Goal: Task Accomplishment & Management: Manage account settings

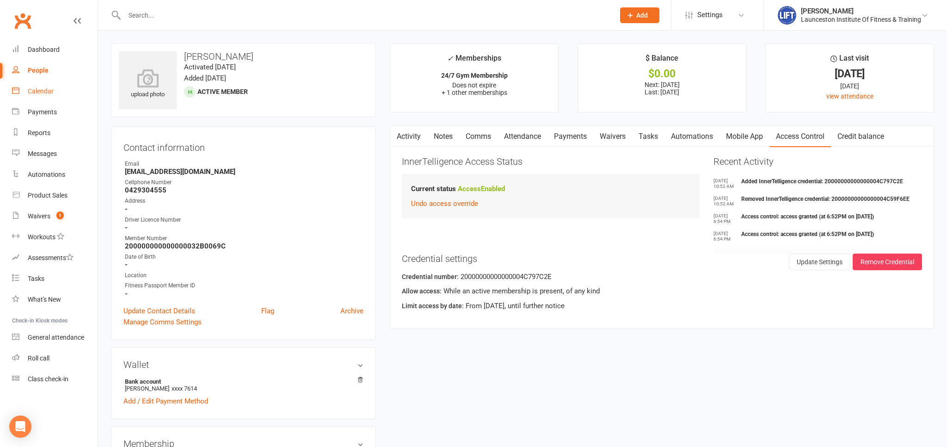
scroll to position [49, 0]
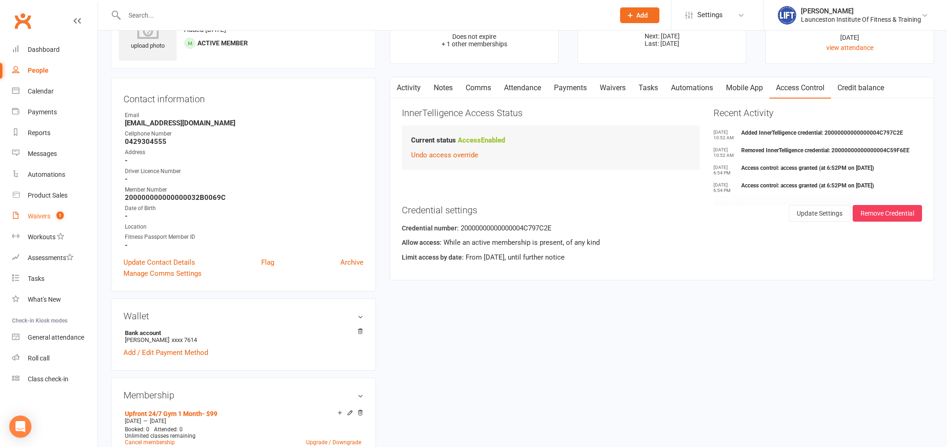
click at [25, 213] on link "Waivers 1" at bounding box center [55, 216] width 86 height 21
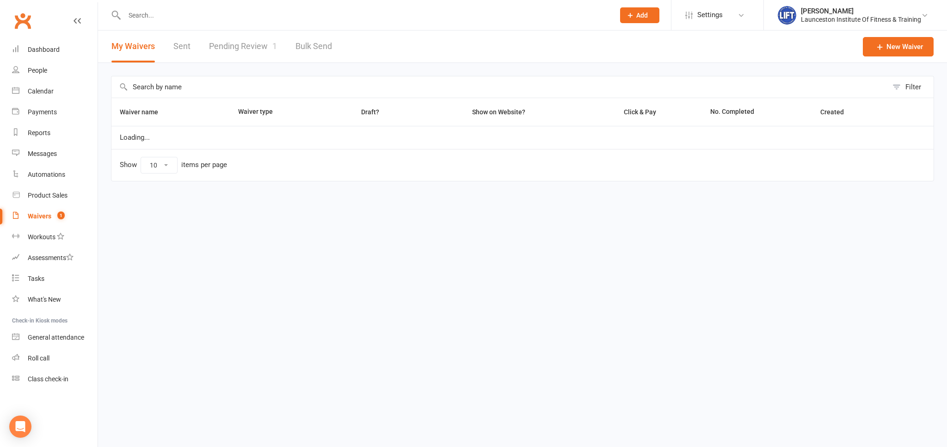
select select "100"
click at [249, 43] on link "Pending Review 1" at bounding box center [243, 47] width 68 height 32
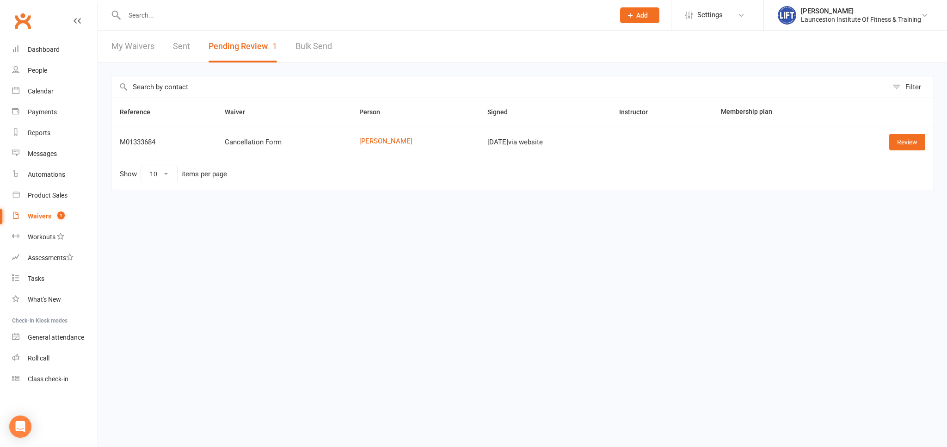
click at [918, 166] on td "Show 10 25 50 100 items per page" at bounding box center [522, 174] width 822 height 32
click at [904, 153] on td "Review" at bounding box center [885, 142] width 97 height 32
click at [900, 146] on link "Review" at bounding box center [907, 142] width 36 height 17
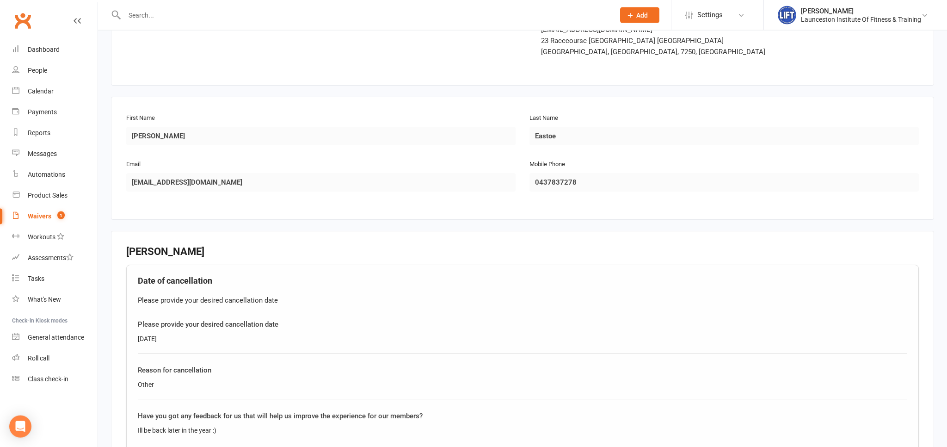
scroll to position [295, 0]
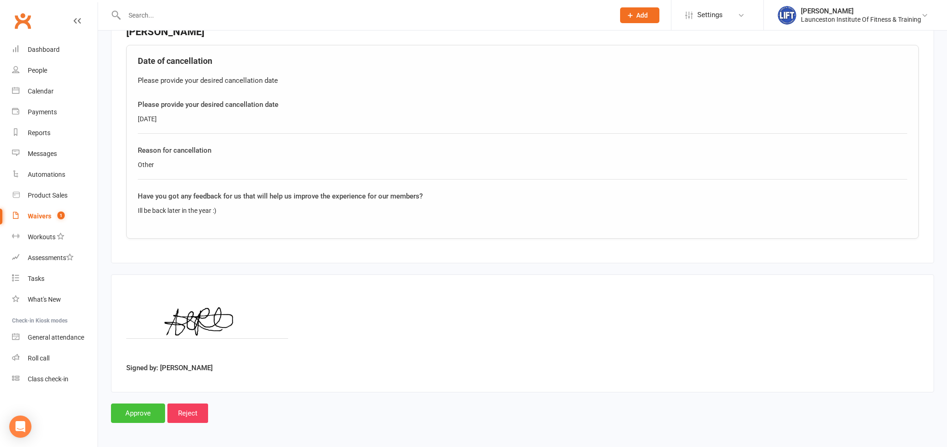
drag, startPoint x: 135, startPoint y: 415, endPoint x: 150, endPoint y: 391, distance: 28.3
click at [135, 414] on input "Approve" at bounding box center [138, 412] width 54 height 19
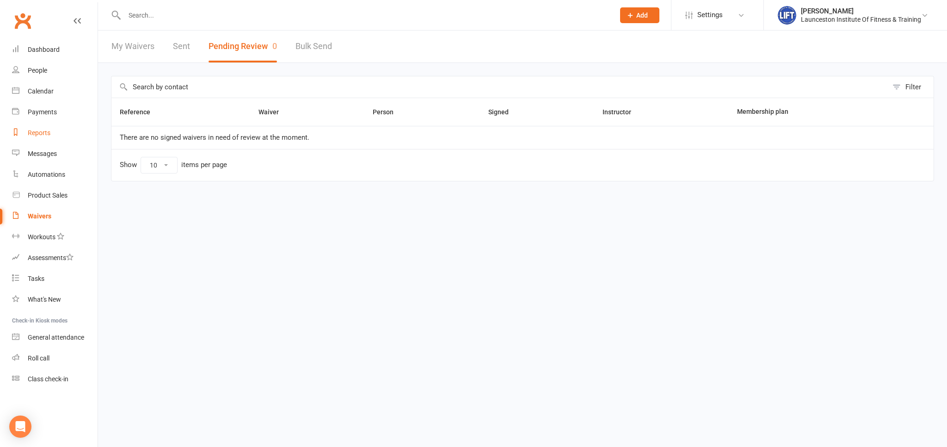
click at [47, 136] on div "Reports" at bounding box center [39, 132] width 23 height 7
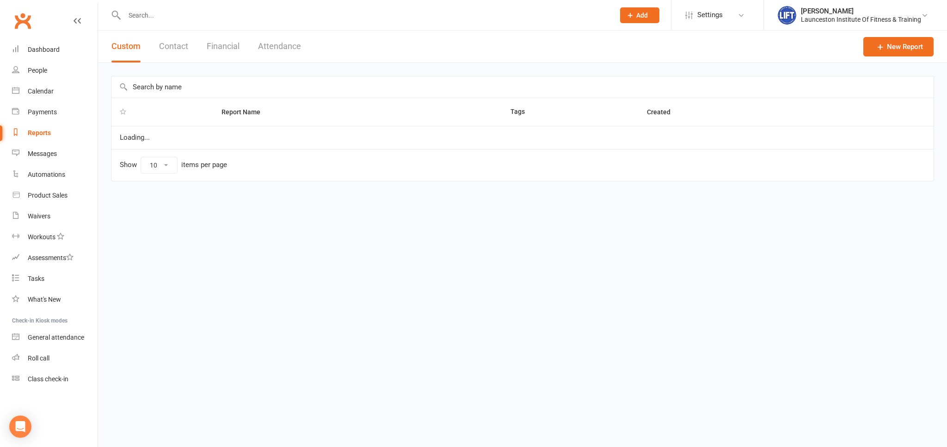
select select "100"
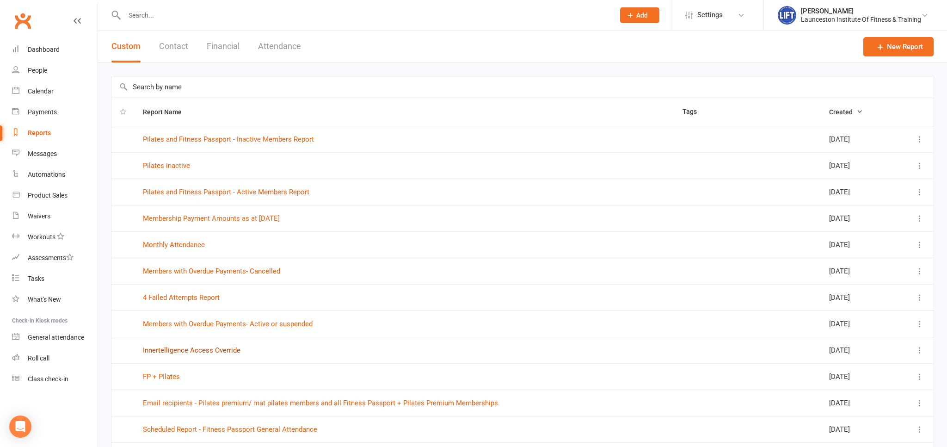
click at [213, 349] on link "Innertelligence Access Override" at bounding box center [192, 350] width 98 height 8
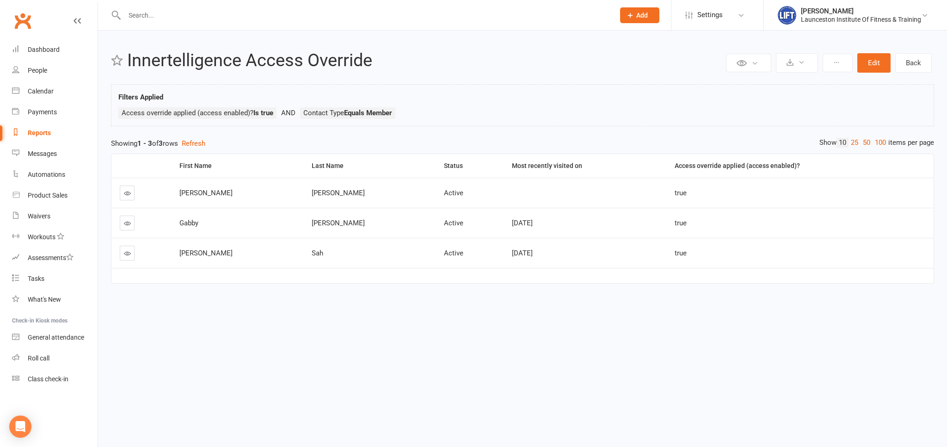
click at [156, 18] on input "text" at bounding box center [365, 15] width 486 height 13
type input "a"
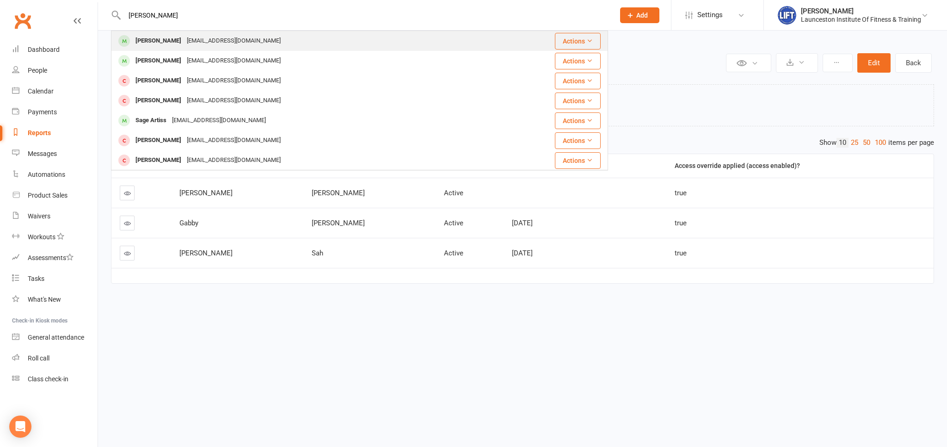
type input "[PERSON_NAME]"
click at [172, 38] on div "[PERSON_NAME]" at bounding box center [158, 40] width 51 height 13
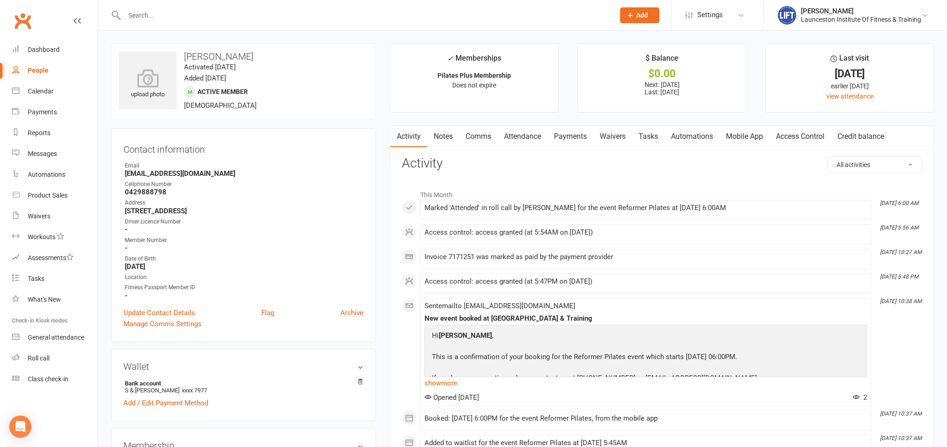
click at [577, 136] on link "Payments" at bounding box center [570, 136] width 46 height 21
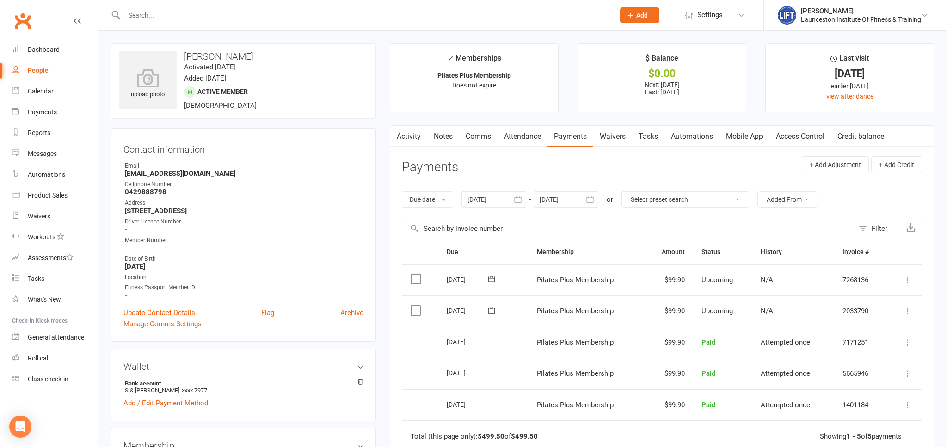
click at [144, 18] on input "text" at bounding box center [365, 15] width 486 height 13
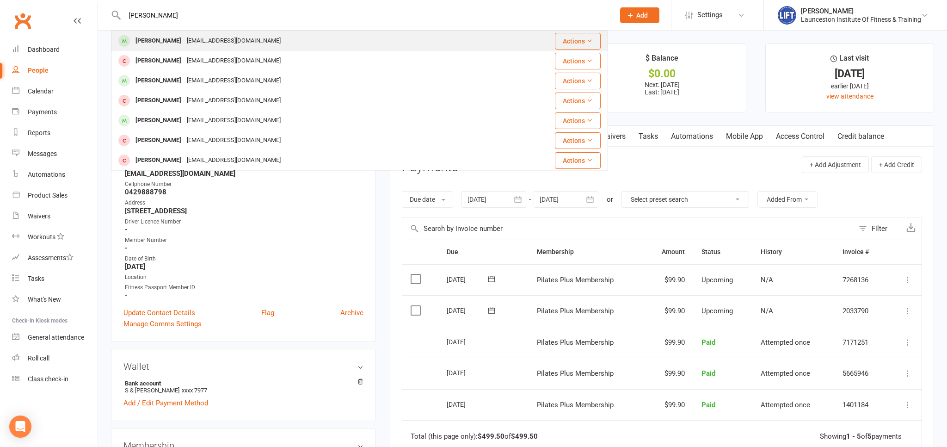
type input "[PERSON_NAME]"
click at [190, 45] on div "[EMAIL_ADDRESS][DOMAIN_NAME]" at bounding box center [233, 40] width 99 height 13
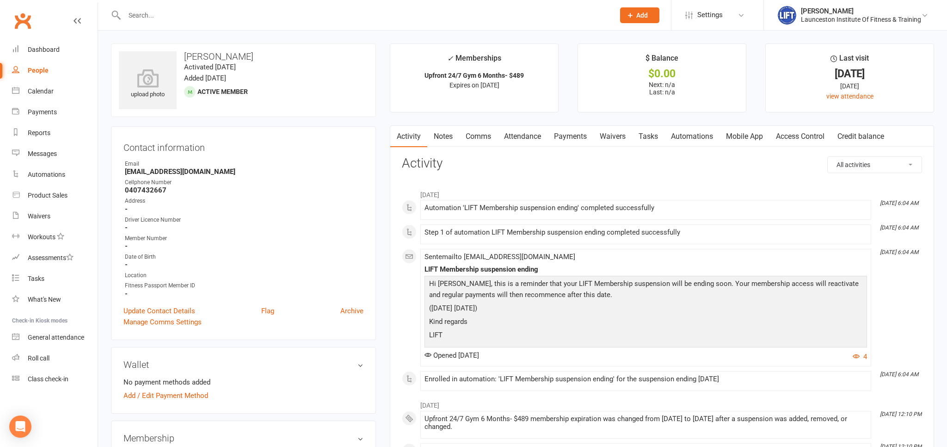
click at [566, 132] on link "Payments" at bounding box center [570, 136] width 46 height 21
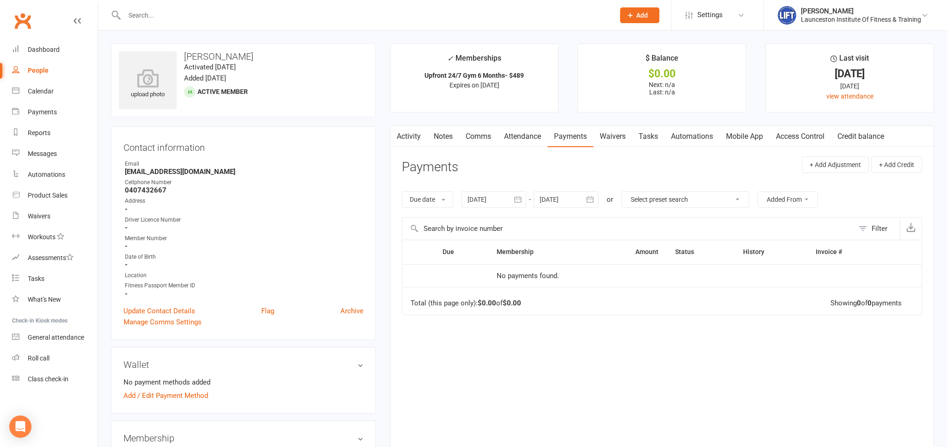
drag, startPoint x: 773, startPoint y: 137, endPoint x: 786, endPoint y: 138, distance: 13.0
click at [776, 138] on link "Access Control" at bounding box center [799, 136] width 61 height 21
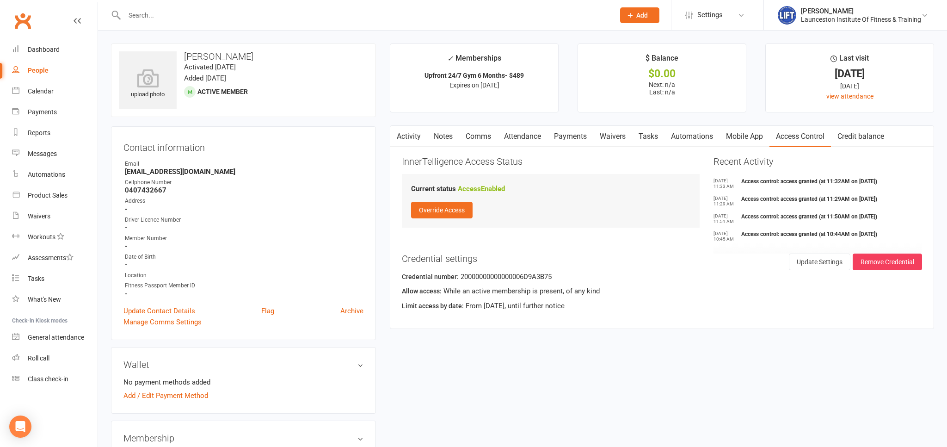
click at [561, 139] on link "Payments" at bounding box center [570, 136] width 46 height 21
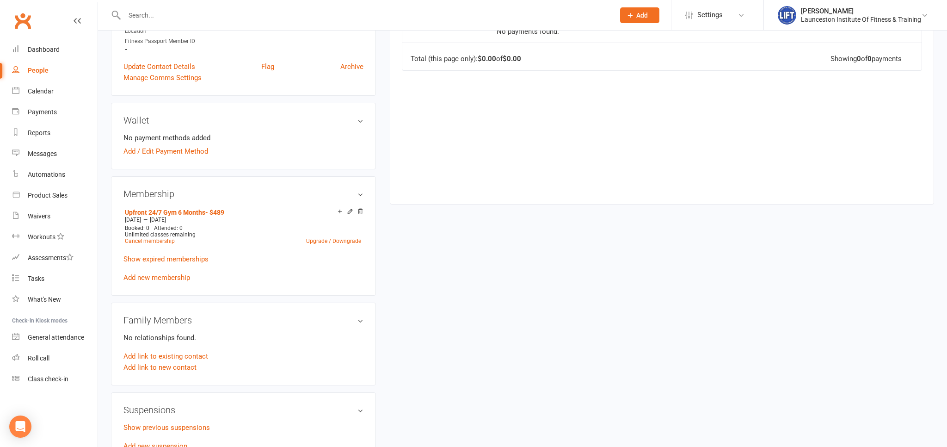
scroll to position [195, 0]
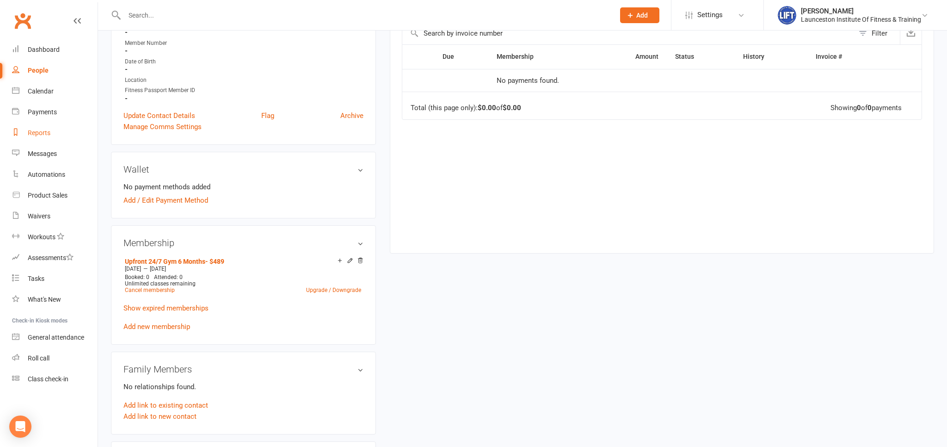
click at [33, 129] on link "Reports" at bounding box center [55, 133] width 86 height 21
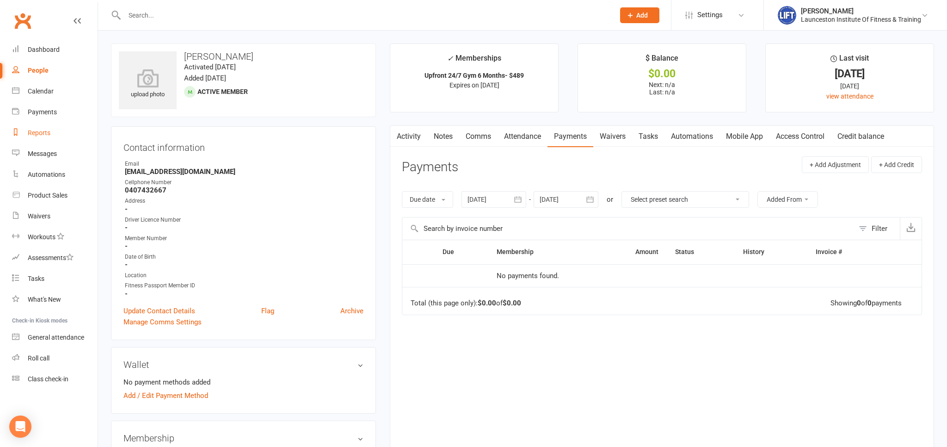
select select "100"
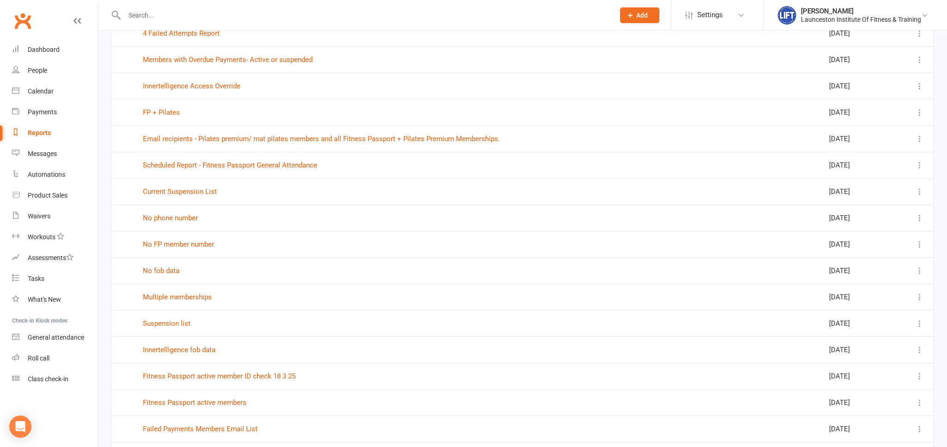
scroll to position [244, 0]
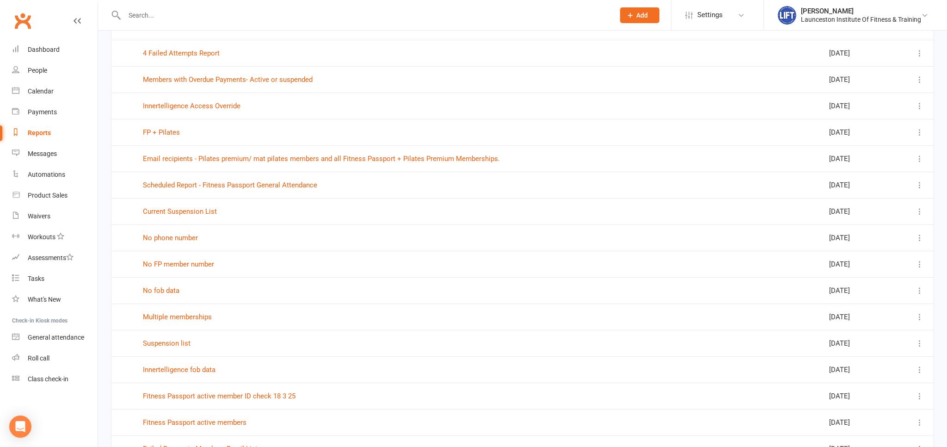
click at [265, 65] on td "4 Failed Attempts Report" at bounding box center [405, 53] width 540 height 26
click at [138, 27] on div at bounding box center [359, 15] width 497 height 30
click at [141, 21] on input "text" at bounding box center [365, 15] width 486 height 13
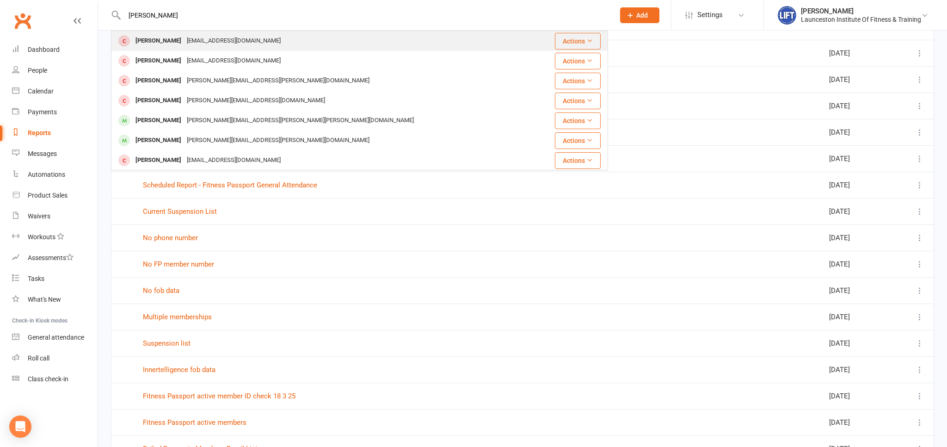
type input "[PERSON_NAME]"
click at [172, 33] on div "[PERSON_NAME] [EMAIL_ADDRESS][DOMAIN_NAME]" at bounding box center [323, 40] width 423 height 19
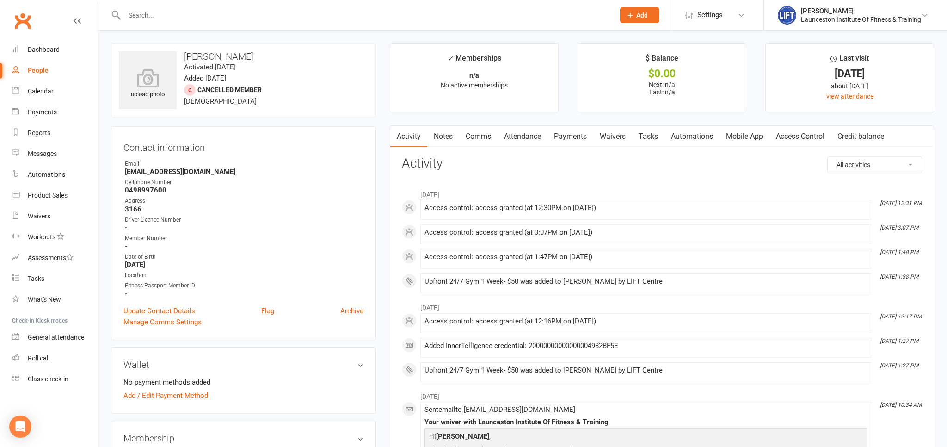
drag, startPoint x: 802, startPoint y: 138, endPoint x: 782, endPoint y: 143, distance: 20.1
click at [802, 138] on link "Access Control" at bounding box center [799, 136] width 61 height 21
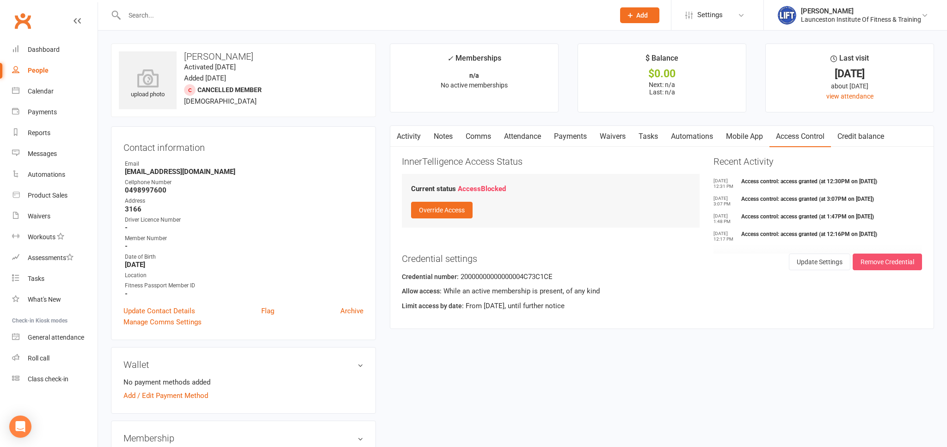
click at [872, 258] on button "Remove Credential" at bounding box center [887, 261] width 69 height 17
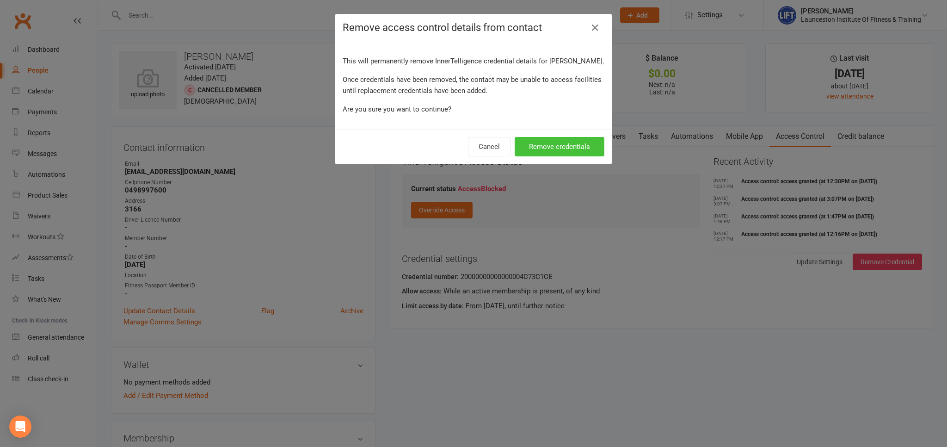
click at [566, 140] on button "Remove credentials" at bounding box center [560, 146] width 90 height 19
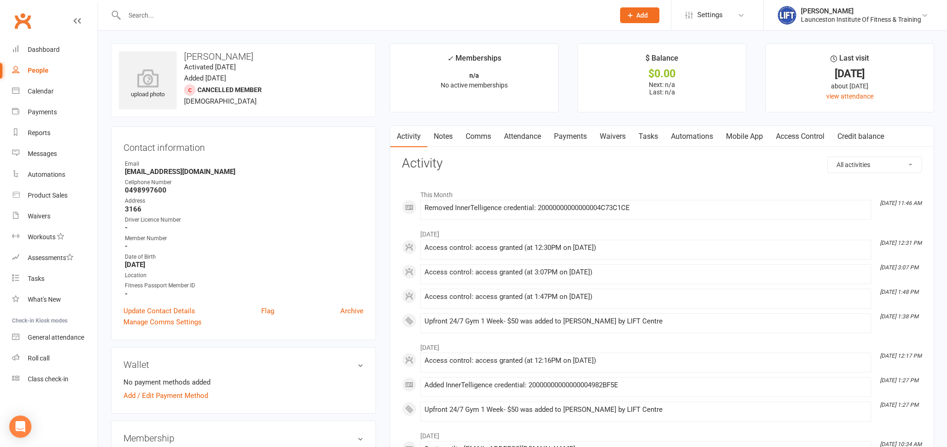
click at [797, 134] on link "Access Control" at bounding box center [799, 136] width 61 height 21
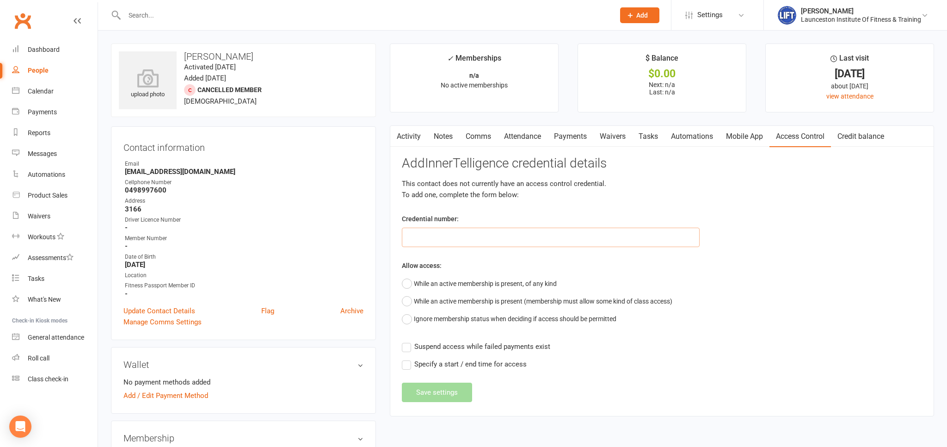
click at [441, 228] on input "text" at bounding box center [551, 236] width 298 height 19
click at [445, 238] on input "text" at bounding box center [551, 236] width 298 height 19
click at [437, 242] on input "text" at bounding box center [551, 236] width 298 height 19
paste input "200000000000000049AF4B8E"
type input "200000000000000049AF4B8E"
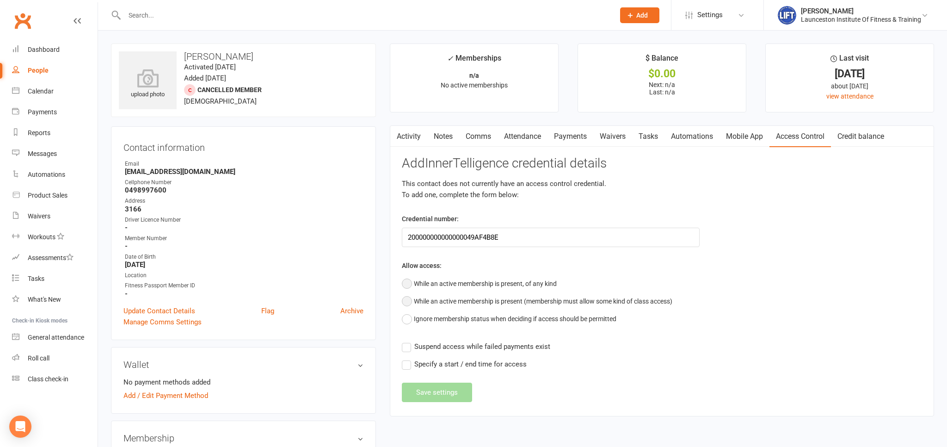
drag, startPoint x: 424, startPoint y: 285, endPoint x: 420, endPoint y: 301, distance: 16.0
click at [424, 285] on button "While an active membership is present, of any kind" at bounding box center [479, 284] width 155 height 18
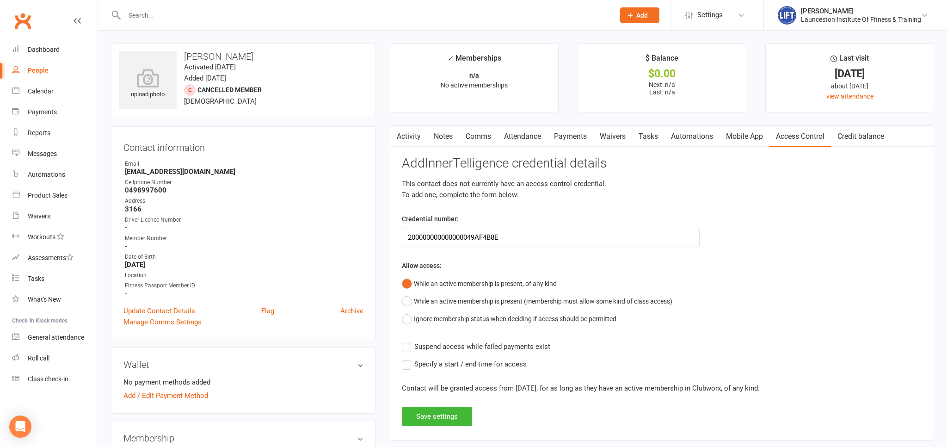
click at [404, 349] on label "Suspend access while failed payments exist" at bounding box center [476, 346] width 148 height 11
click at [404, 341] on input "Suspend access while failed payments exist" at bounding box center [476, 341] width 148 height 0
click at [442, 421] on button "Save settings" at bounding box center [437, 415] width 70 height 19
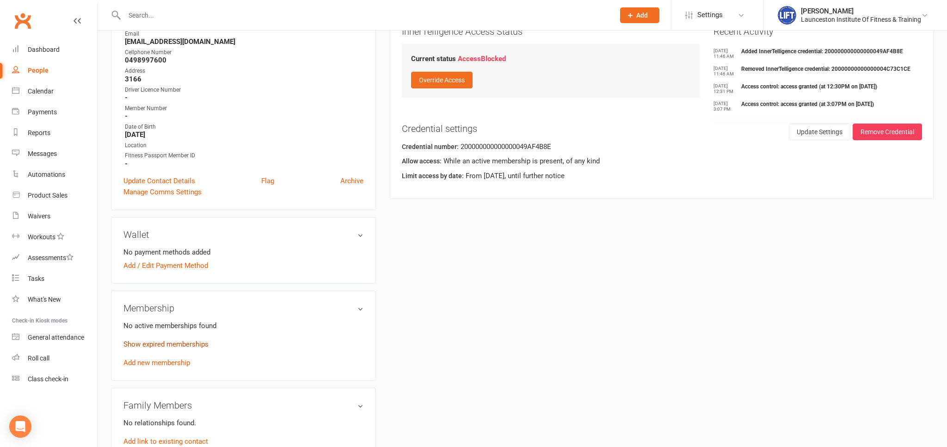
scroll to position [146, 0]
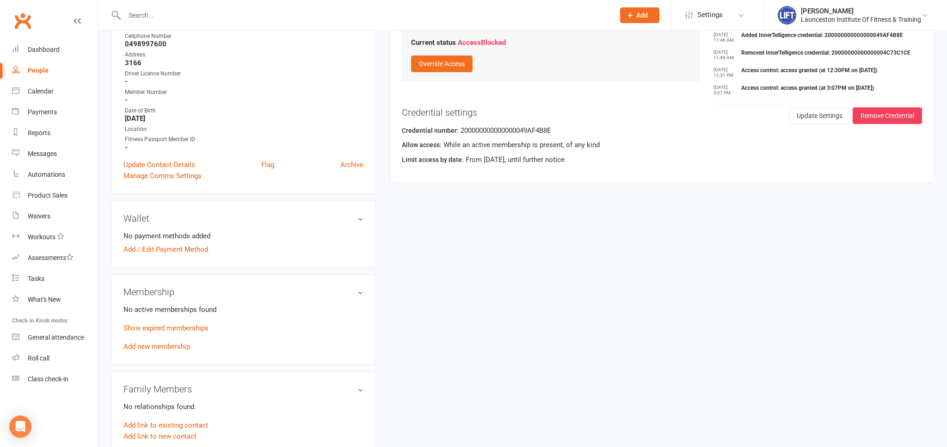
click at [152, 350] on link "Add new membership" at bounding box center [156, 346] width 67 height 8
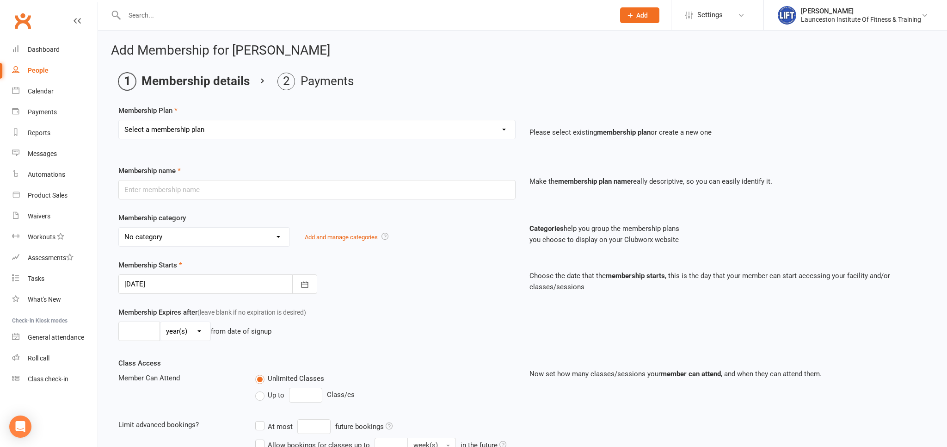
click at [119, 120] on select "Select a membership plan Create new Membership Plan 24/7 Gym Membership Pilates…" at bounding box center [317, 129] width 396 height 18
select select "4"
click option "Upfront 24/7 Gym 1 Week- $50" at bounding box center [0, 0] width 0 height 0
type input "Upfront 24/7 Gym 1 Week- $50"
select select "32"
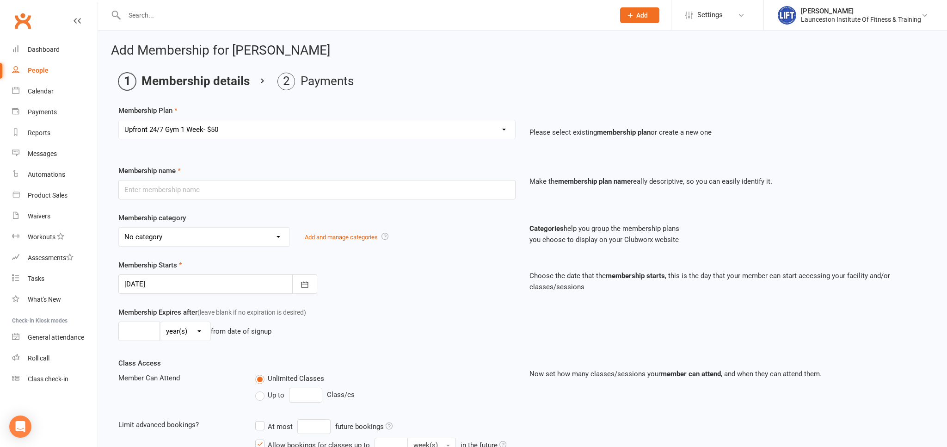
type input "1"
select select "1"
type input "1"
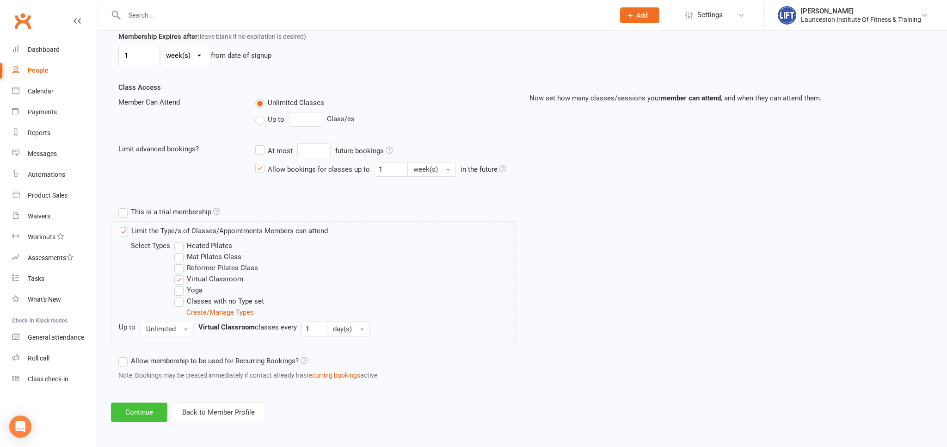
click at [130, 412] on button "Continue" at bounding box center [139, 411] width 56 height 19
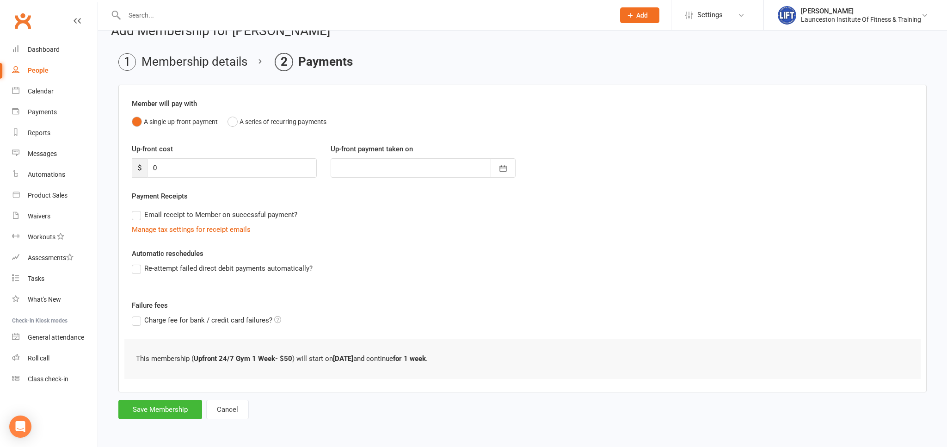
scroll to position [0, 0]
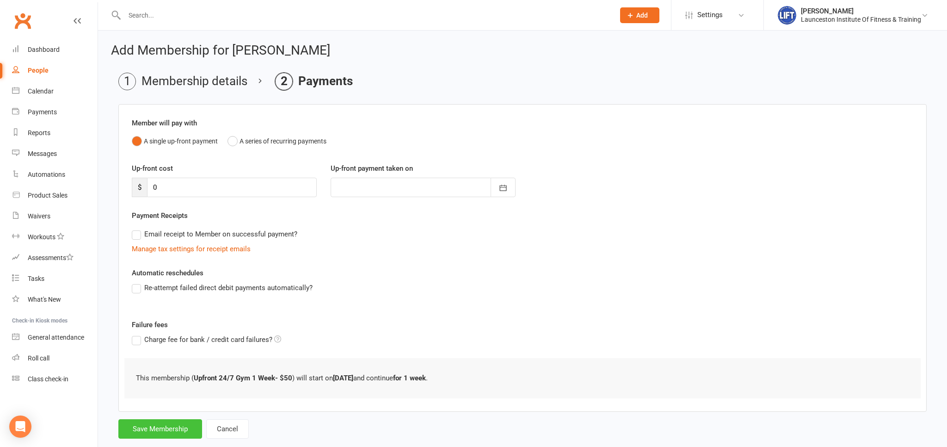
click at [166, 427] on button "Save Membership" at bounding box center [160, 428] width 84 height 19
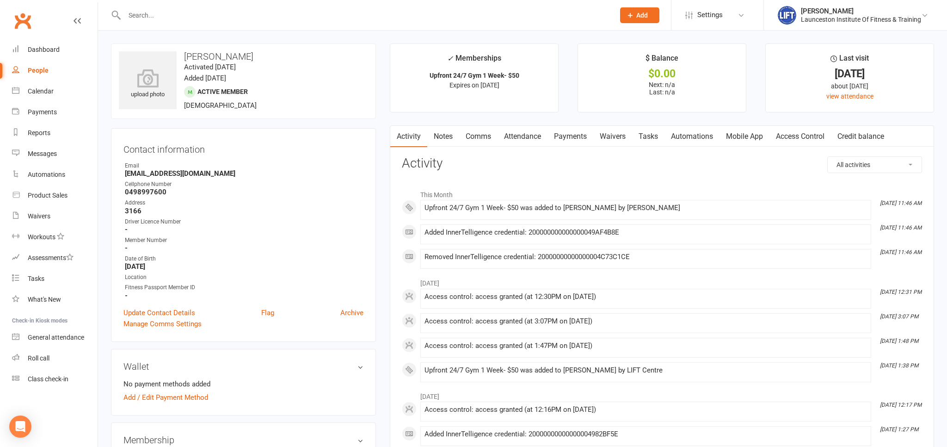
click at [798, 128] on link "Access Control" at bounding box center [799, 136] width 61 height 21
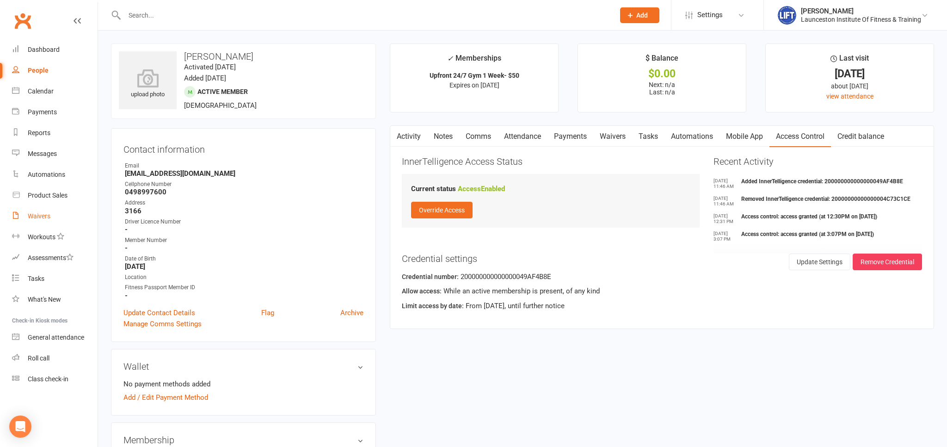
click at [50, 216] on div "Waivers" at bounding box center [39, 215] width 23 height 7
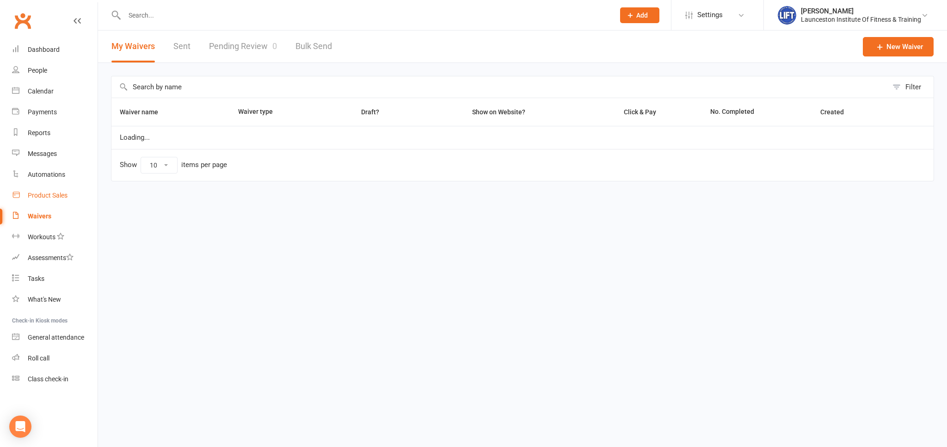
select select "100"
click at [245, 45] on link "Pending Review 0" at bounding box center [243, 47] width 68 height 32
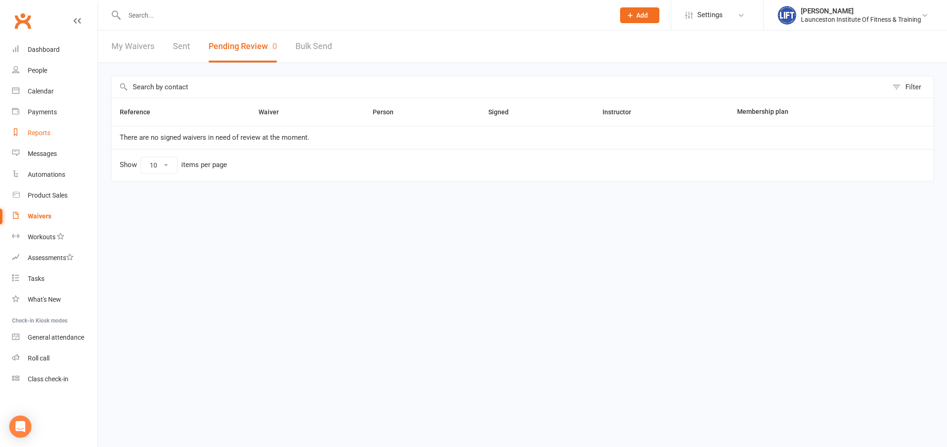
drag, startPoint x: 42, startPoint y: 138, endPoint x: 49, endPoint y: 134, distance: 7.9
click at [42, 137] on link "Reports" at bounding box center [55, 133] width 86 height 21
select select "100"
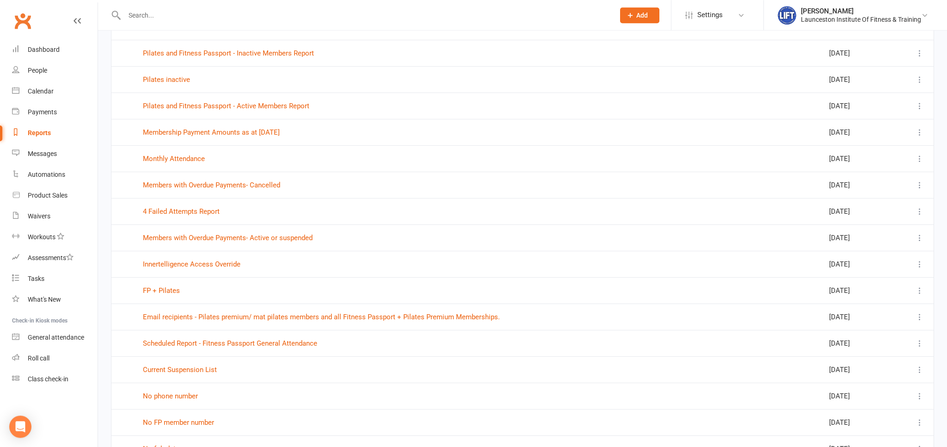
scroll to position [98, 0]
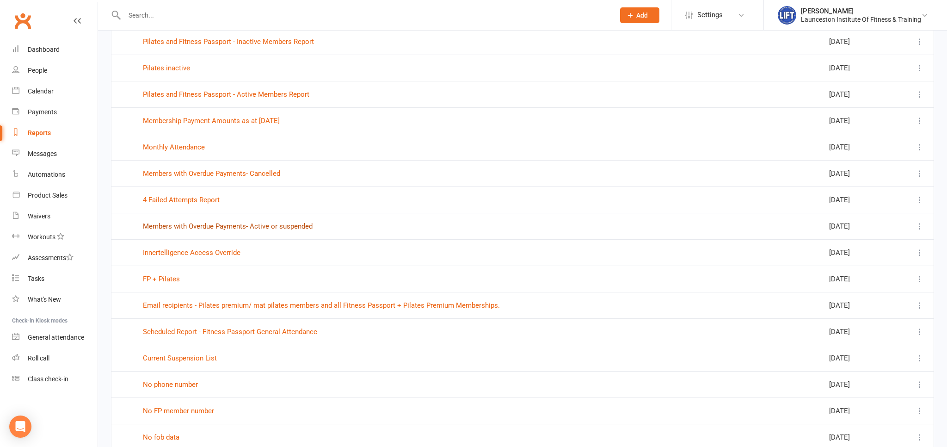
click at [222, 223] on link "Members with Overdue Payments- Active or suspended" at bounding box center [228, 226] width 170 height 8
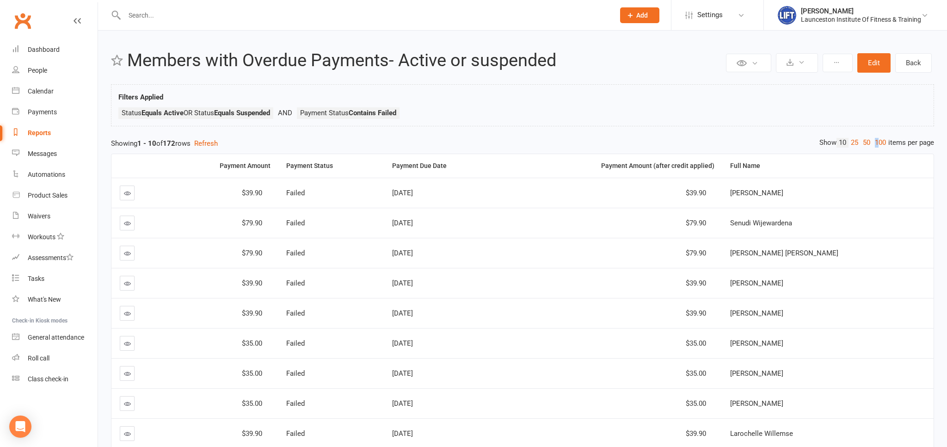
click at [874, 140] on link "100" at bounding box center [880, 143] width 16 height 10
click at [577, 180] on td "$39.90" at bounding box center [612, 193] width 219 height 30
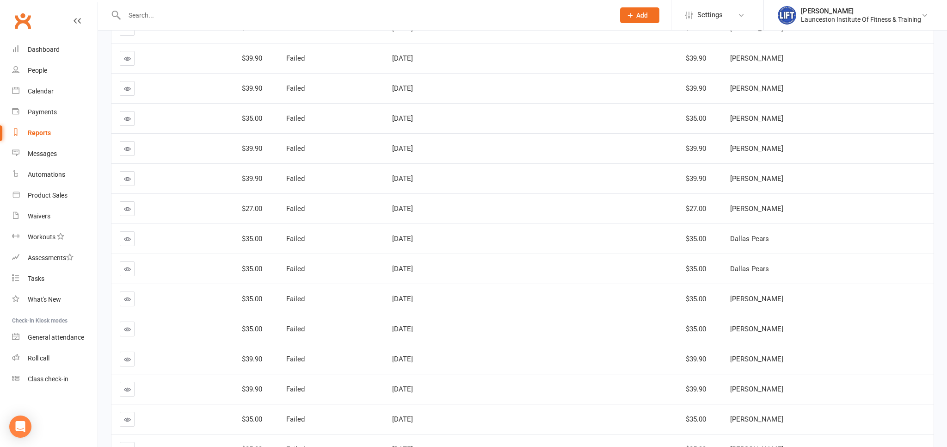
scroll to position [1806, 0]
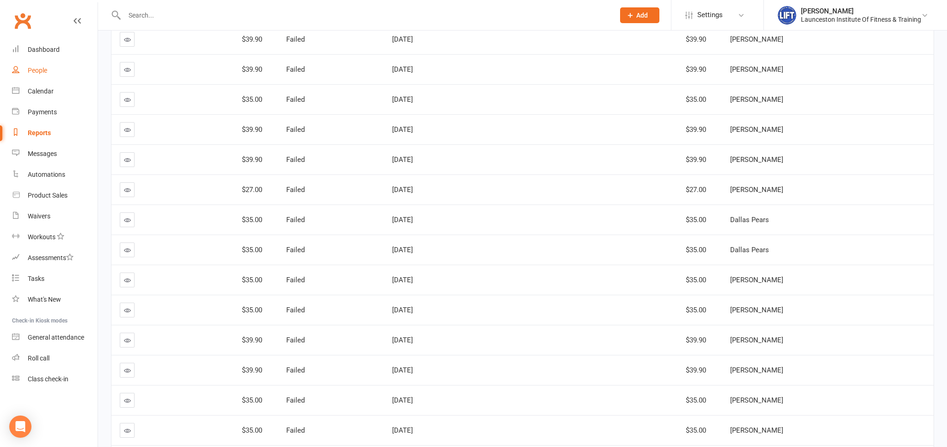
drag, startPoint x: 43, startPoint y: 79, endPoint x: 45, endPoint y: 69, distance: 9.9
click at [43, 80] on link "People" at bounding box center [55, 70] width 86 height 21
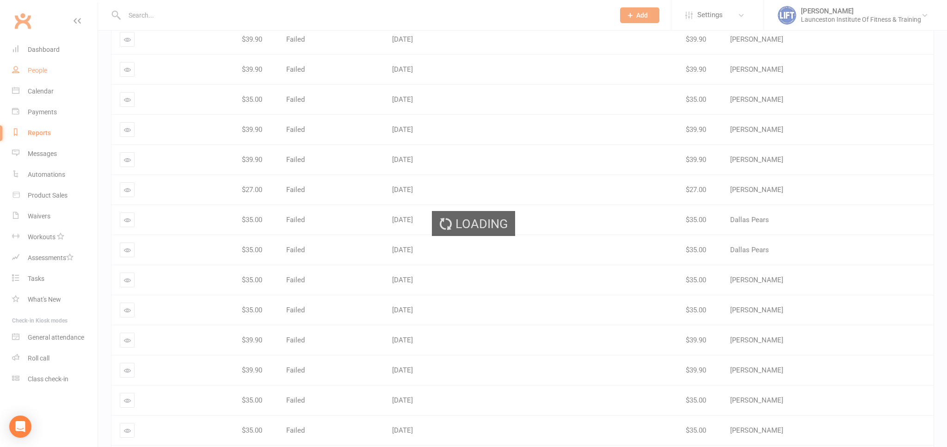
select select "100"
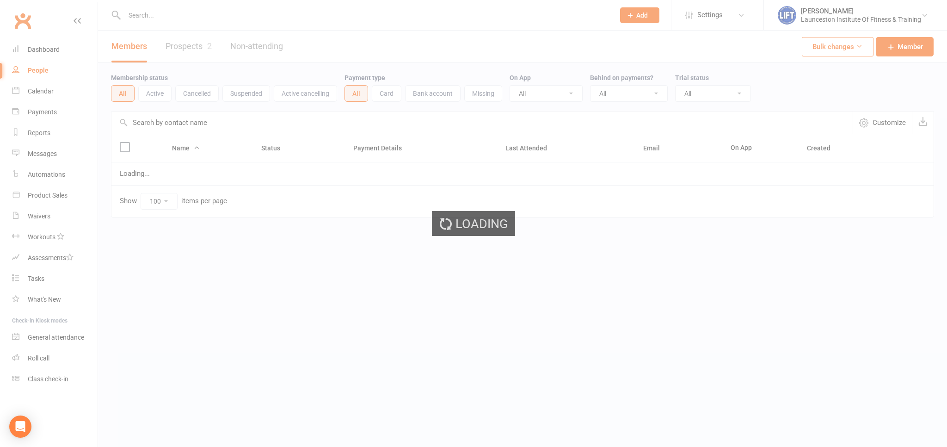
click at [189, 11] on ui-view "Prospect Member Non-attending contact Class / event Appointment Task Membership…" at bounding box center [473, 127] width 947 height 251
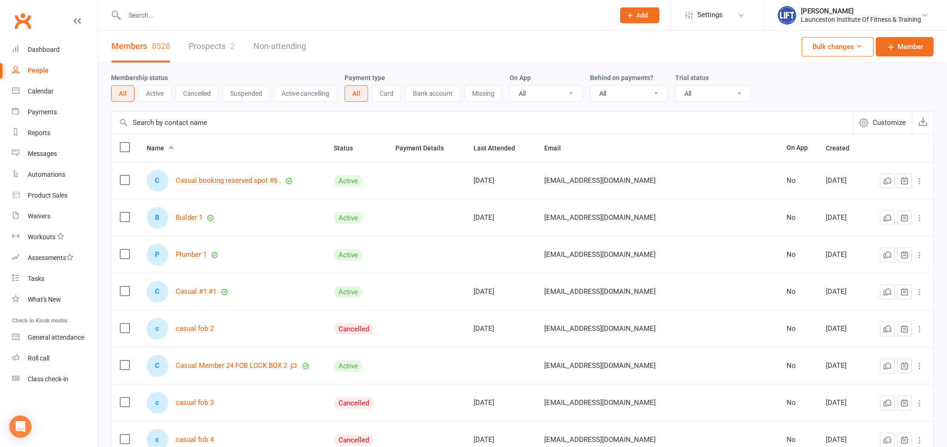
click at [186, 15] on input "text" at bounding box center [365, 15] width 486 height 13
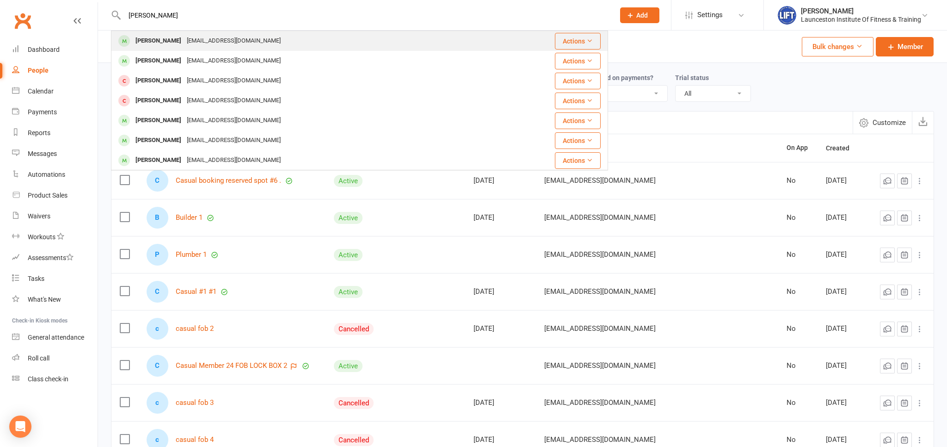
type input "[PERSON_NAME]"
click at [219, 36] on div "[EMAIL_ADDRESS][DOMAIN_NAME]" at bounding box center [233, 40] width 99 height 13
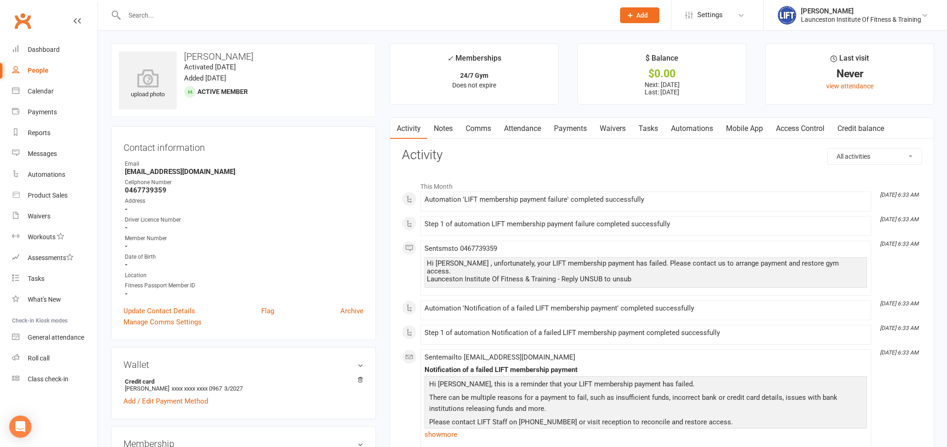
click at [566, 130] on link "Payments" at bounding box center [570, 128] width 46 height 21
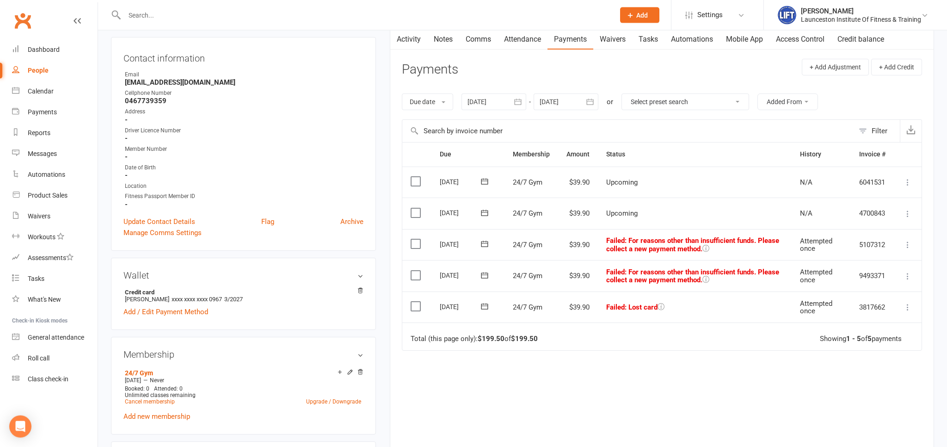
scroll to position [49, 0]
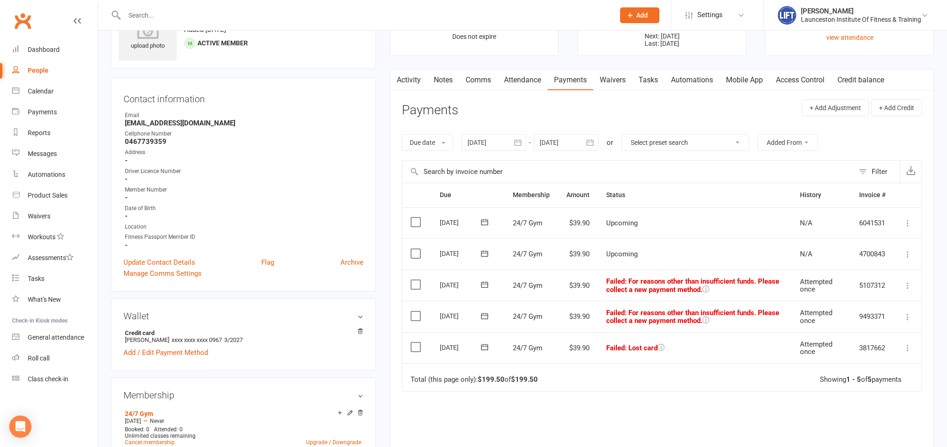
click at [519, 144] on icon "button" at bounding box center [517, 142] width 9 height 9
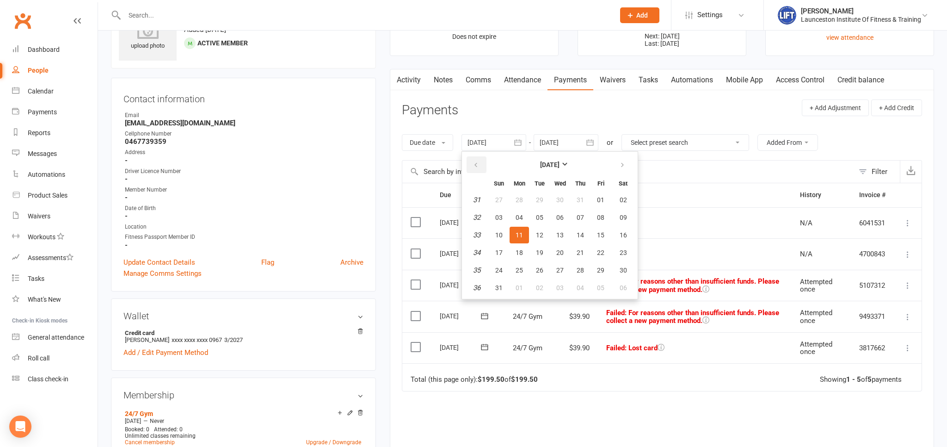
click at [476, 162] on icon "button" at bounding box center [476, 164] width 6 height 7
click at [530, 221] on table "[DATE] Sun Mon Tue Wed Thu Fri Sat 18 27 28 29 30 01 02 03 19 04 05 06 07 08 09…" at bounding box center [550, 225] width 172 height 143
click at [537, 218] on button "06" at bounding box center [539, 217] width 19 height 17
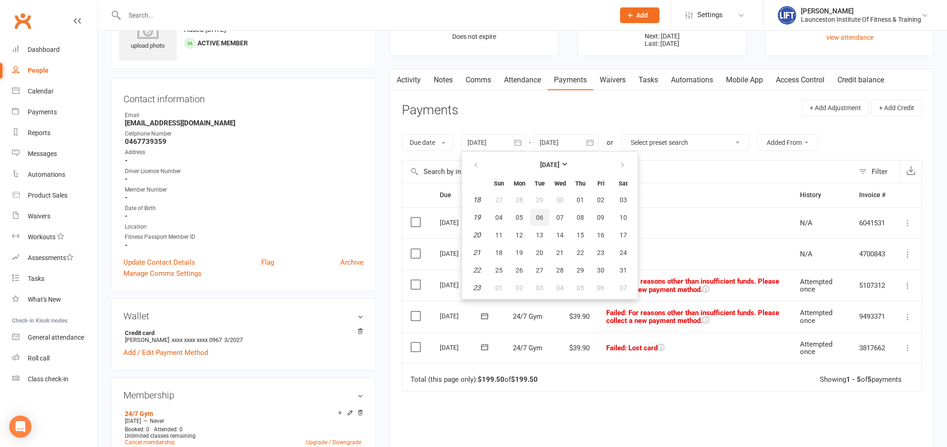
type input "[DATE]"
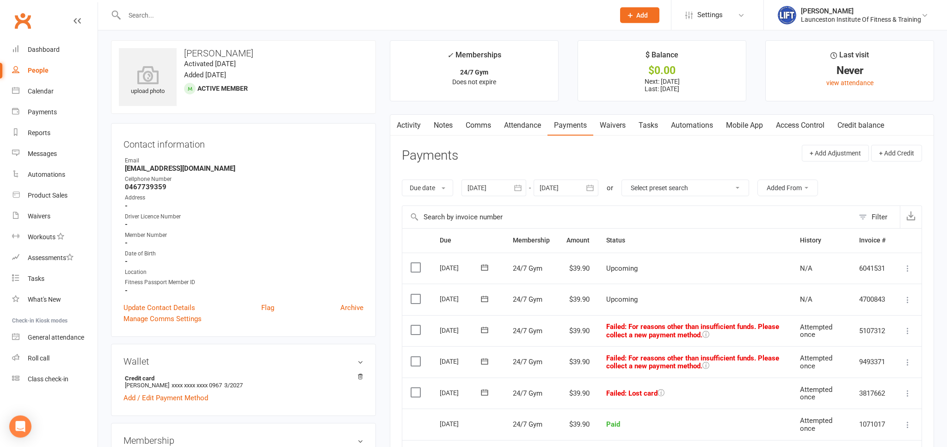
scroll to position [0, 0]
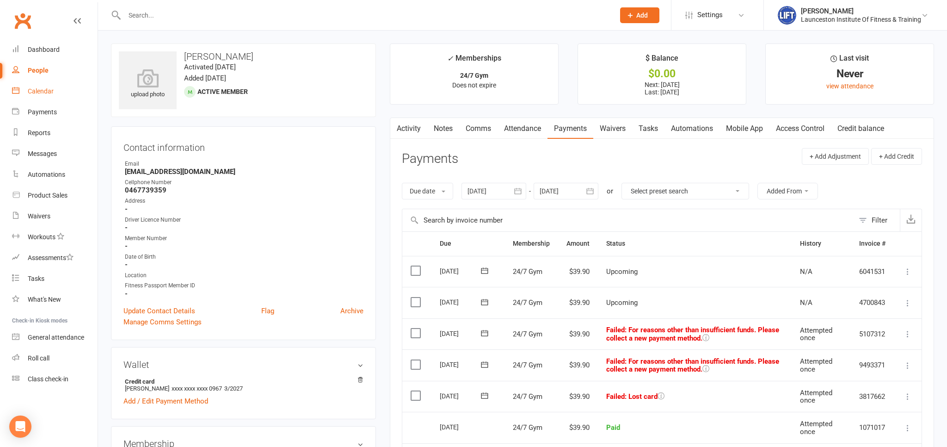
click at [57, 90] on link "Calendar" at bounding box center [55, 91] width 86 height 21
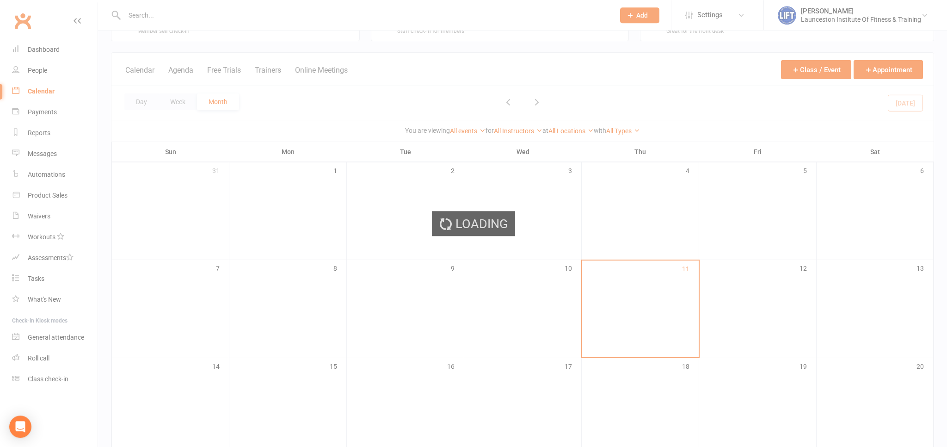
scroll to position [49, 0]
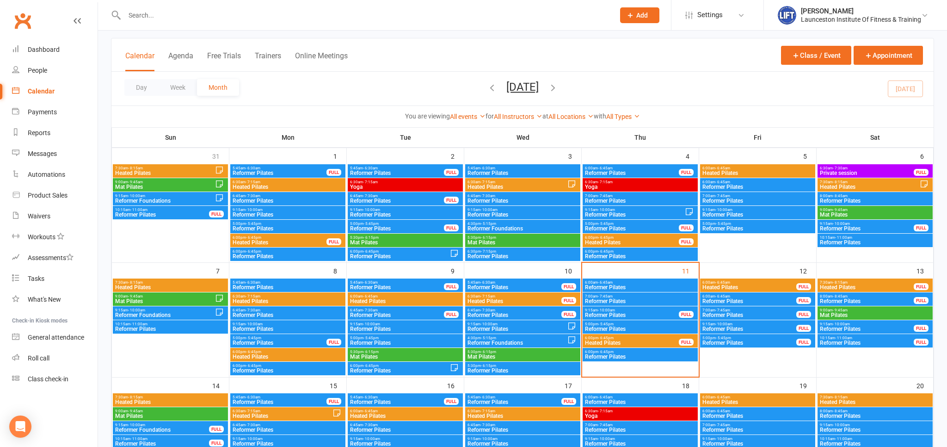
click at [750, 286] on span "Heated Pilates" at bounding box center [749, 287] width 95 height 6
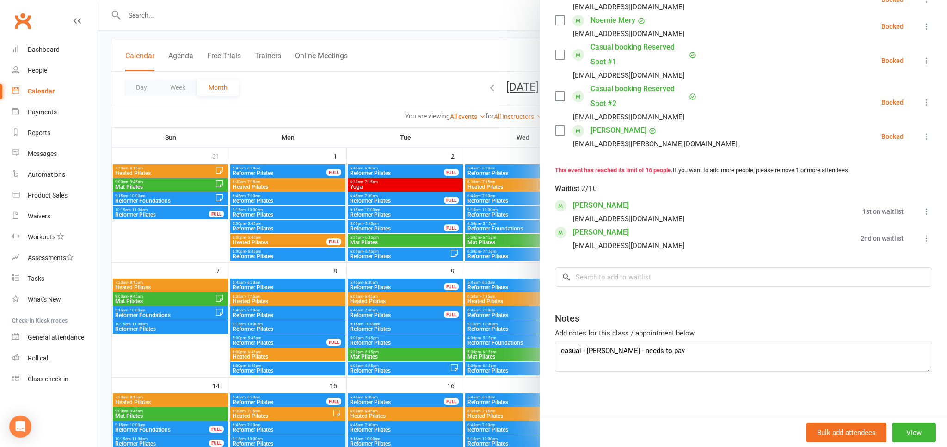
scroll to position [98, 0]
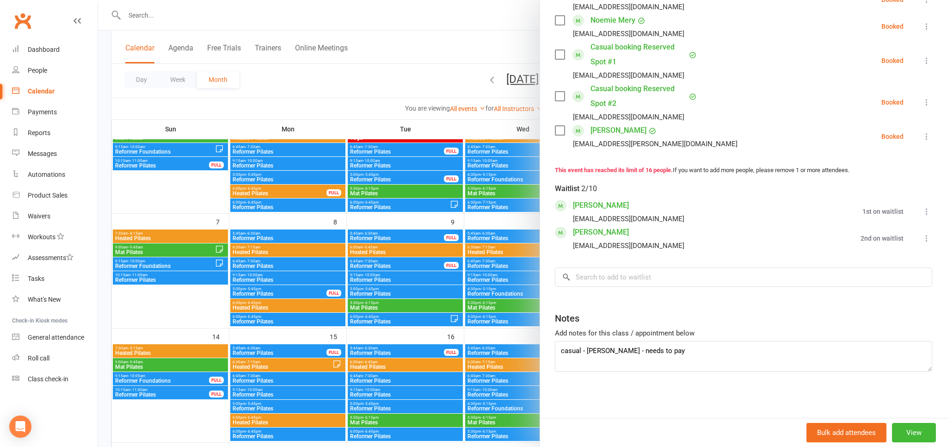
click at [522, 66] on div at bounding box center [522, 223] width 849 height 447
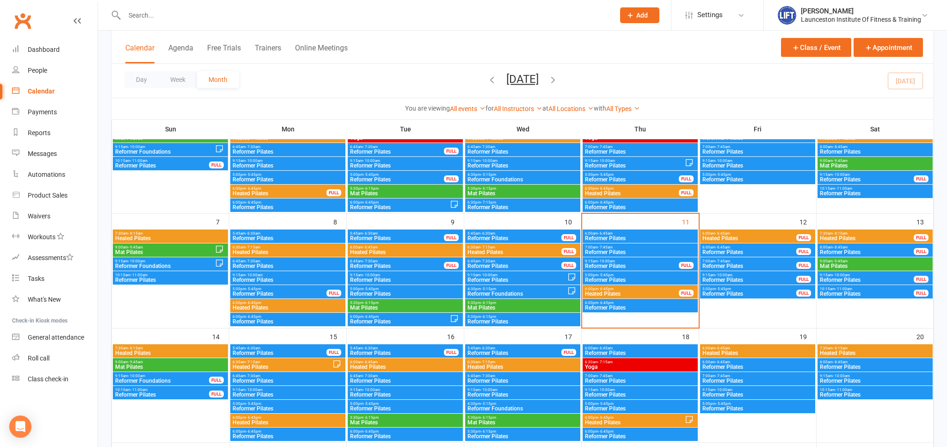
click at [757, 234] on span "6:00am - 6:45am" at bounding box center [749, 233] width 95 height 4
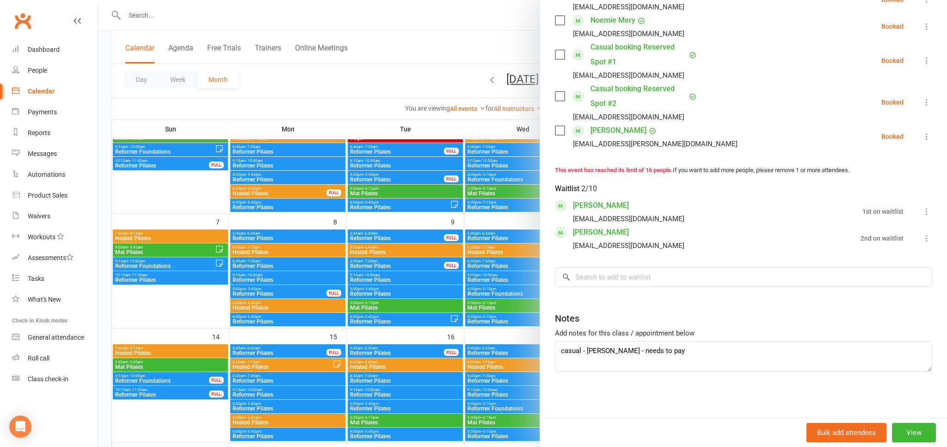
scroll to position [379, 0]
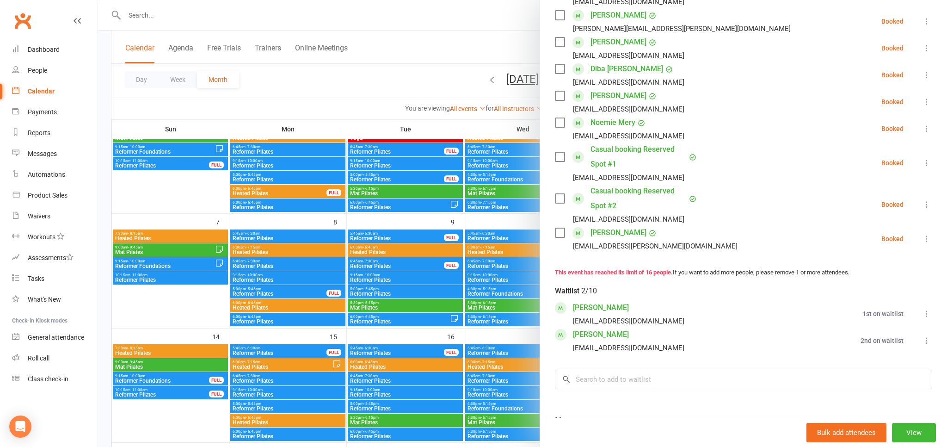
click at [929, 203] on icon at bounding box center [926, 204] width 9 height 9
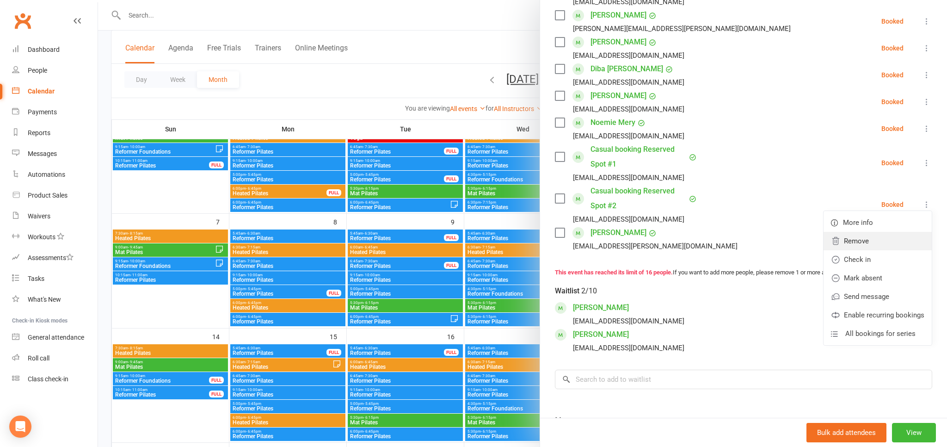
click at [860, 241] on link "Remove" at bounding box center [877, 241] width 108 height 18
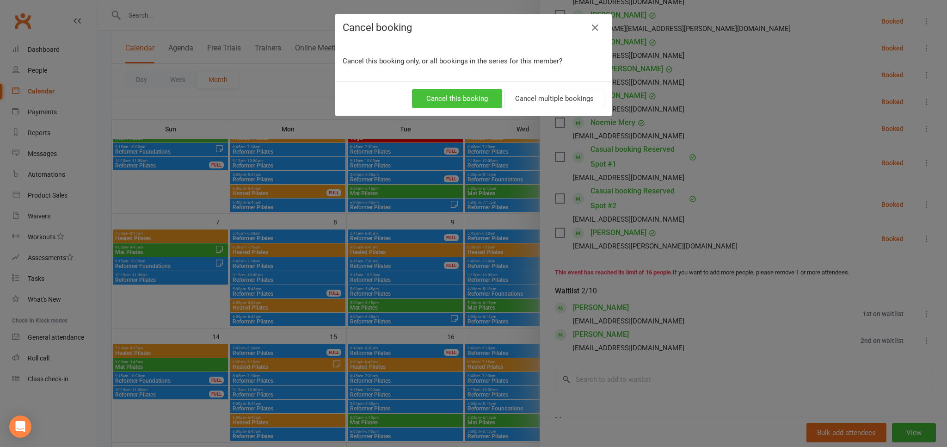
click at [472, 99] on button "Cancel this booking" at bounding box center [457, 98] width 90 height 19
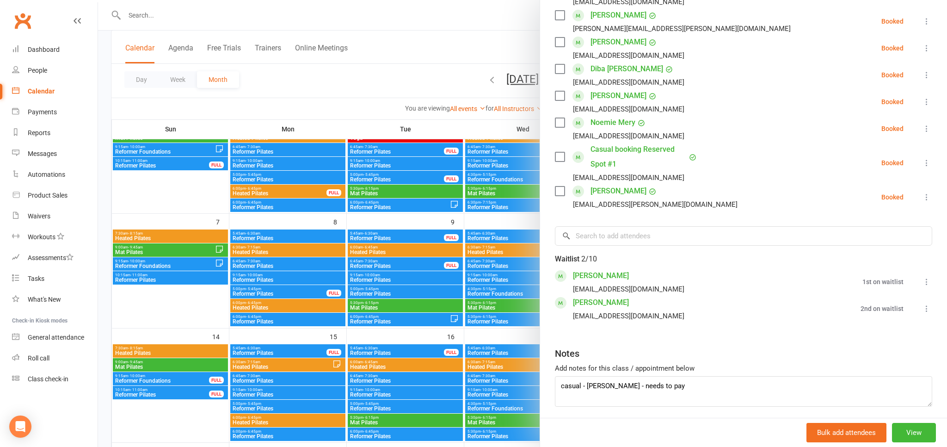
click at [468, 60] on div at bounding box center [522, 223] width 849 height 447
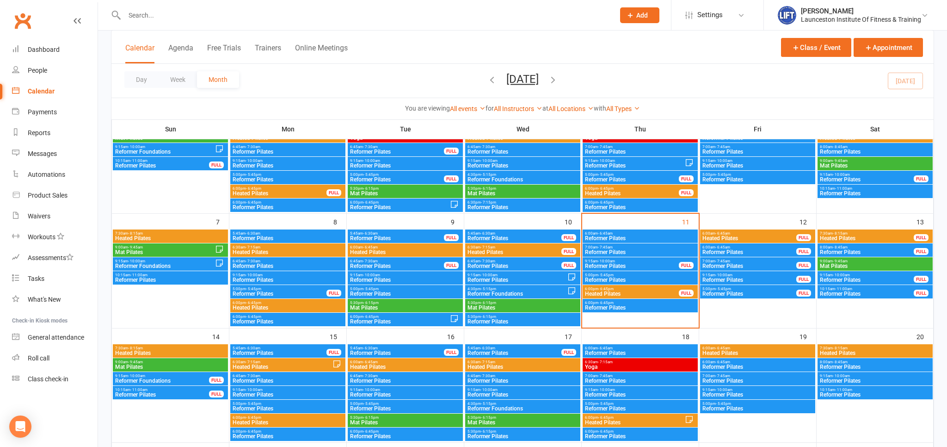
click at [748, 233] on span "6:00am - 6:45am" at bounding box center [749, 233] width 95 height 4
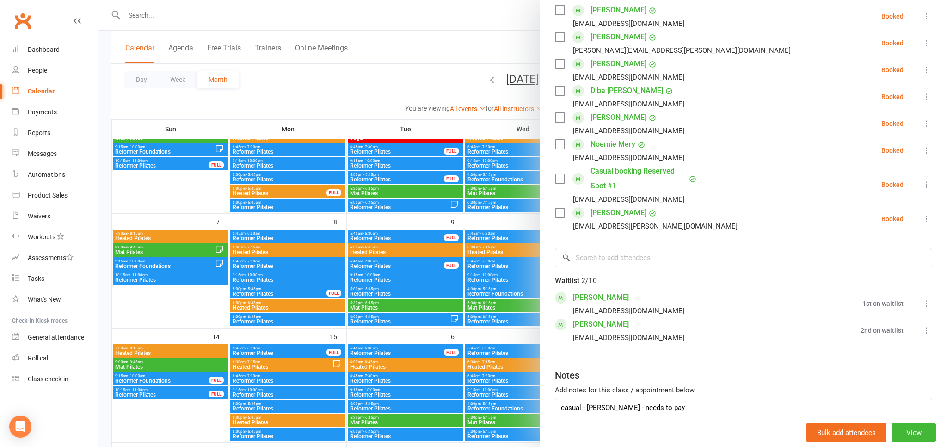
scroll to position [414, 0]
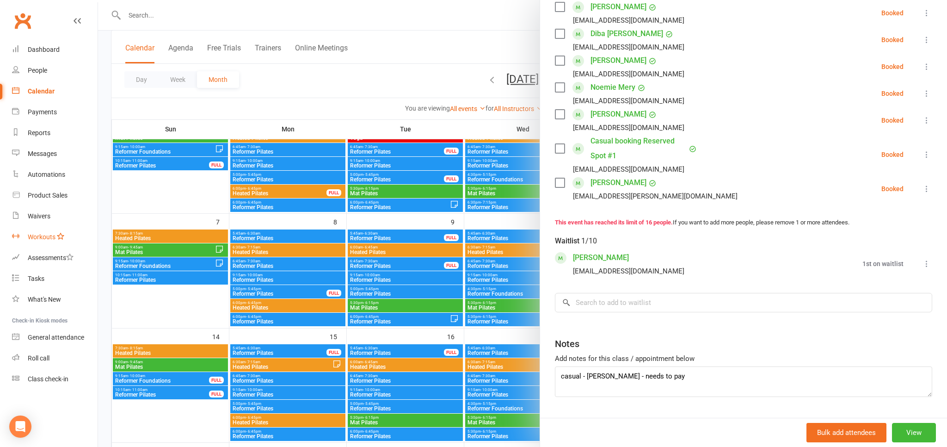
click at [39, 230] on link "Workouts" at bounding box center [55, 237] width 86 height 21
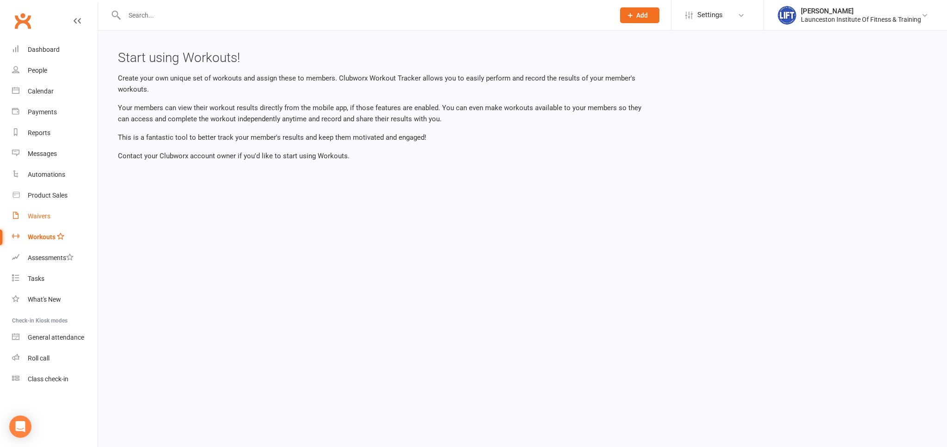
click at [40, 222] on link "Waivers" at bounding box center [55, 216] width 86 height 21
select select "100"
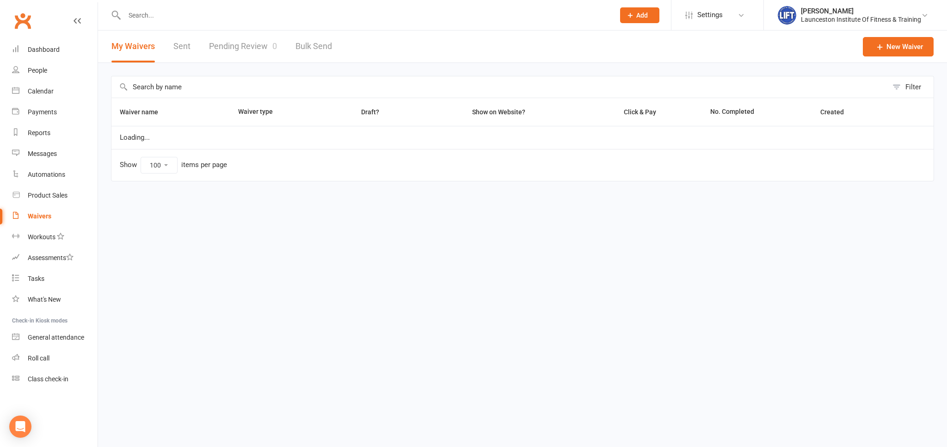
click at [209, 59] on link "Pending Review 0" at bounding box center [243, 47] width 68 height 32
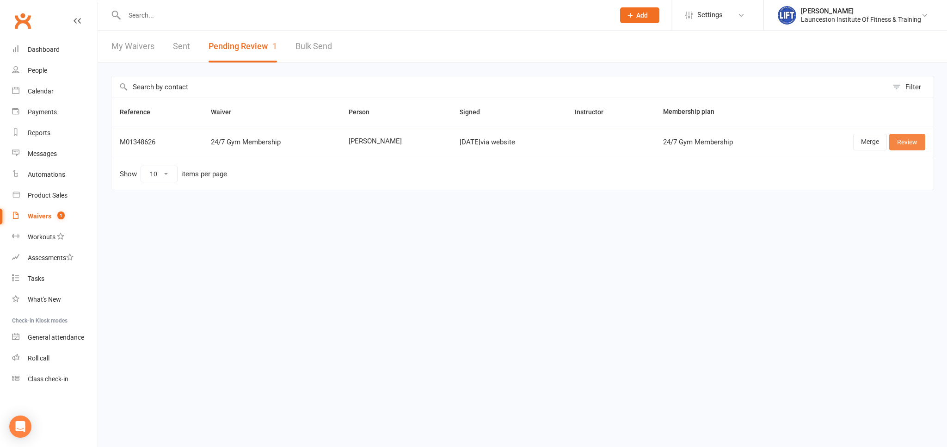
click at [897, 147] on link "Review" at bounding box center [907, 142] width 36 height 17
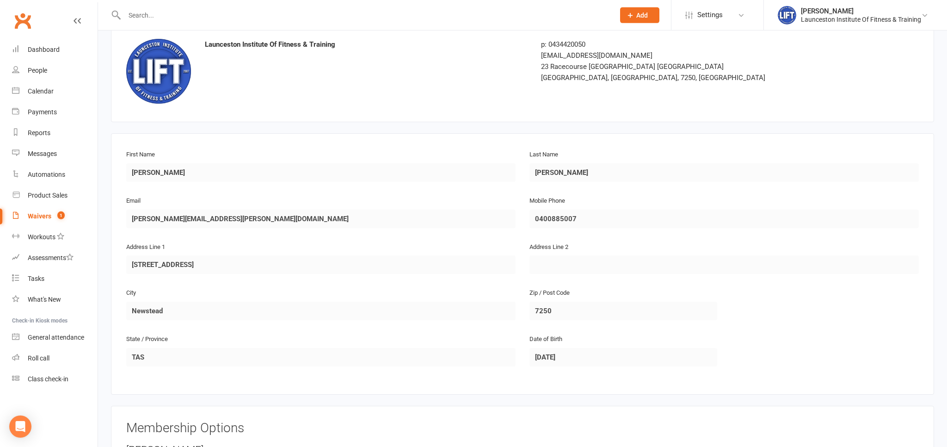
scroll to position [390, 0]
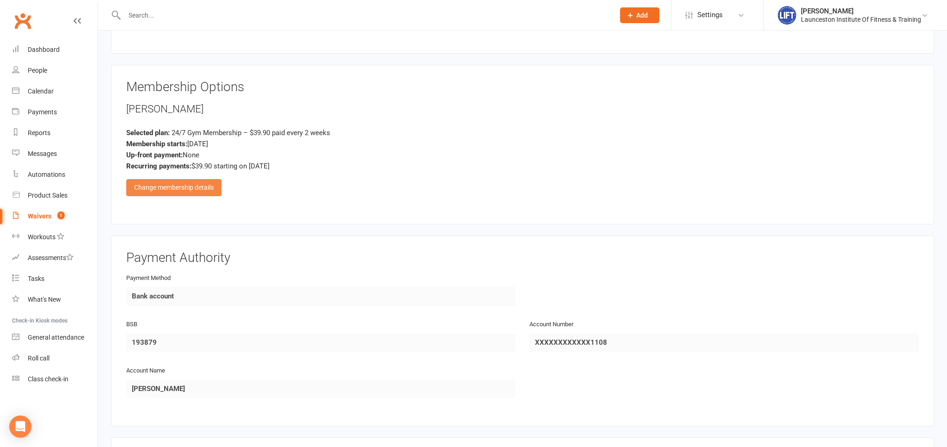
click at [178, 190] on div "Change membership details" at bounding box center [173, 187] width 95 height 17
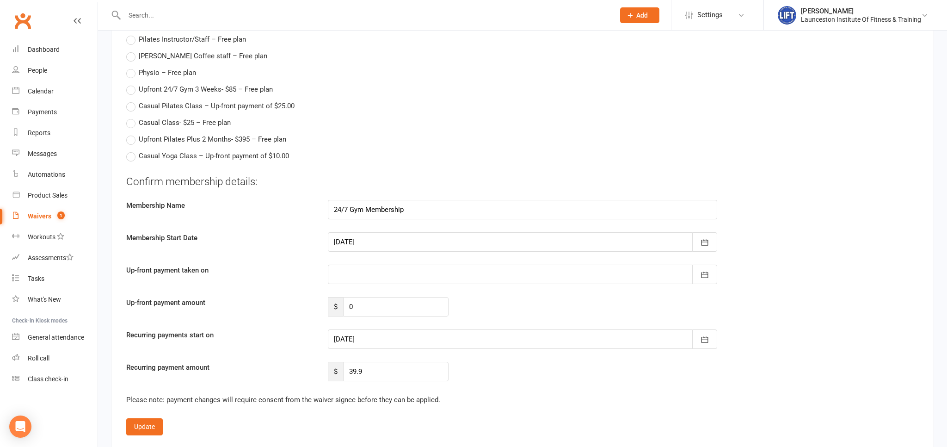
scroll to position [1318, 0]
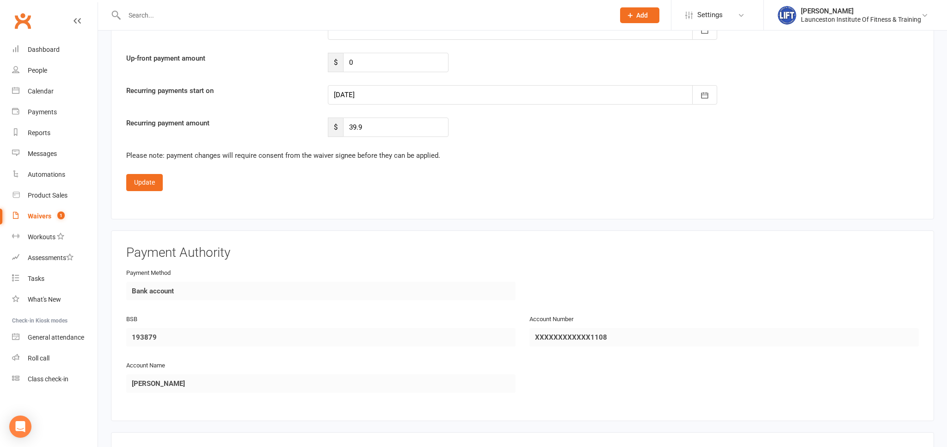
click at [377, 93] on div at bounding box center [522, 94] width 389 height 19
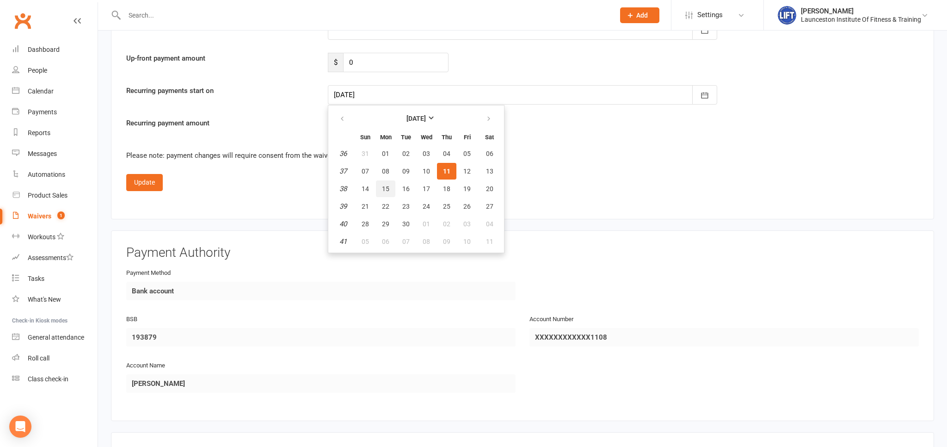
click at [382, 188] on button "15" at bounding box center [385, 188] width 19 height 17
type input "[DATE]"
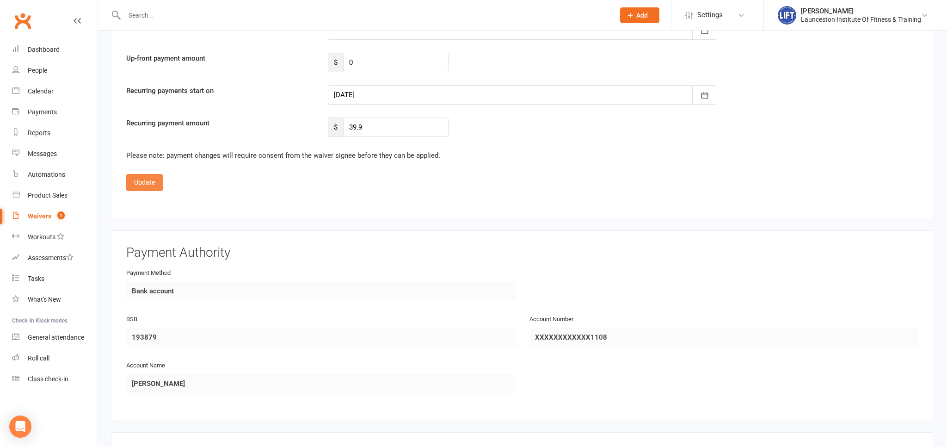
click at [145, 178] on button "Update" at bounding box center [144, 182] width 37 height 17
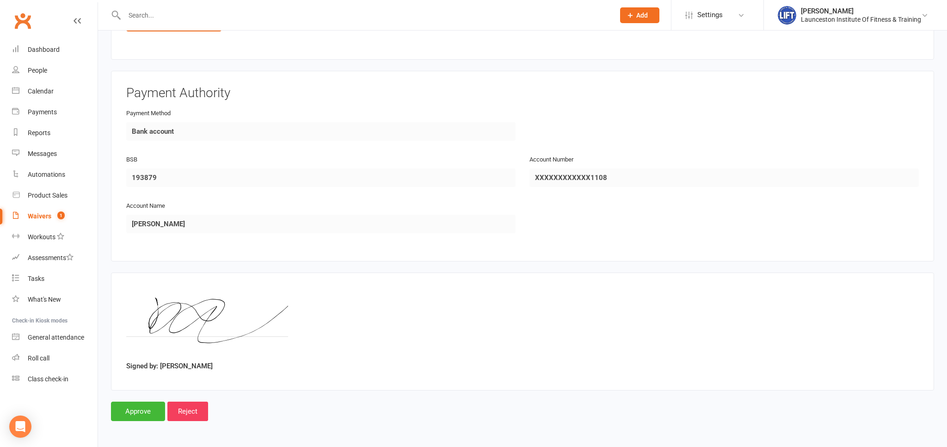
scroll to position [551, 0]
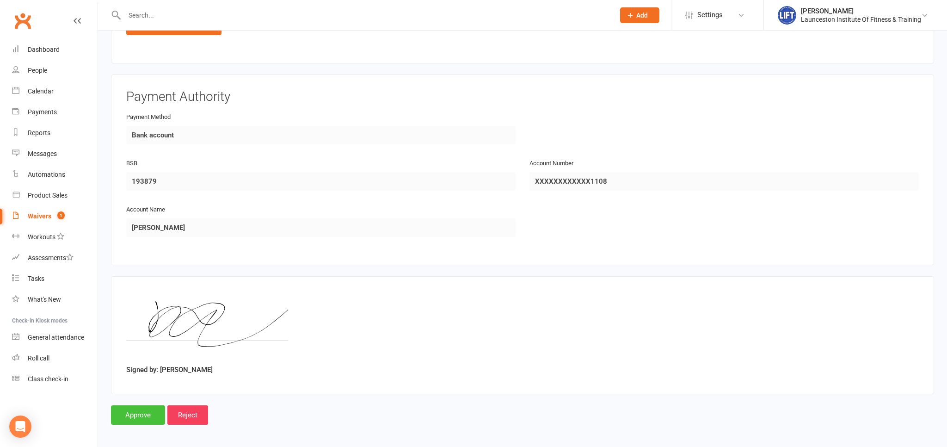
click at [141, 408] on input "Approve" at bounding box center [138, 414] width 54 height 19
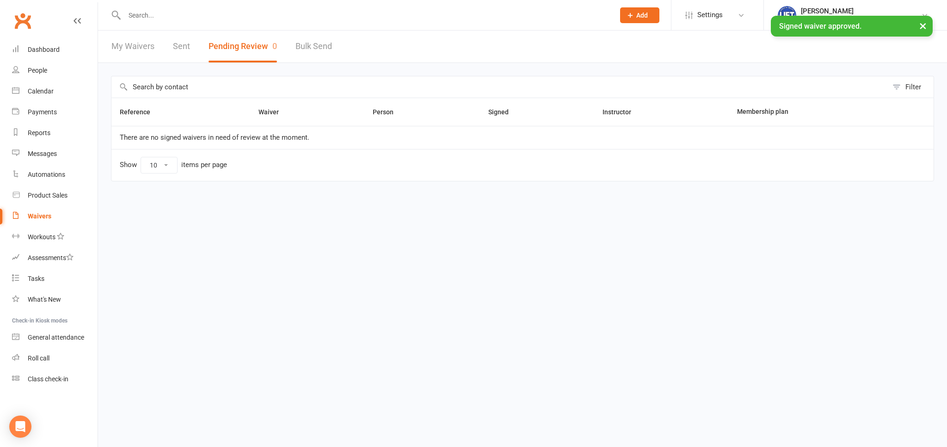
click at [156, 15] on input "text" at bounding box center [365, 15] width 486 height 13
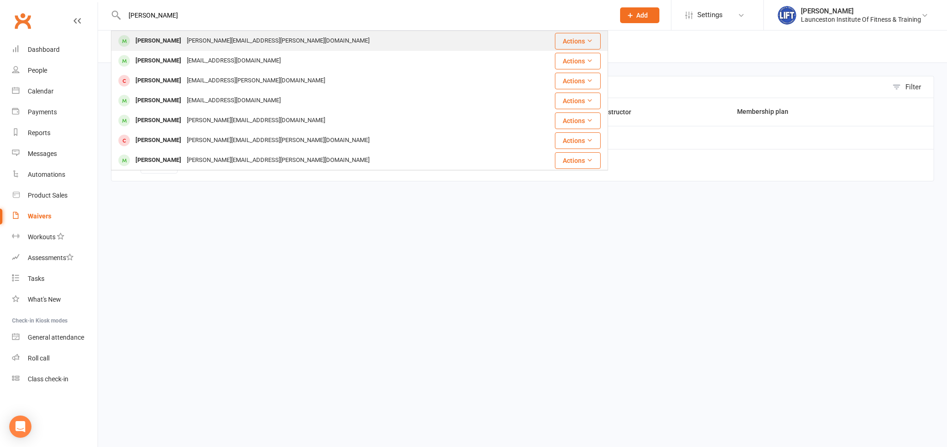
type input "[PERSON_NAME]"
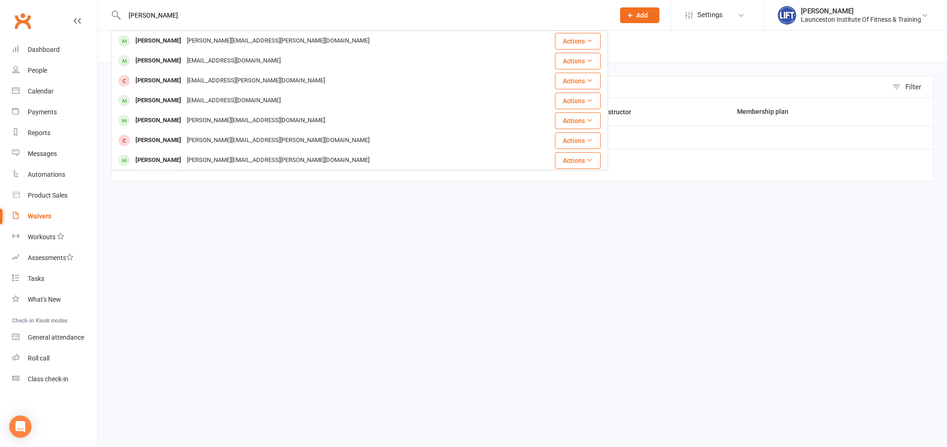
click at [173, 36] on div "[PERSON_NAME]" at bounding box center [158, 40] width 51 height 13
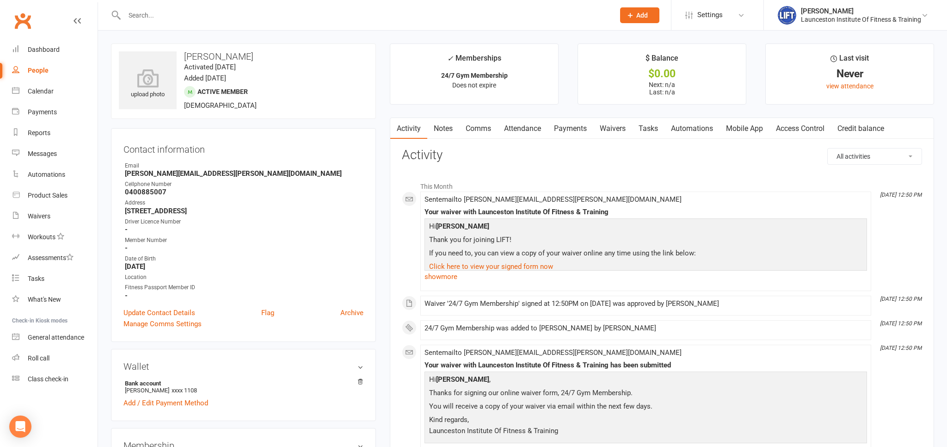
drag, startPoint x: 815, startPoint y: 131, endPoint x: 570, endPoint y: 134, distance: 244.6
click at [813, 130] on link "Access Control" at bounding box center [799, 128] width 61 height 21
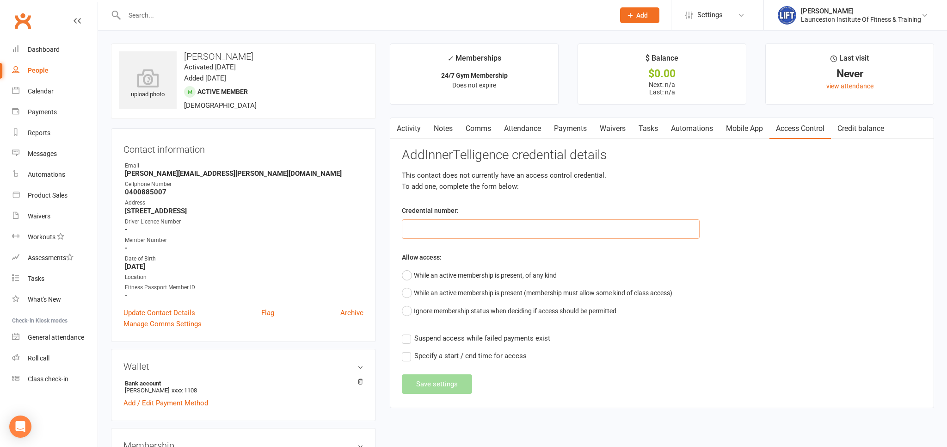
click at [442, 229] on input "text" at bounding box center [551, 228] width 298 height 19
click at [487, 225] on input "text" at bounding box center [551, 228] width 298 height 19
paste input "20000000000000004C615A0E"
type input "20000000000000004C615A0E"
click at [457, 272] on button "While an active membership is present, of any kind" at bounding box center [479, 275] width 155 height 18
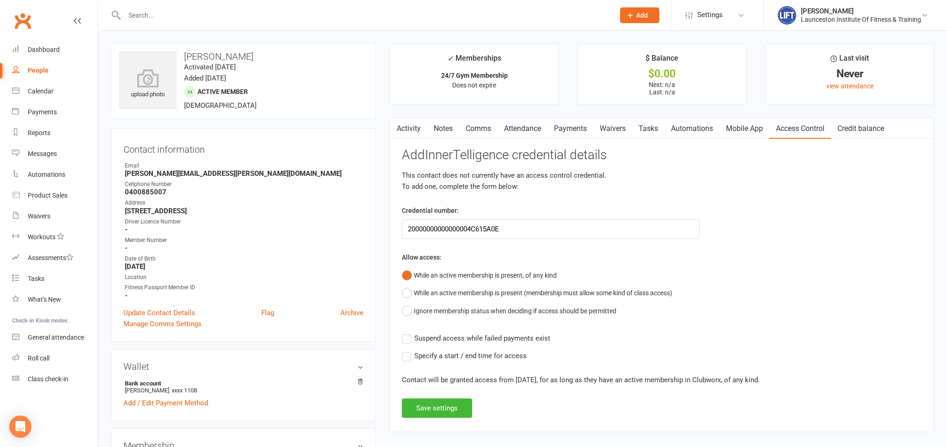
click at [404, 343] on div "Add InnerTelligence credential details This contact does not currently have an …" at bounding box center [662, 283] width 520 height 270
click at [406, 341] on label "Suspend access while failed payments exist" at bounding box center [476, 337] width 148 height 11
click at [406, 332] on input "Suspend access while failed payments exist" at bounding box center [476, 332] width 148 height 0
click at [438, 404] on button "Save settings" at bounding box center [437, 407] width 70 height 19
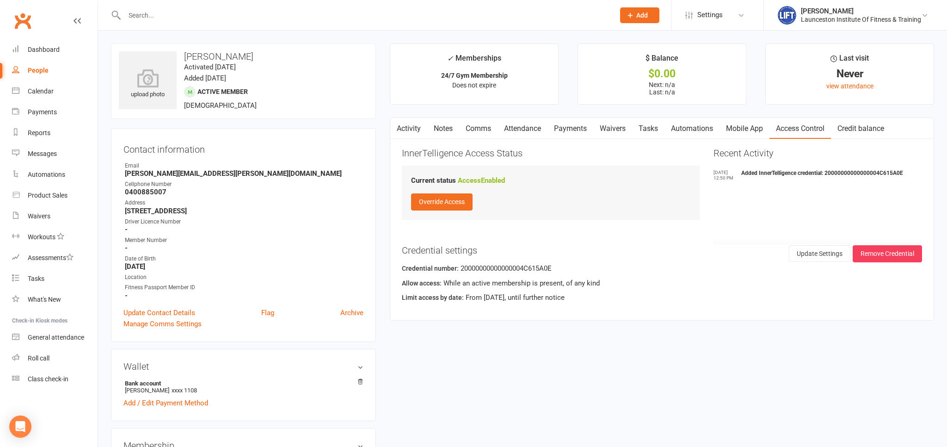
drag, startPoint x: 141, startPoint y: 2, endPoint x: 147, endPoint y: 8, distance: 8.8
click at [147, 8] on div at bounding box center [359, 15] width 497 height 30
click at [149, 10] on input "text" at bounding box center [365, 15] width 486 height 13
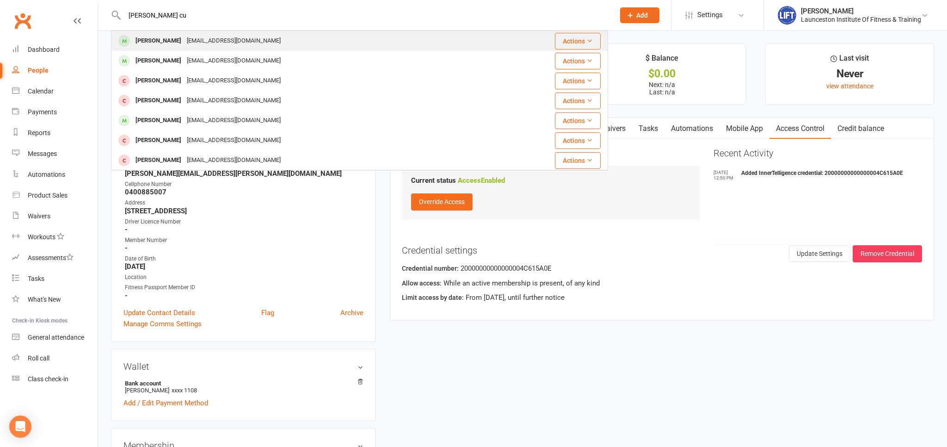
type input "[PERSON_NAME] cu"
click at [160, 40] on div "[PERSON_NAME]" at bounding box center [158, 40] width 51 height 13
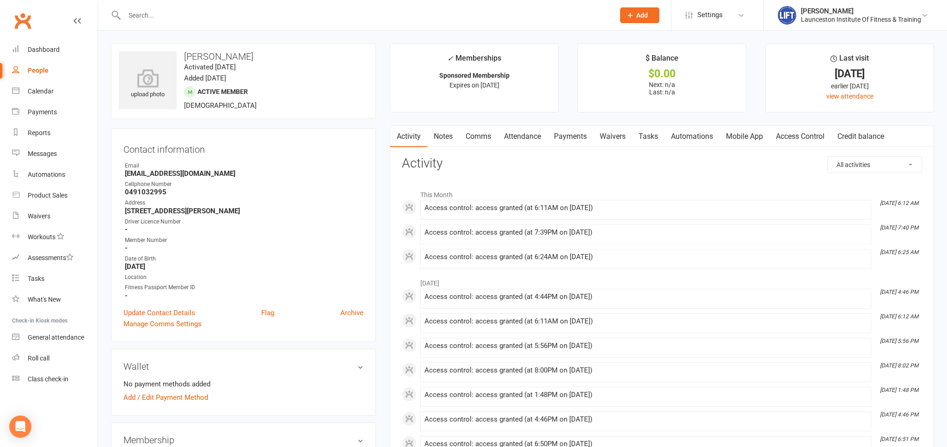
click at [201, 21] on input "text" at bounding box center [365, 15] width 486 height 13
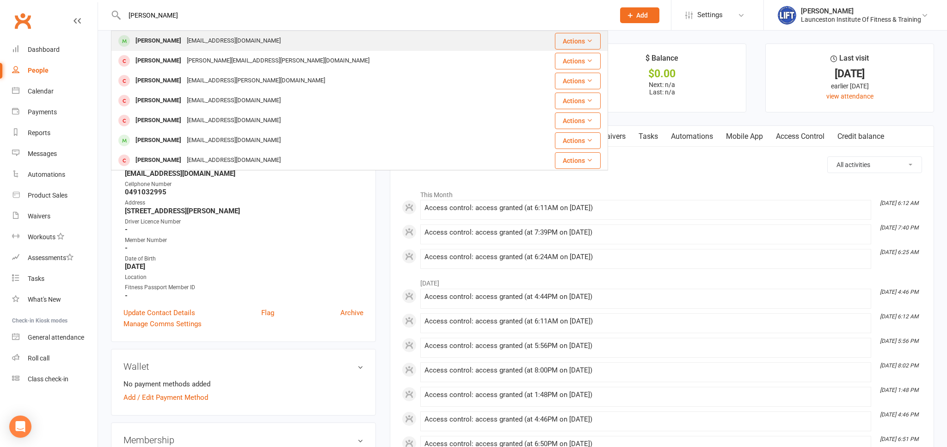
type input "[PERSON_NAME]"
click at [220, 38] on div "[EMAIL_ADDRESS][DOMAIN_NAME]" at bounding box center [233, 40] width 99 height 13
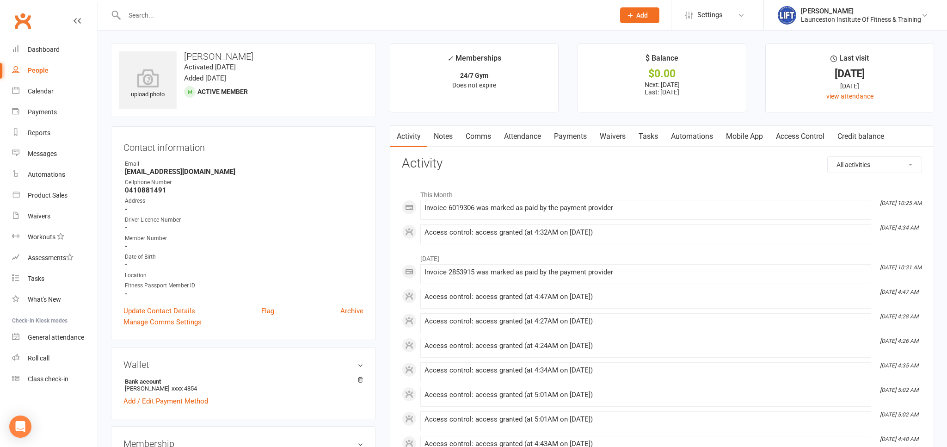
drag, startPoint x: 563, startPoint y: 134, endPoint x: 562, endPoint y: 156, distance: 22.2
click at [563, 134] on link "Payments" at bounding box center [570, 136] width 46 height 21
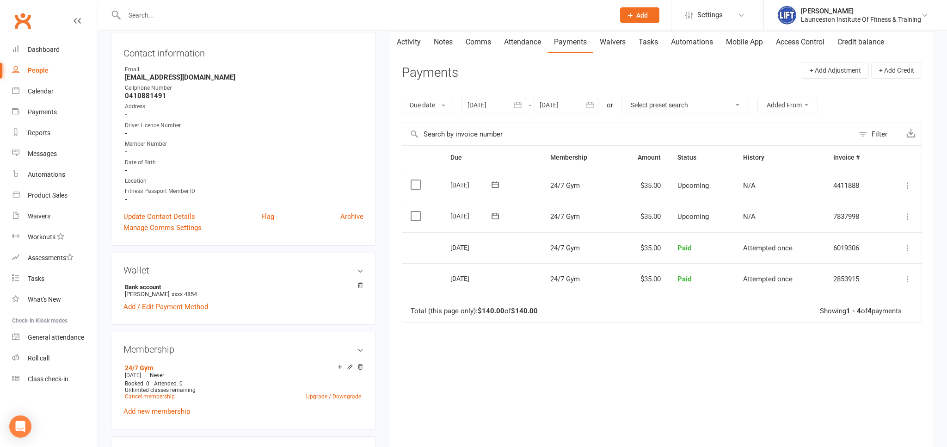
scroll to position [98, 0]
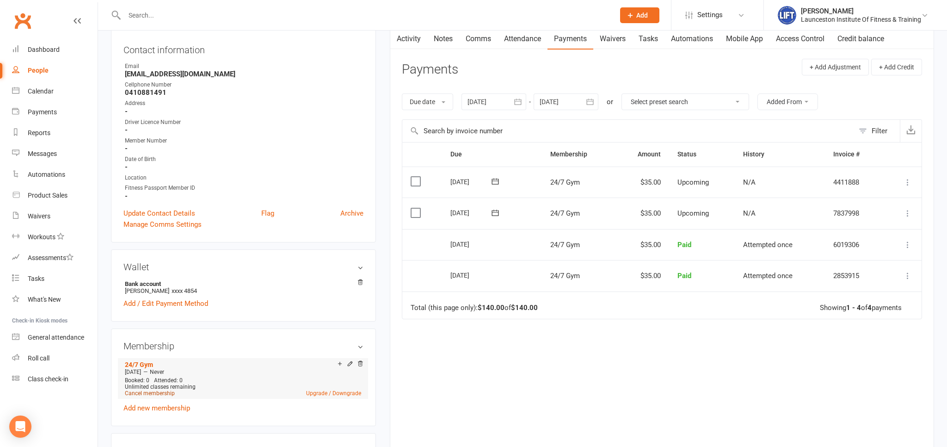
click at [166, 393] on link "Cancel membership" at bounding box center [150, 393] width 50 height 6
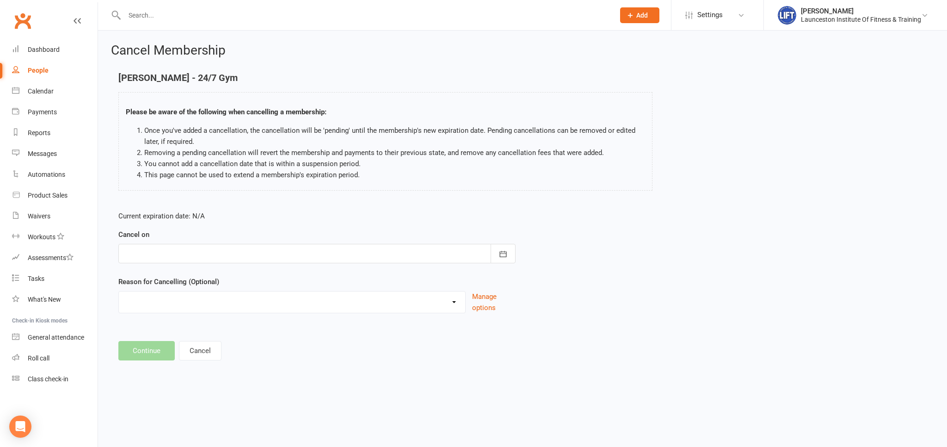
click at [283, 238] on div "Cancel on [DATE] Sun Mon Tue Wed Thu Fri Sat 36 31 01 02 03 04 05 06 37 07 08 0…" at bounding box center [316, 246] width 397 height 34
click at [276, 262] on div at bounding box center [316, 253] width 397 height 19
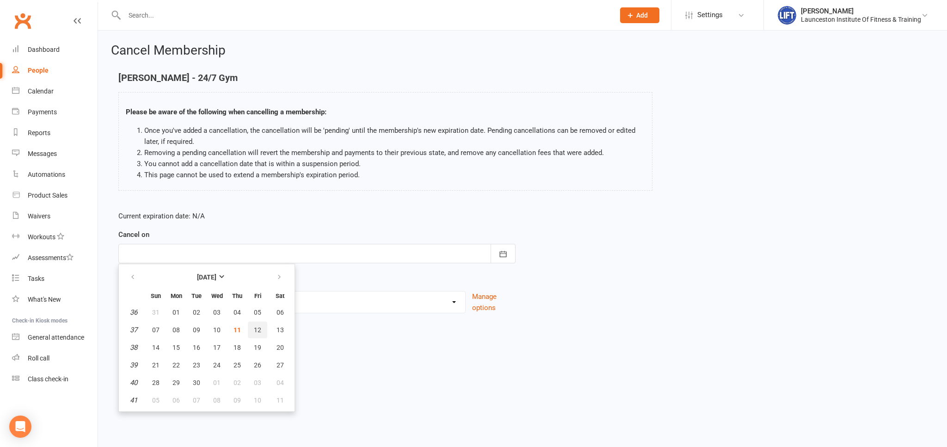
click at [251, 330] on button "12" at bounding box center [257, 329] width 19 height 17
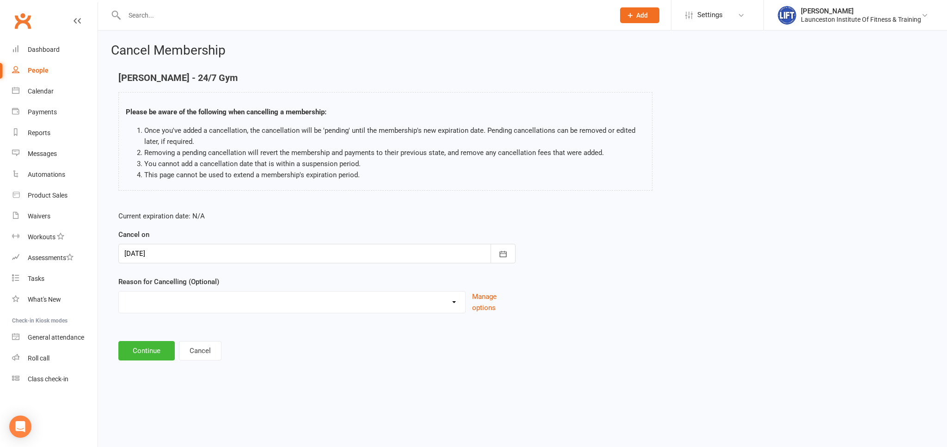
click at [212, 253] on div at bounding box center [316, 253] width 397 height 19
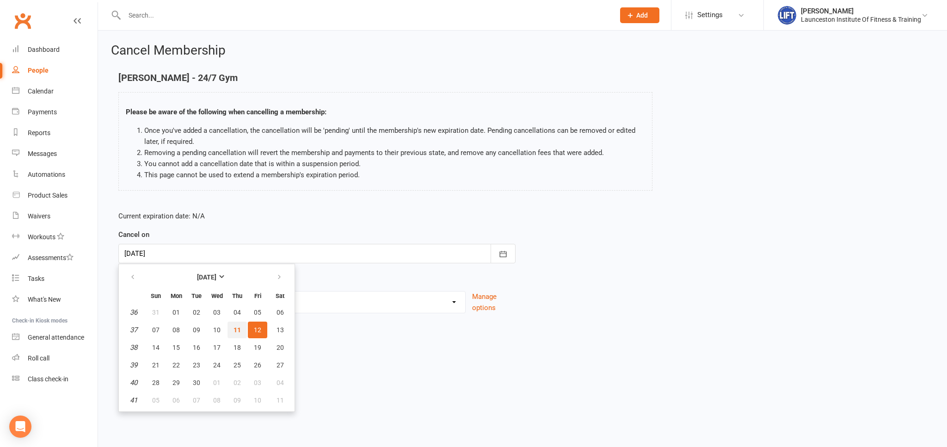
click at [239, 326] on span "11" at bounding box center [236, 329] width 7 height 7
type input "[DATE]"
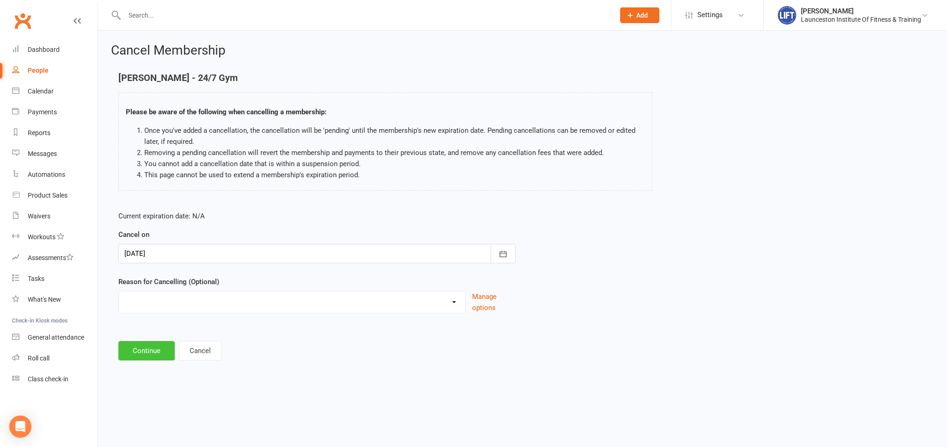
click at [154, 349] on button "Continue" at bounding box center [146, 350] width 56 height 19
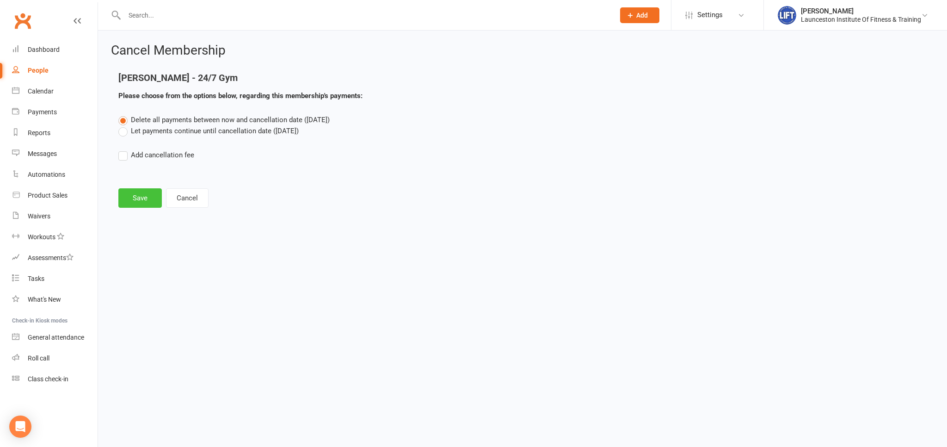
click at [143, 197] on button "Save" at bounding box center [139, 197] width 43 height 19
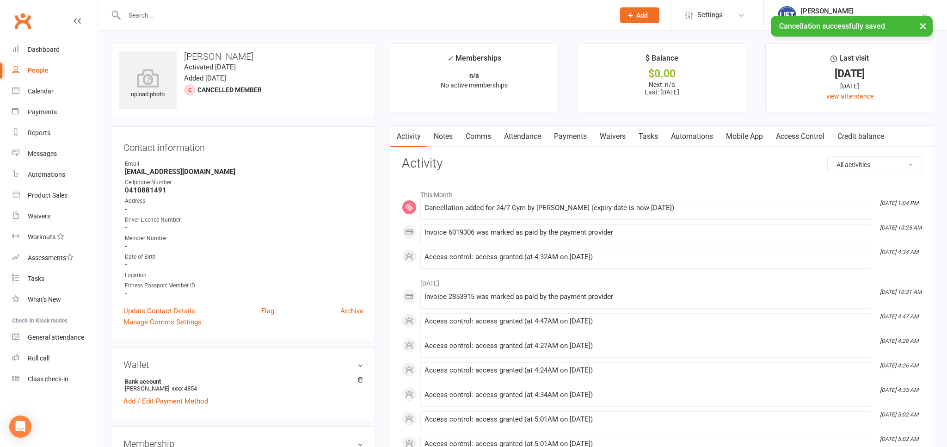
click at [205, 22] on div at bounding box center [359, 15] width 497 height 30
click at [208, 17] on input "text" at bounding box center [365, 15] width 486 height 13
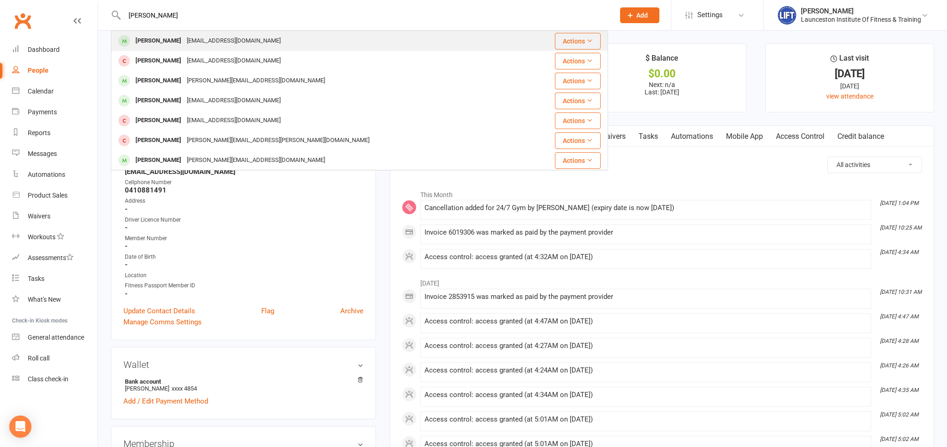
type input "[PERSON_NAME]"
click at [227, 37] on div "[EMAIL_ADDRESS][DOMAIN_NAME]" at bounding box center [233, 40] width 99 height 13
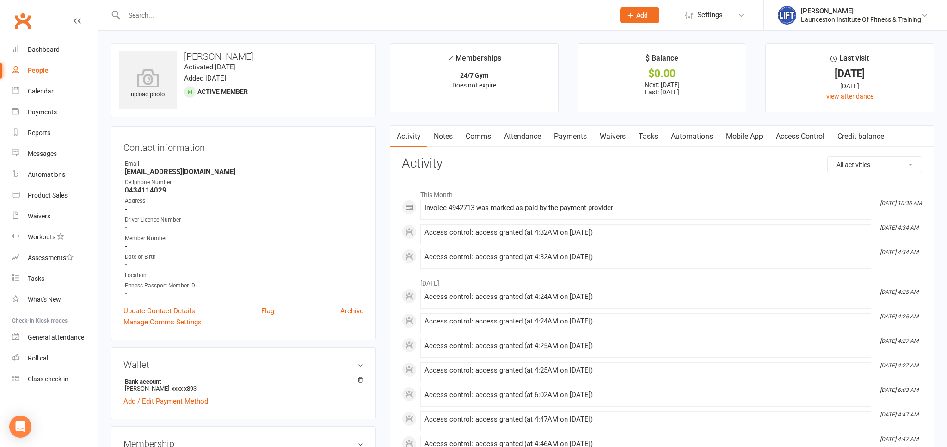
click at [565, 142] on link "Payments" at bounding box center [570, 136] width 46 height 21
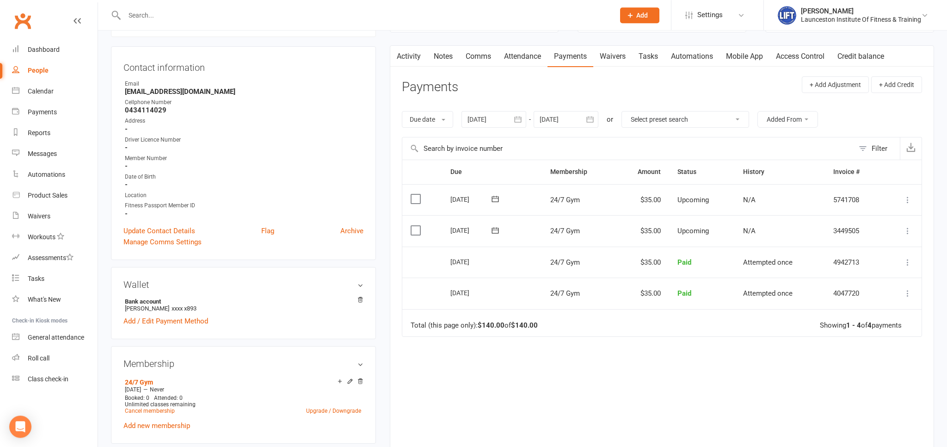
scroll to position [98, 0]
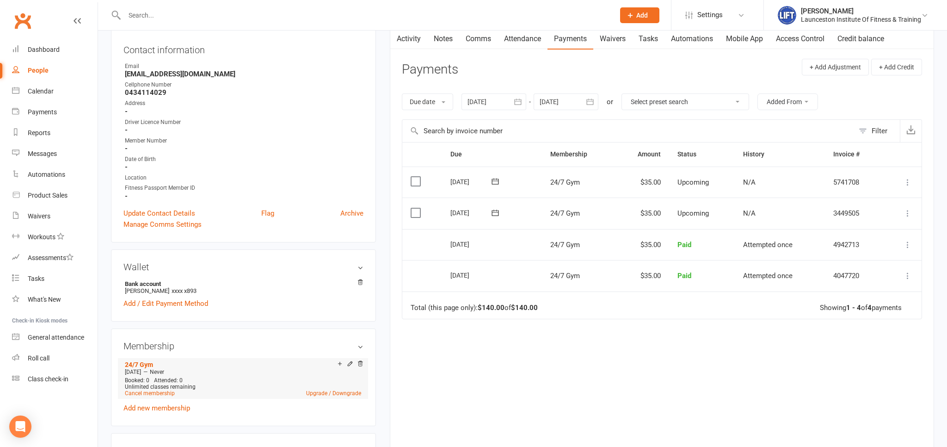
click at [156, 386] on span "Unlimited classes remaining" at bounding box center [160, 386] width 71 height 6
click at [158, 395] on link "Cancel membership" at bounding box center [150, 393] width 50 height 6
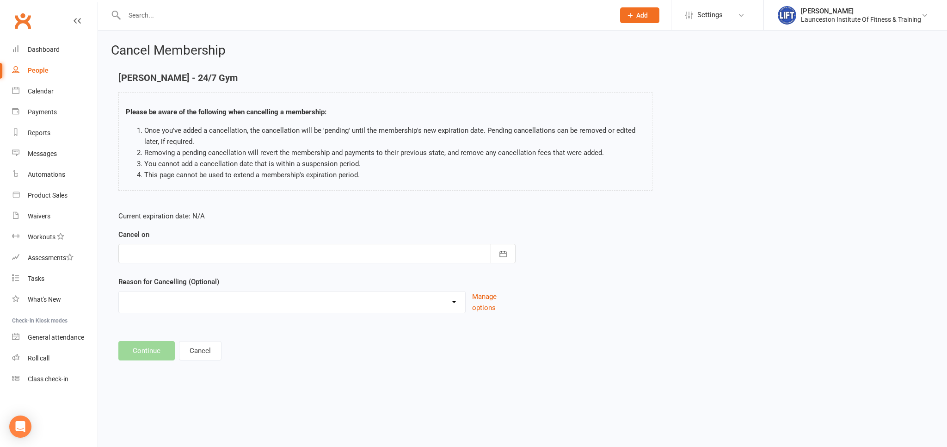
click at [219, 262] on div at bounding box center [316, 253] width 397 height 19
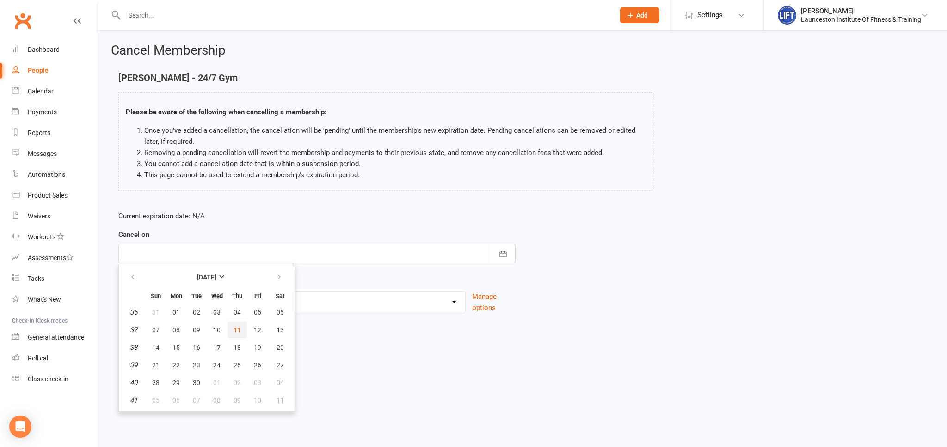
drag, startPoint x: 234, startPoint y: 332, endPoint x: 183, endPoint y: 329, distance: 51.9
click at [234, 332] on span "11" at bounding box center [236, 329] width 7 height 7
type input "[DATE]"
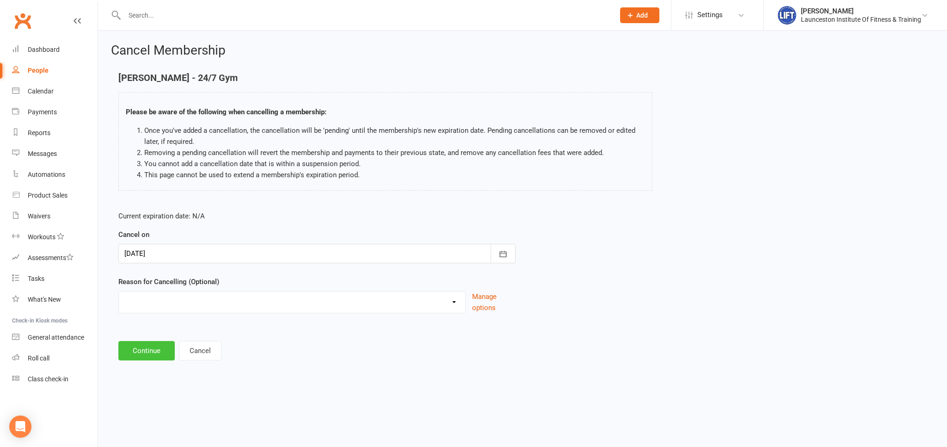
click at [154, 355] on button "Continue" at bounding box center [146, 350] width 56 height 19
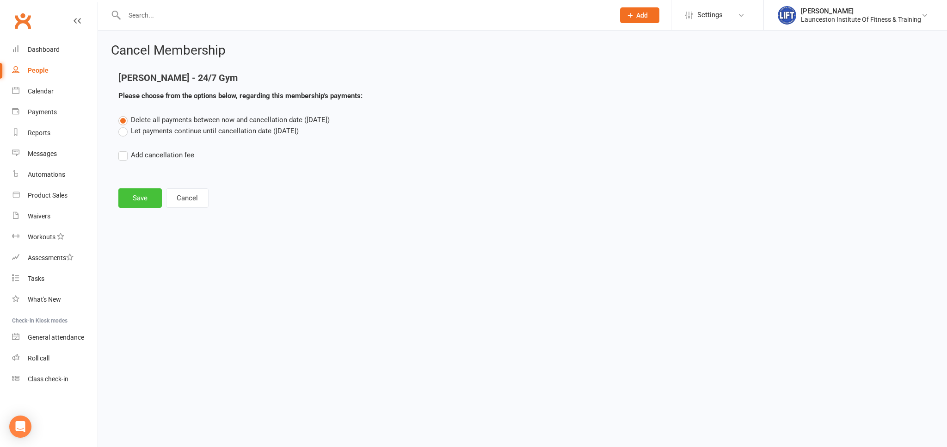
click at [131, 198] on button "Save" at bounding box center [139, 197] width 43 height 19
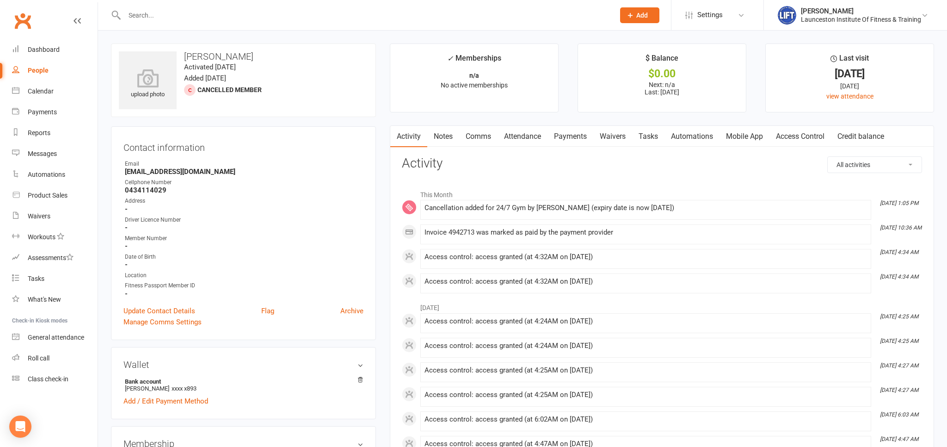
click at [807, 136] on link "Access Control" at bounding box center [799, 136] width 61 height 21
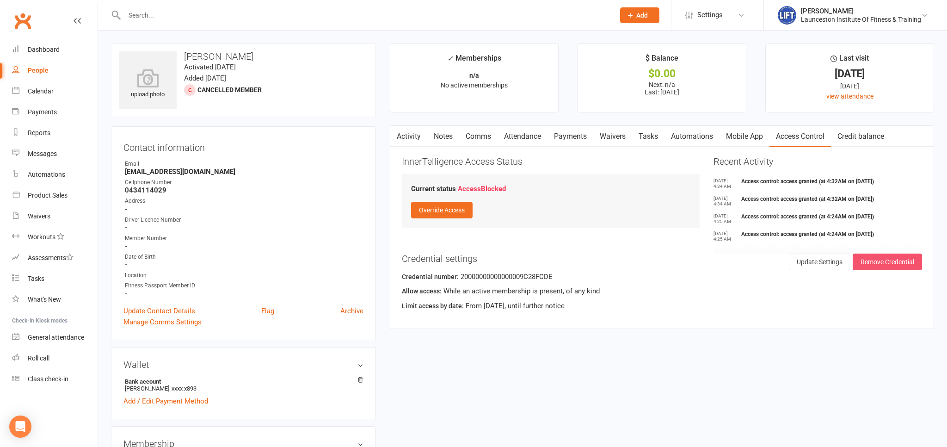
click at [883, 266] on button "Remove Credential" at bounding box center [887, 261] width 69 height 17
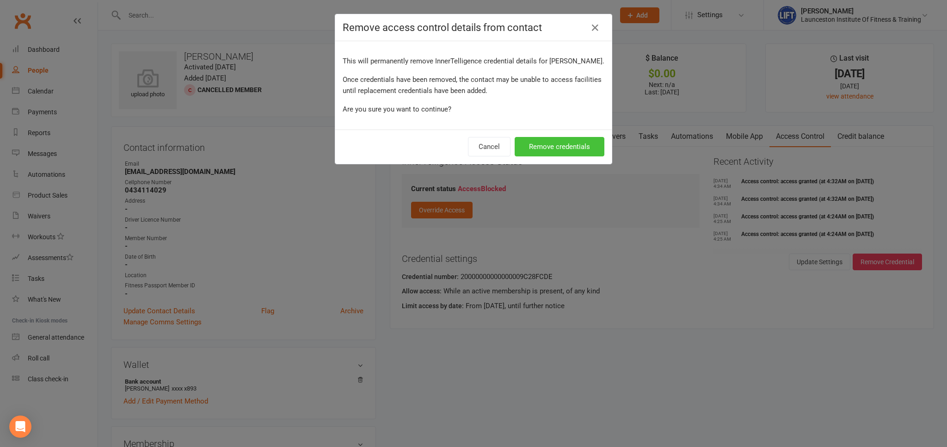
drag, startPoint x: 559, startPoint y: 139, endPoint x: 563, endPoint y: 143, distance: 5.6
click at [559, 140] on button "Remove credentials" at bounding box center [560, 146] width 90 height 19
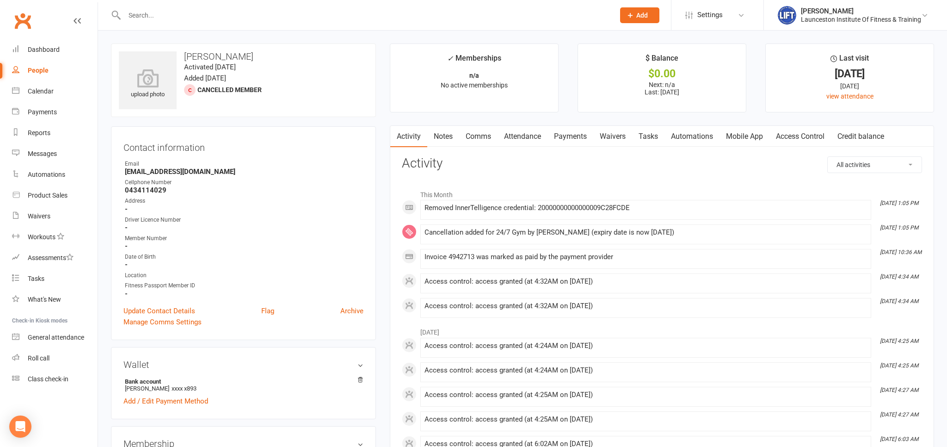
click at [212, 14] on input "text" at bounding box center [365, 15] width 486 height 13
click at [216, 16] on input "text" at bounding box center [365, 15] width 486 height 13
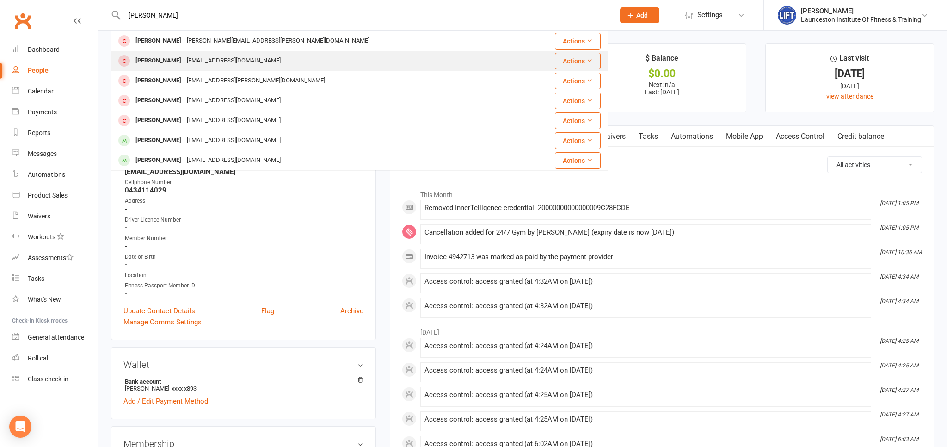
type input "[PERSON_NAME]"
click at [209, 64] on div "[EMAIL_ADDRESS][DOMAIN_NAME]" at bounding box center [233, 60] width 99 height 13
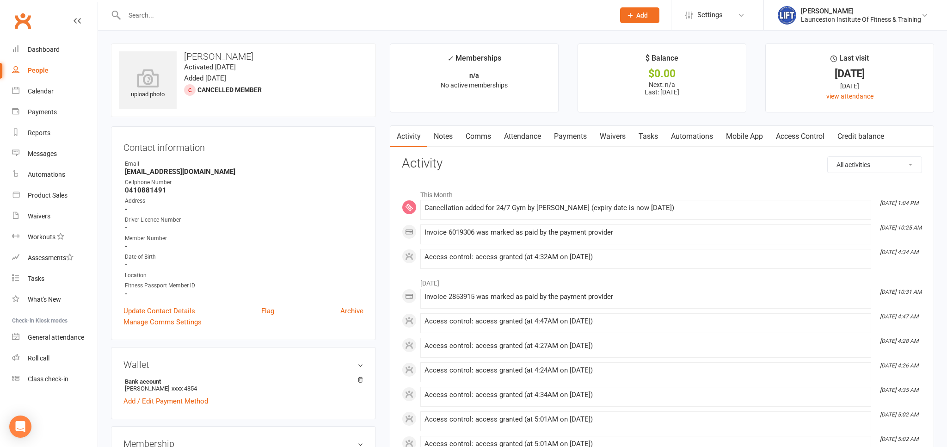
drag, startPoint x: 810, startPoint y: 137, endPoint x: 808, endPoint y: 151, distance: 14.0
click at [811, 138] on link "Access Control" at bounding box center [799, 136] width 61 height 21
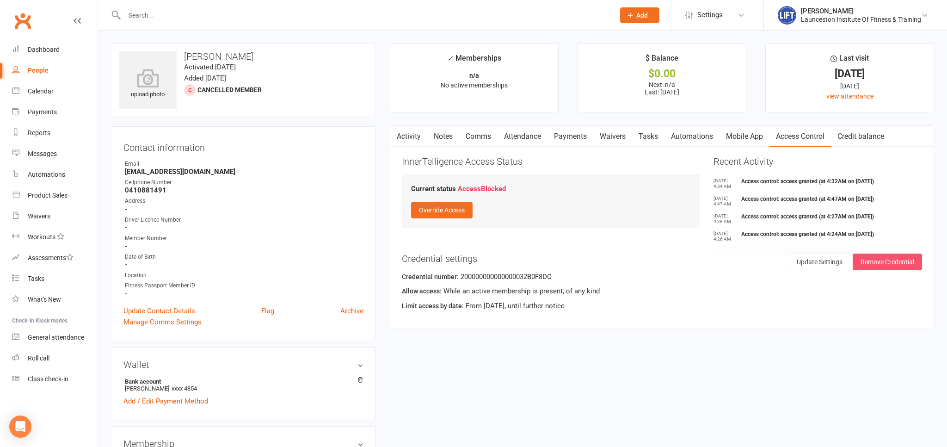
click at [881, 262] on button "Remove Credential" at bounding box center [887, 261] width 69 height 17
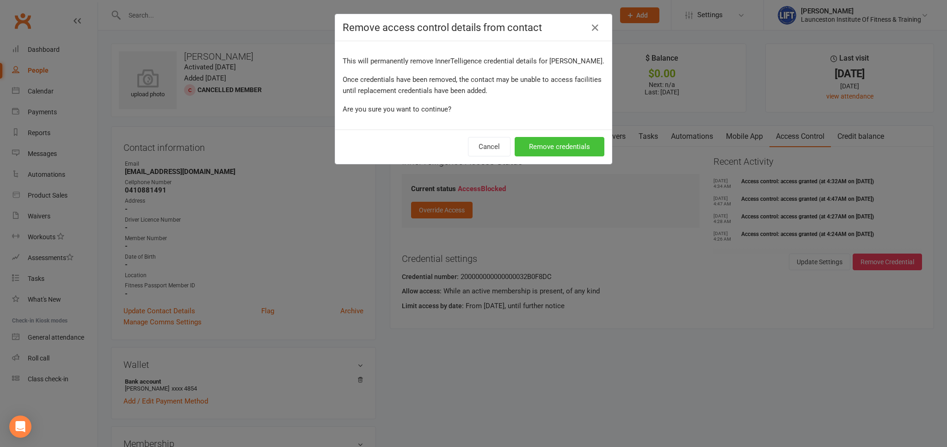
click at [553, 150] on button "Remove credentials" at bounding box center [560, 146] width 90 height 19
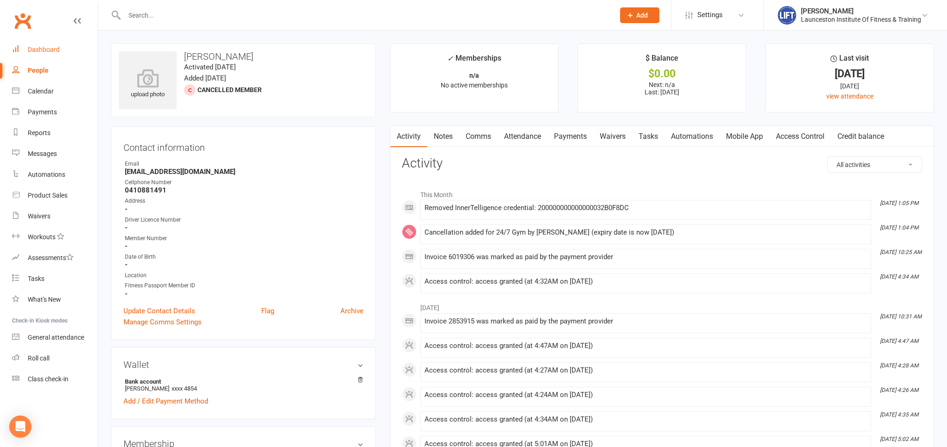
click at [45, 51] on div "Dashboard" at bounding box center [44, 49] width 32 height 7
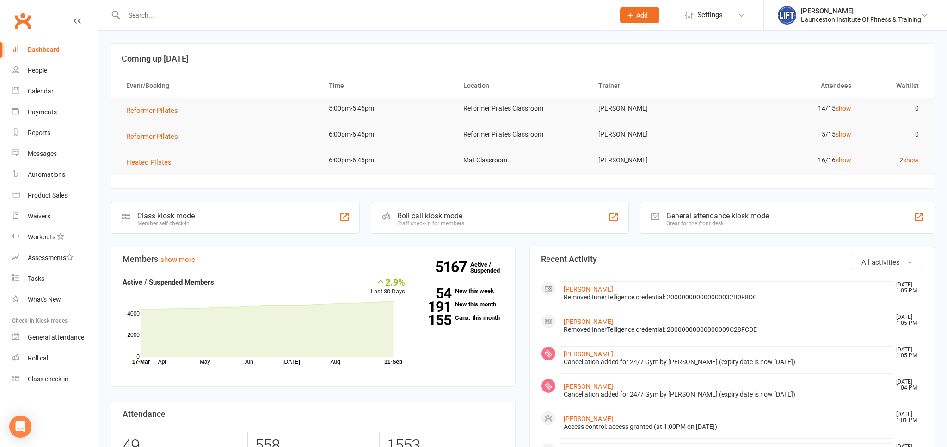
click at [190, 15] on input "text" at bounding box center [365, 15] width 486 height 13
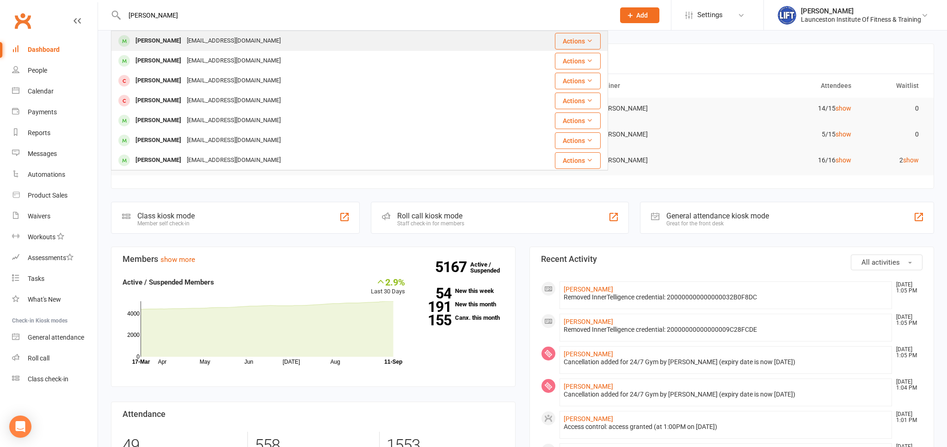
type input "[PERSON_NAME]"
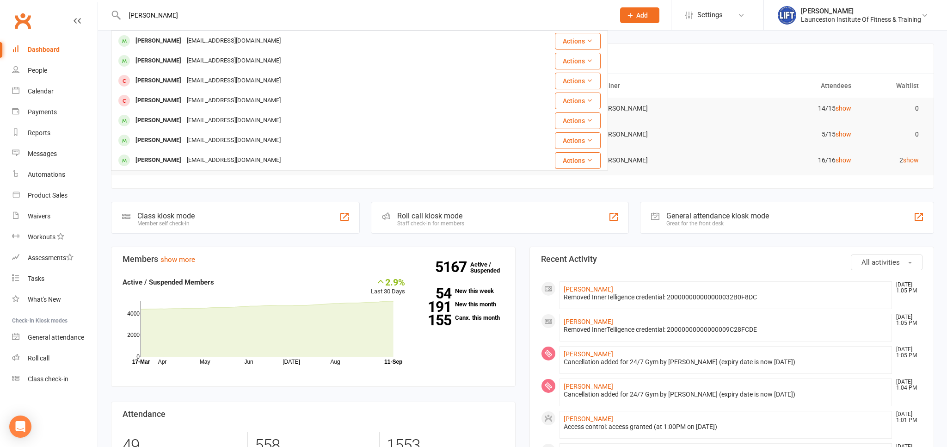
click at [184, 40] on div "[EMAIL_ADDRESS][DOMAIN_NAME]" at bounding box center [233, 40] width 99 height 13
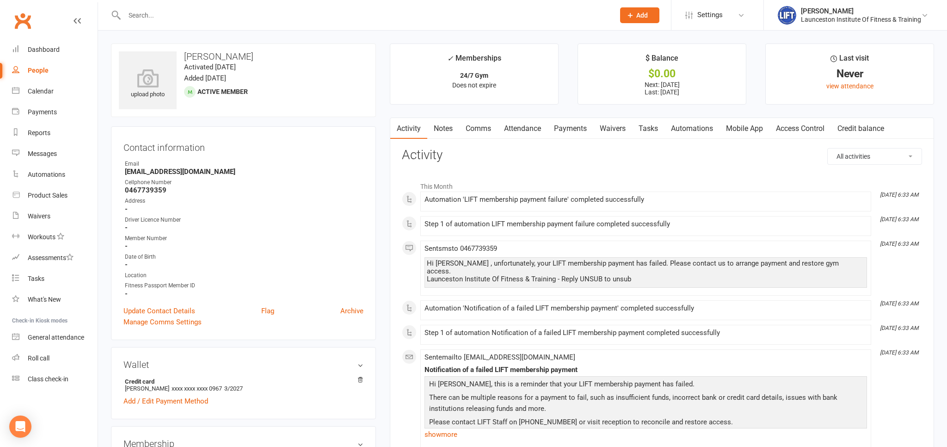
click at [567, 125] on link "Payments" at bounding box center [570, 128] width 46 height 21
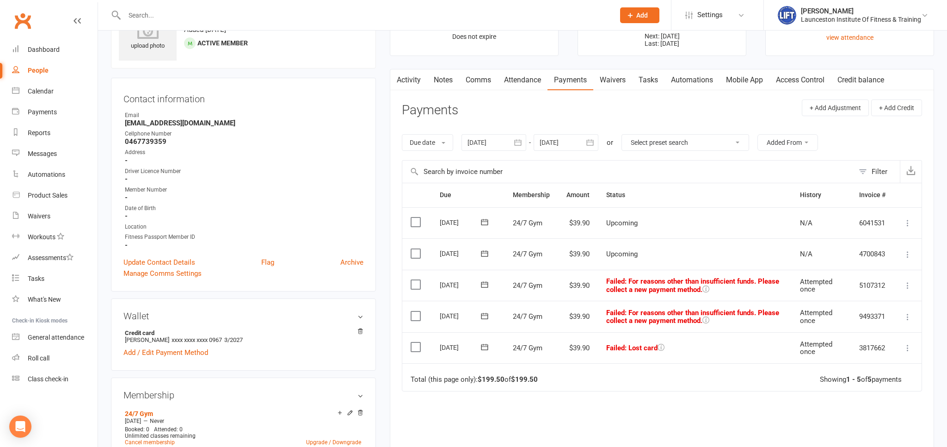
scroll to position [98, 0]
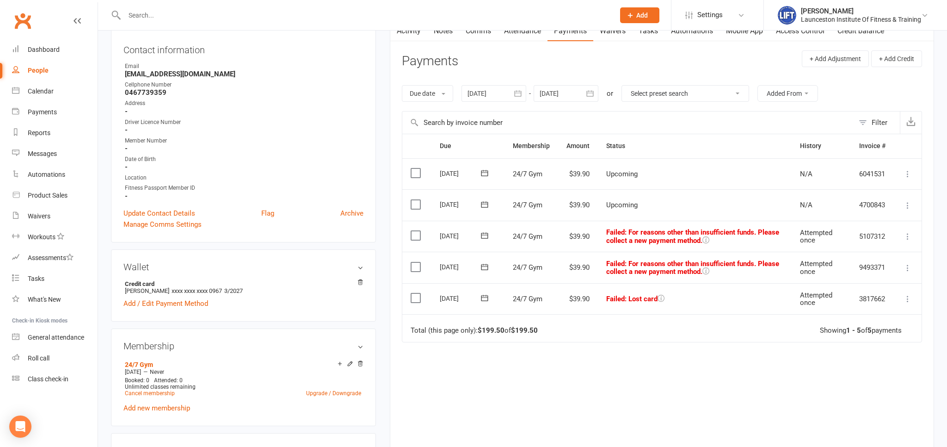
drag, startPoint x: 678, startPoint y: 298, endPoint x: 596, endPoint y: 229, distance: 107.4
click at [596, 229] on table "Due Contact Membership Amount Status History Invoice # Select this [DATE] [PERS…" at bounding box center [662, 238] width 520 height 208
click at [682, 294] on td "Failed : Lost card" at bounding box center [695, 298] width 194 height 31
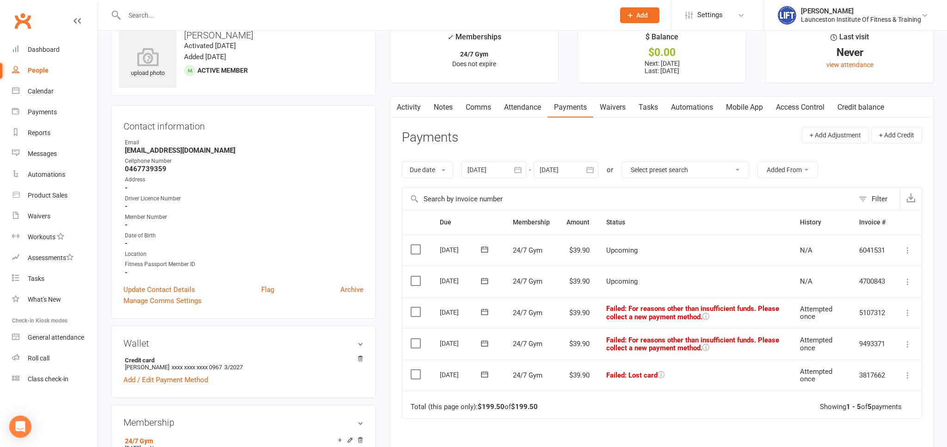
scroll to position [0, 0]
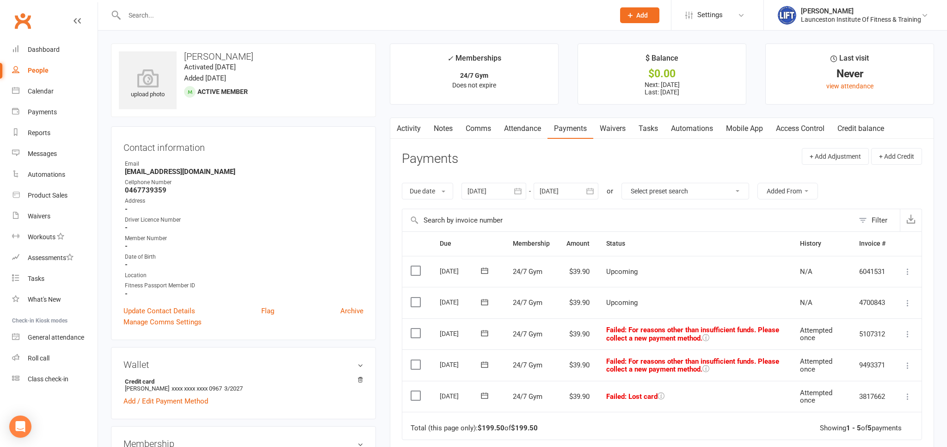
click at [207, 13] on input "text" at bounding box center [365, 15] width 486 height 13
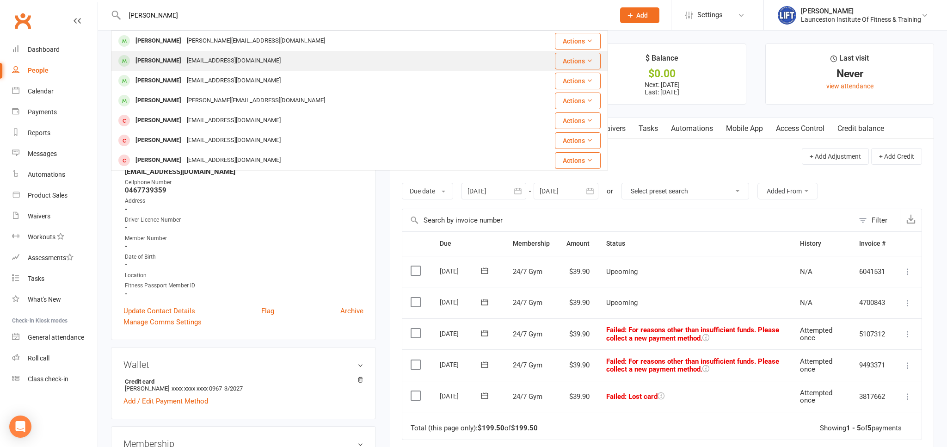
type input "[PERSON_NAME]"
click at [232, 60] on div "[EMAIL_ADDRESS][DOMAIN_NAME]" at bounding box center [233, 60] width 99 height 13
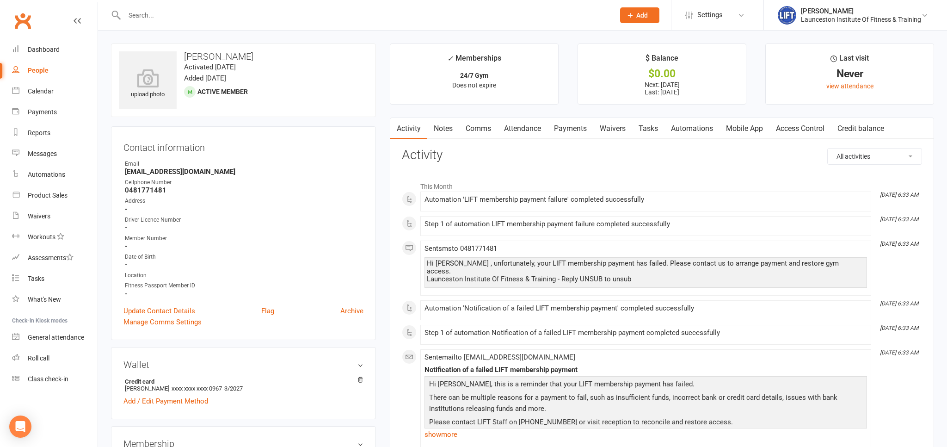
click at [572, 127] on link "Payments" at bounding box center [570, 128] width 46 height 21
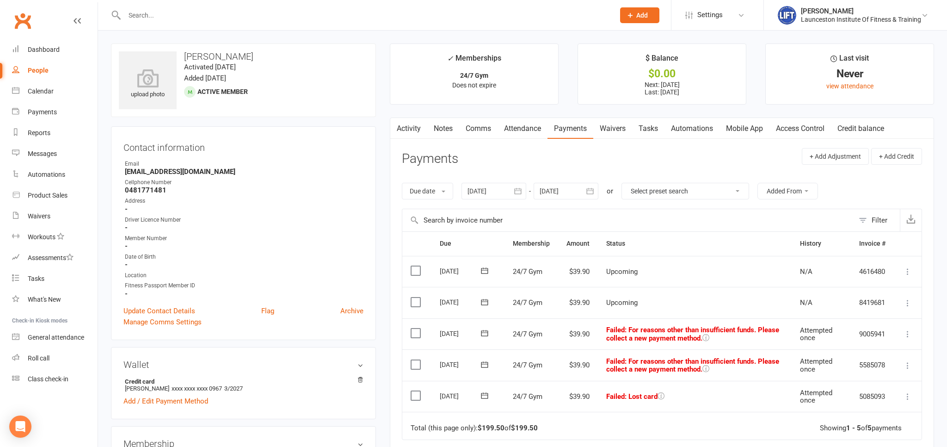
click at [196, 25] on div at bounding box center [359, 15] width 497 height 30
click at [198, 12] on input "text" at bounding box center [365, 15] width 486 height 13
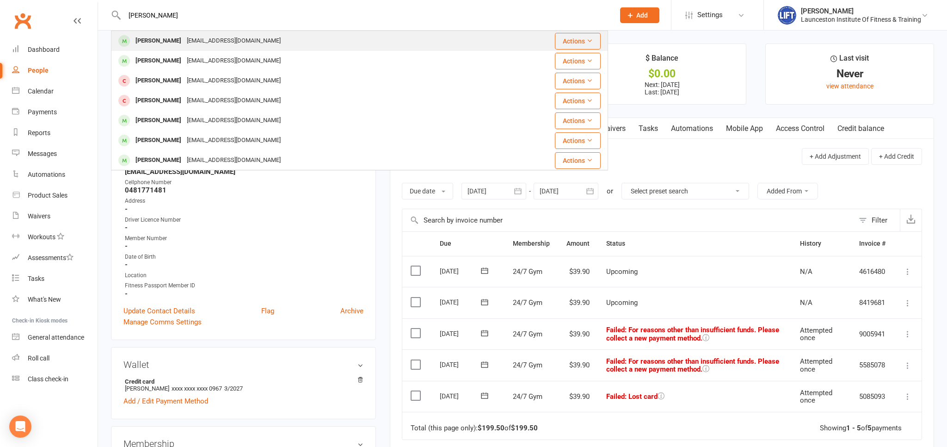
type input "[PERSON_NAME]"
click at [260, 43] on div "[PERSON_NAME] [EMAIL_ADDRESS][DOMAIN_NAME]" at bounding box center [311, 40] width 399 height 19
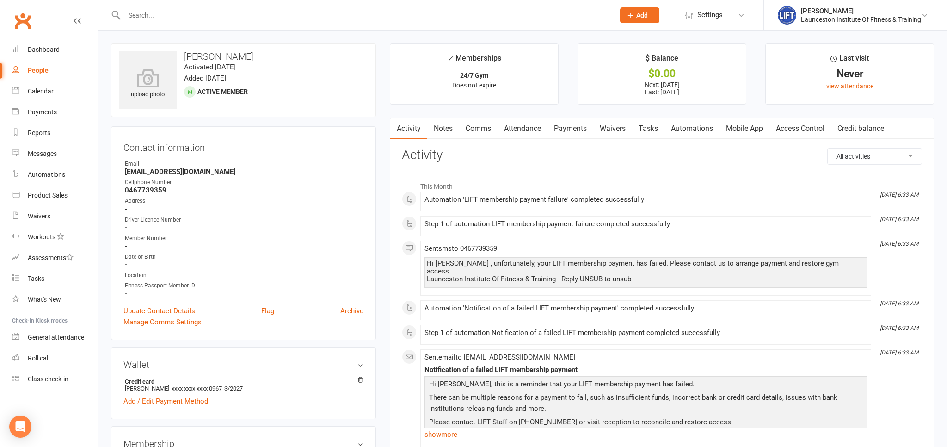
click at [574, 126] on link "Payments" at bounding box center [570, 128] width 46 height 21
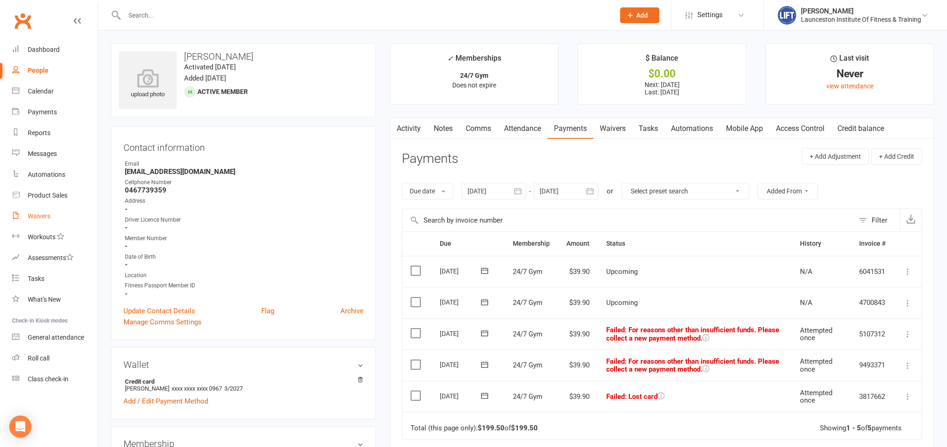
click at [38, 215] on div "Waivers" at bounding box center [39, 215] width 23 height 7
select select "100"
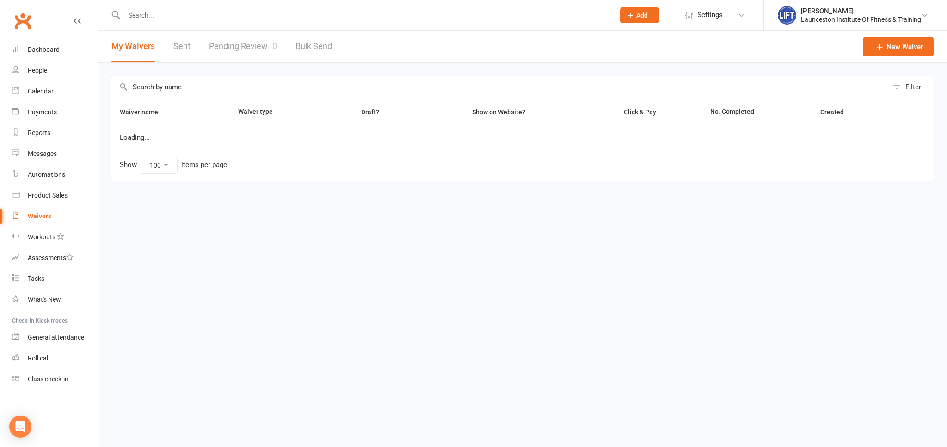
click at [245, 47] on link "Pending Review 0" at bounding box center [243, 47] width 68 height 32
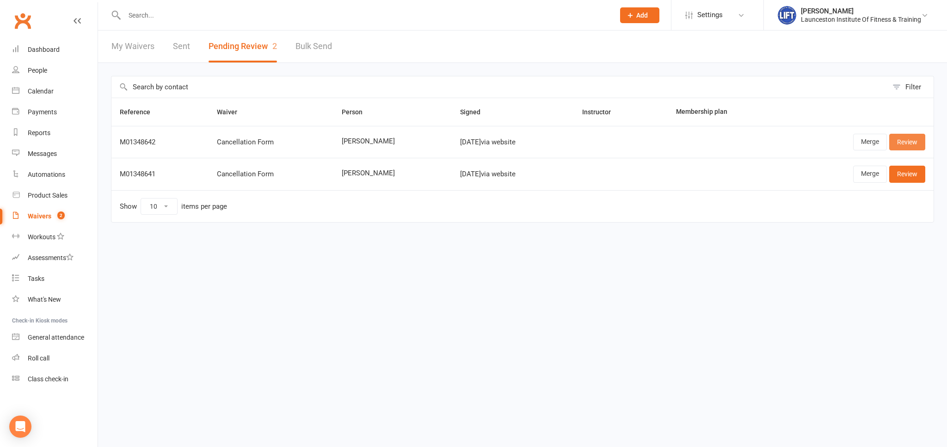
click at [910, 146] on link "Review" at bounding box center [907, 142] width 36 height 17
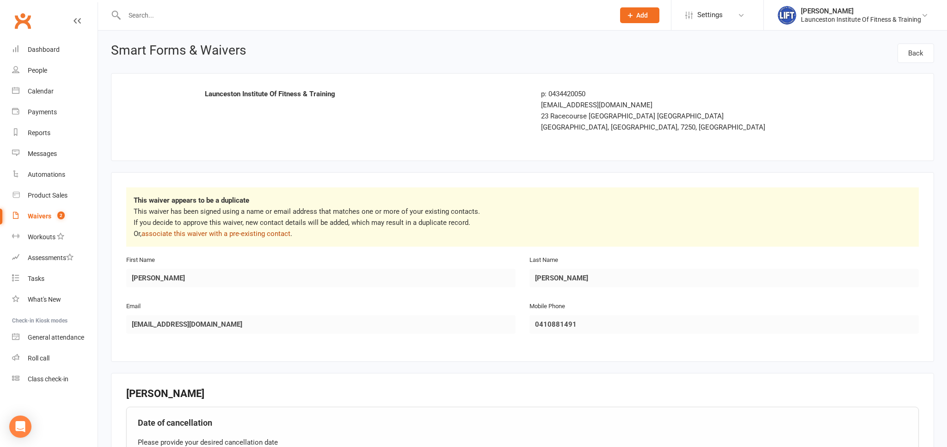
click at [206, 235] on link "associate this waiver with a pre-existing contact" at bounding box center [215, 233] width 149 height 8
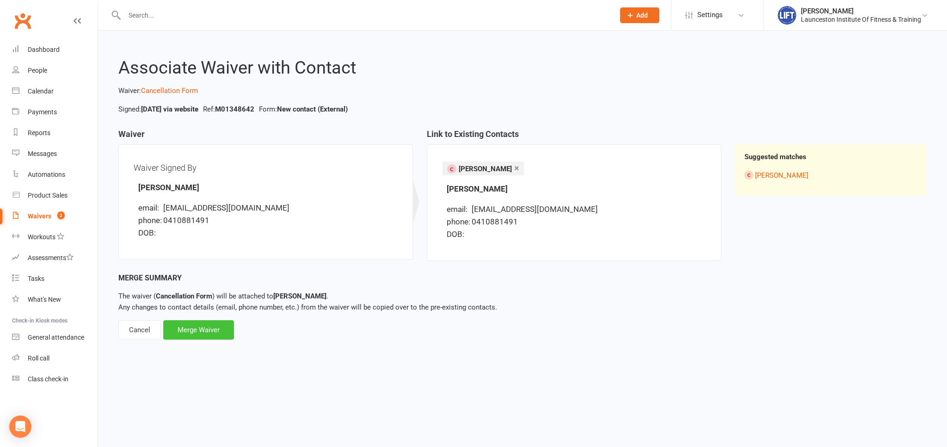
click at [220, 323] on div "Merge Waiver" at bounding box center [198, 329] width 71 height 19
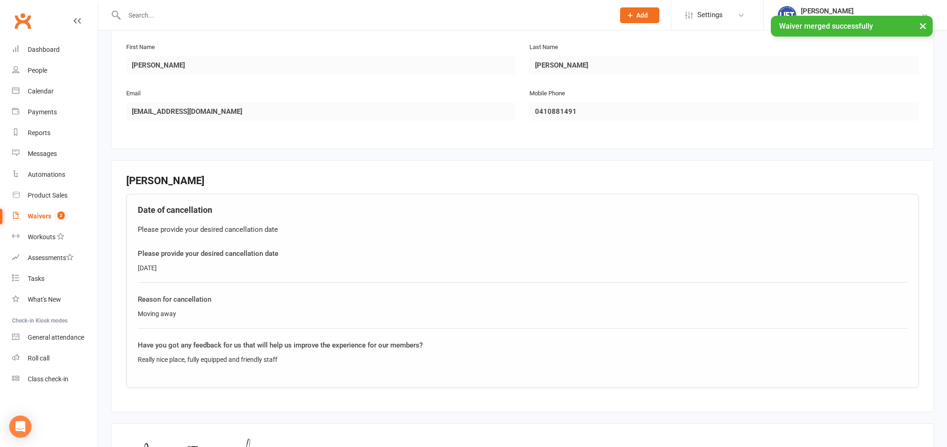
scroll to position [295, 0]
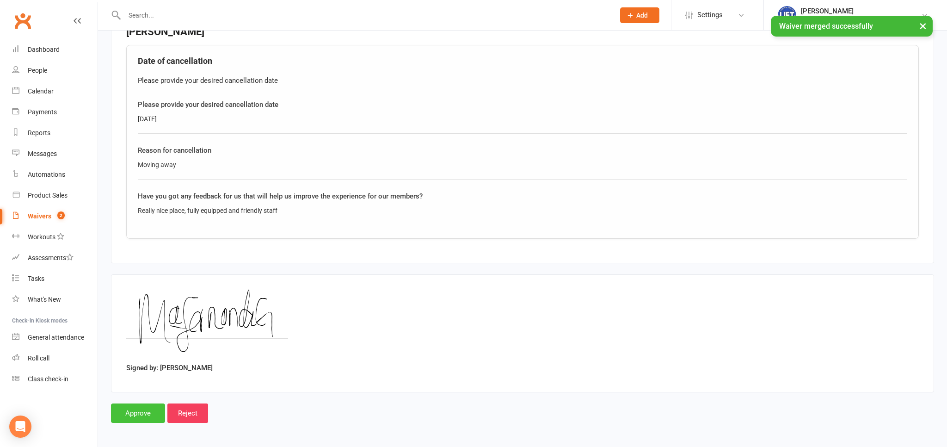
click at [143, 410] on input "Approve" at bounding box center [138, 412] width 54 height 19
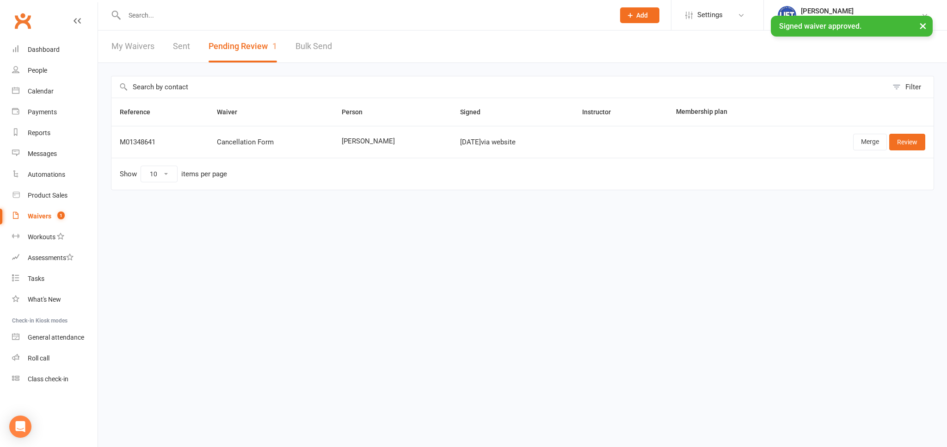
click at [894, 138] on link "Review" at bounding box center [907, 142] width 36 height 17
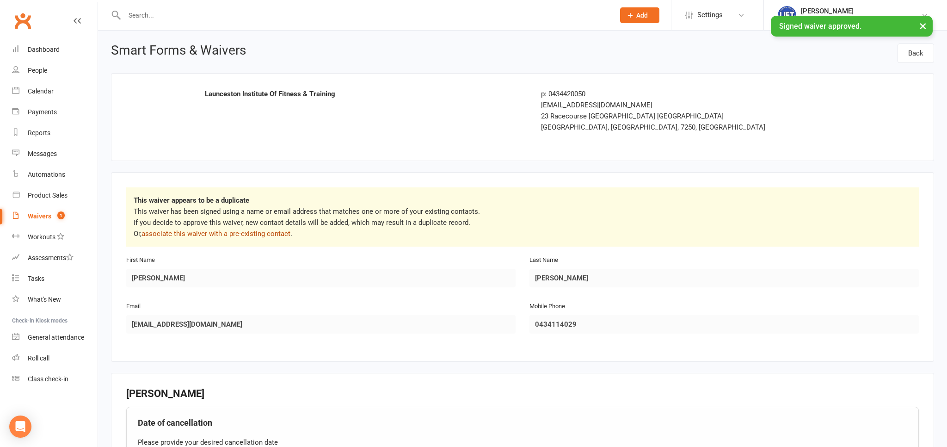
click at [271, 232] on link "associate this waiver with a pre-existing contact" at bounding box center [215, 233] width 149 height 8
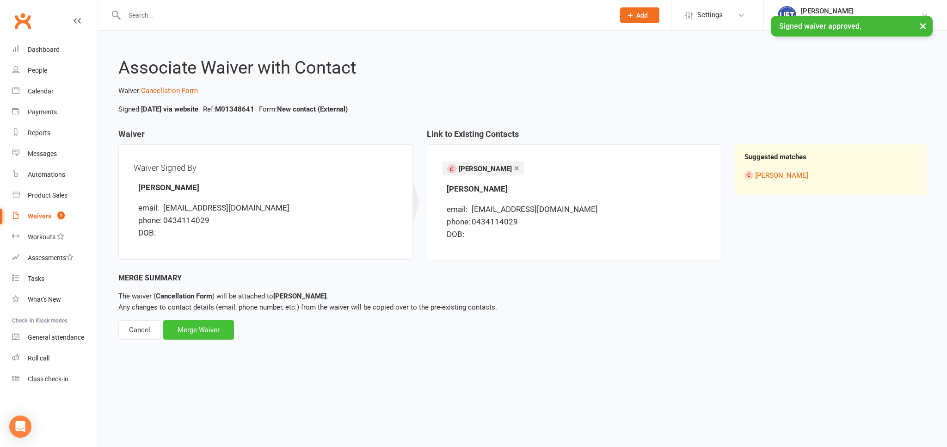
click at [214, 326] on div "Merge Waiver" at bounding box center [198, 329] width 71 height 19
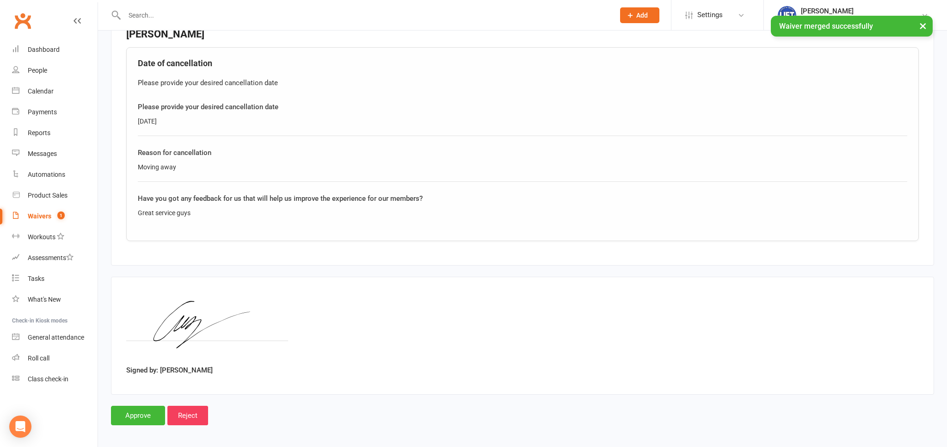
scroll to position [295, 0]
click at [135, 421] on div "Smart Forms & Waivers Back Launceston Institute Of Fitness & Training p: 043442…" at bounding box center [522, 86] width 849 height 700
click at [135, 413] on input "Approve" at bounding box center [138, 412] width 54 height 19
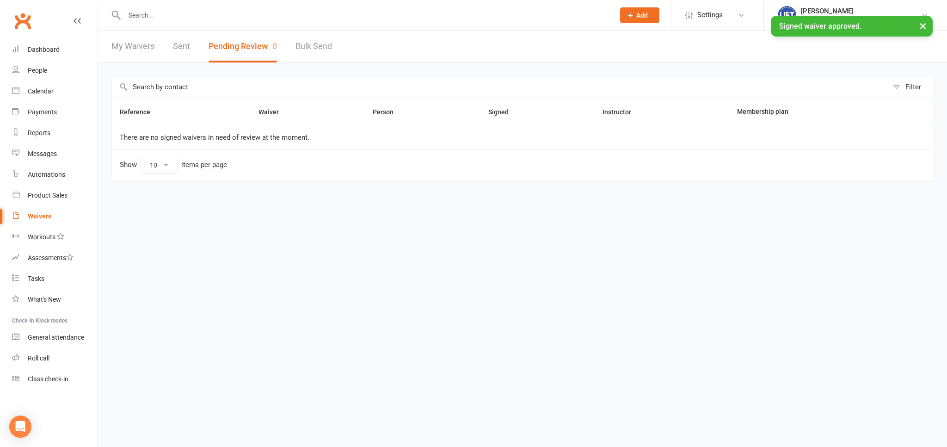
click at [58, 215] on link "Waivers" at bounding box center [55, 216] width 86 height 21
select select "100"
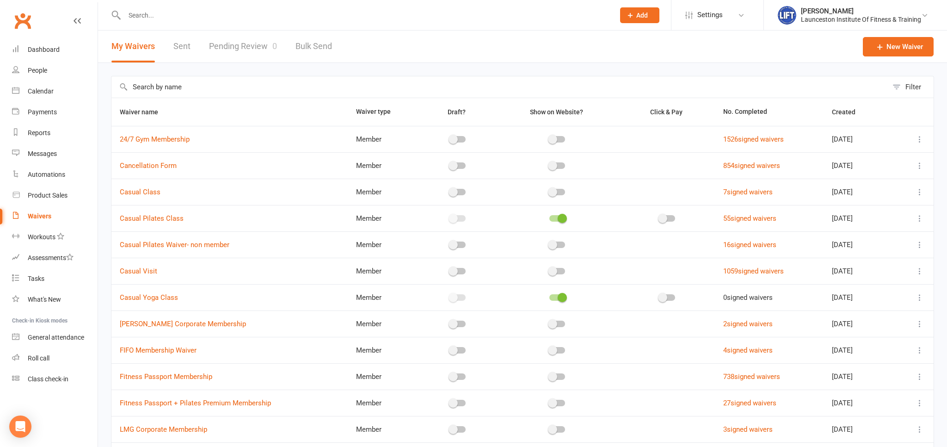
click at [251, 44] on link "Pending Review 0" at bounding box center [243, 47] width 68 height 32
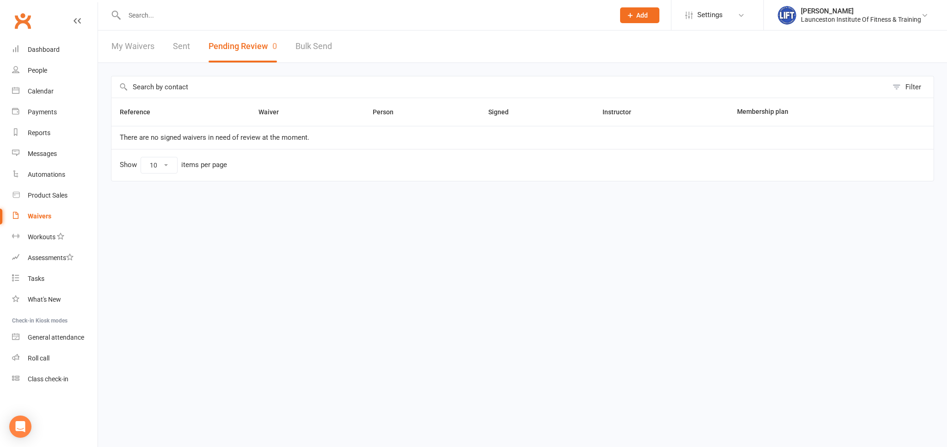
click at [188, 22] on div at bounding box center [359, 15] width 497 height 30
click at [189, 12] on input "text" at bounding box center [365, 15] width 486 height 13
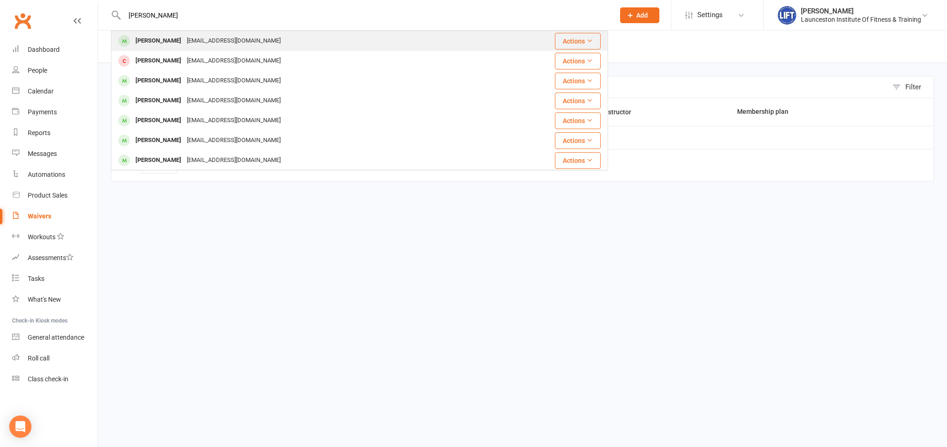
type input "[PERSON_NAME]"
click at [226, 43] on div "[EMAIL_ADDRESS][DOMAIN_NAME]" at bounding box center [233, 40] width 99 height 13
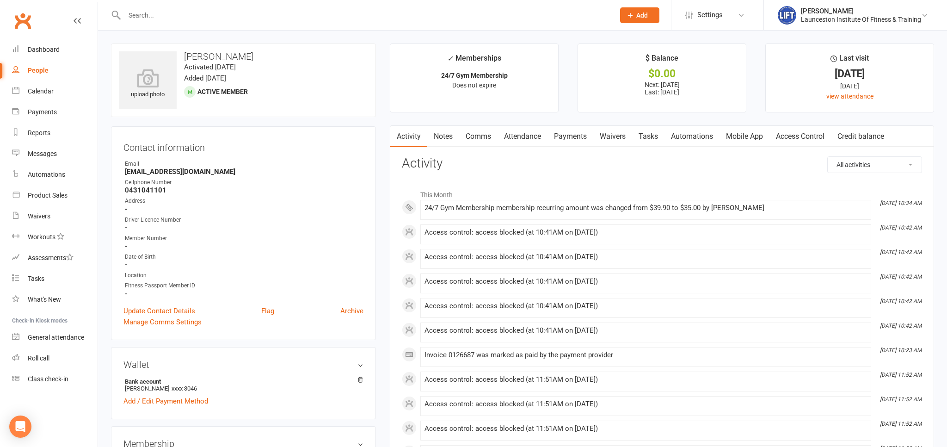
click at [528, 135] on link "Attendance" at bounding box center [522, 136] width 50 height 21
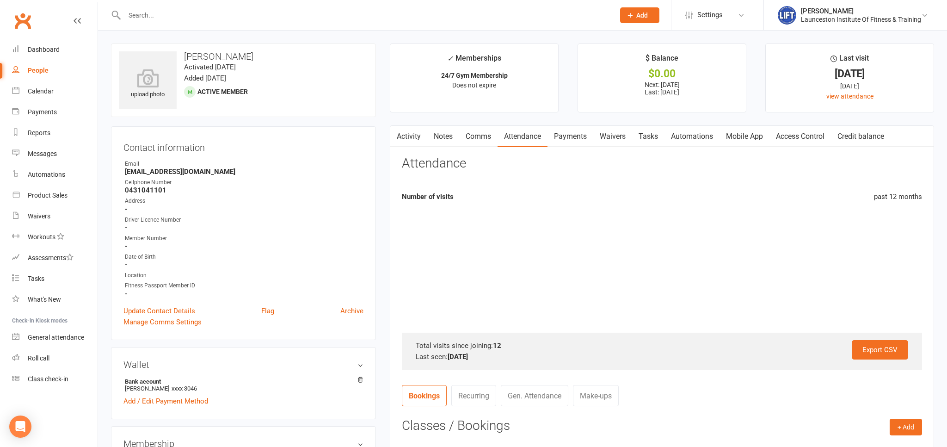
click at [569, 139] on link "Payments" at bounding box center [570, 136] width 46 height 21
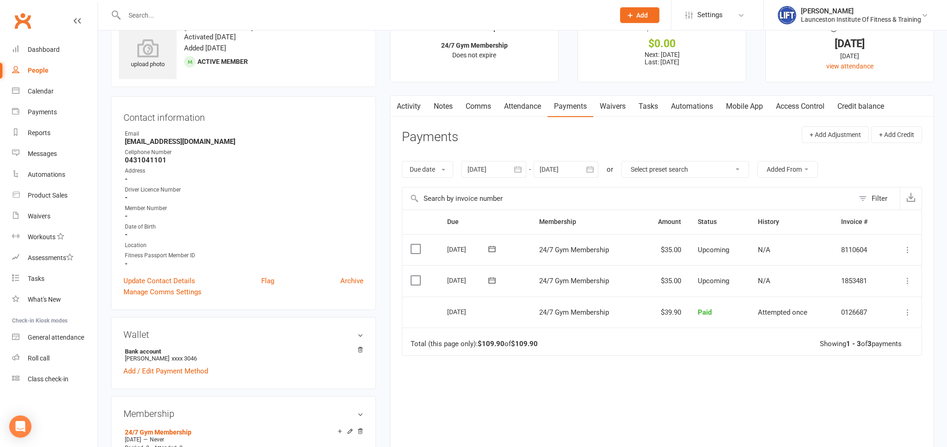
scroll to position [49, 0]
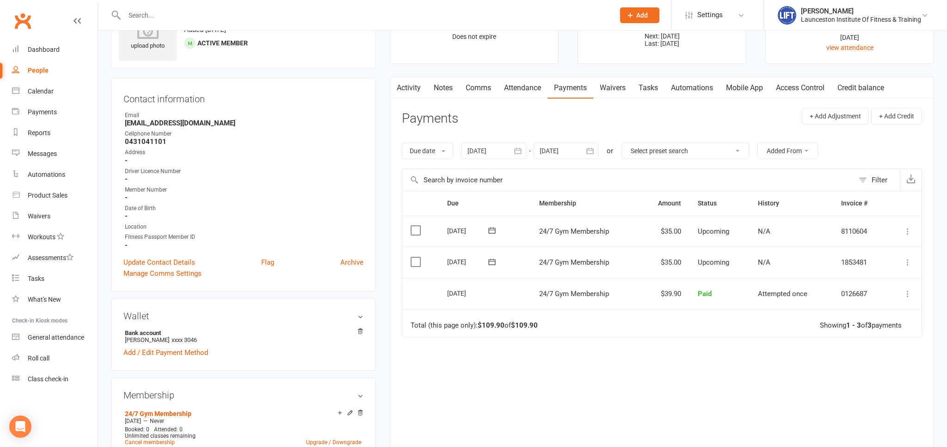
click at [521, 153] on icon "button" at bounding box center [517, 150] width 9 height 9
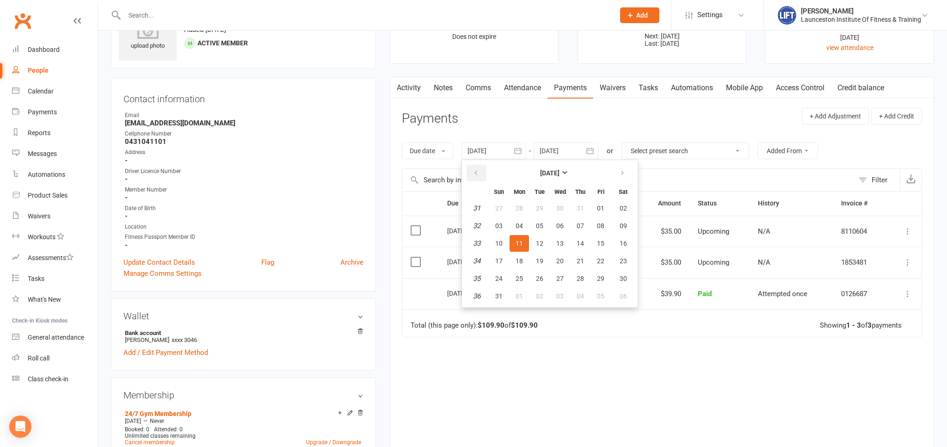
click at [473, 172] on button "button" at bounding box center [477, 173] width 20 height 17
click at [555, 239] on button "16" at bounding box center [559, 243] width 19 height 17
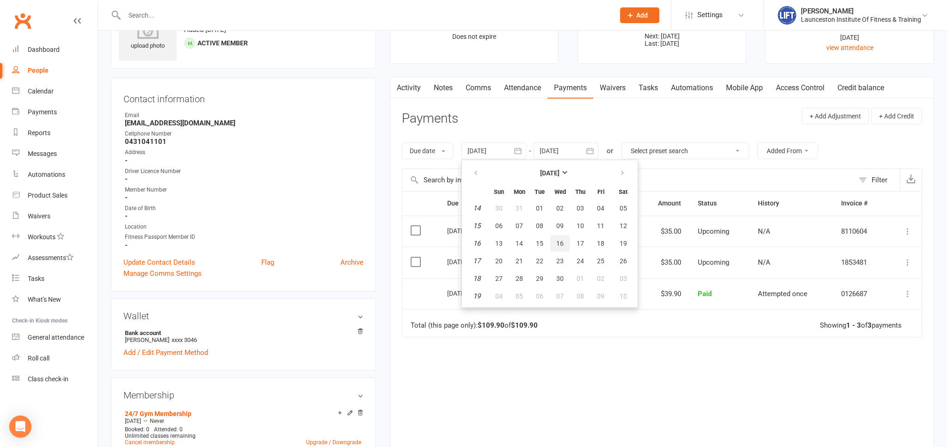
type input "[DATE]"
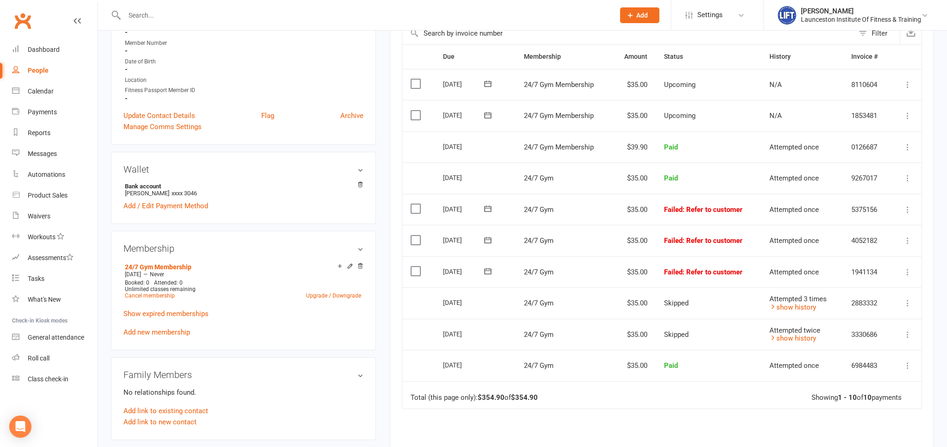
scroll to position [244, 0]
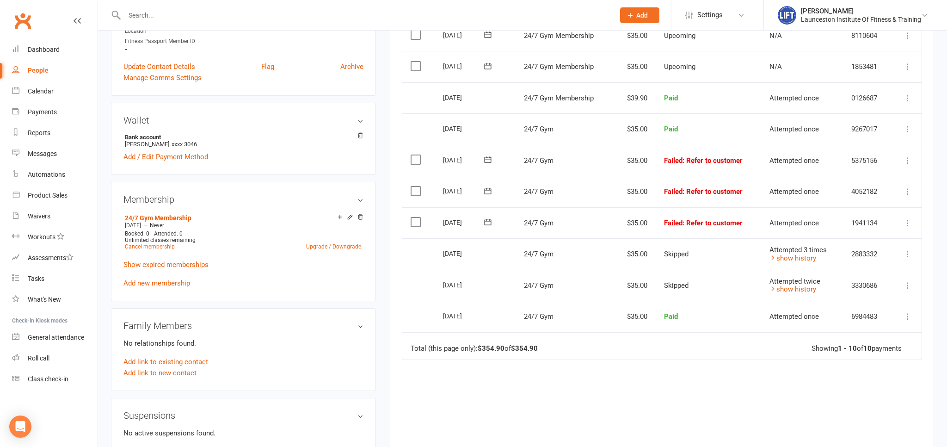
click at [167, 14] on input "text" at bounding box center [365, 15] width 486 height 13
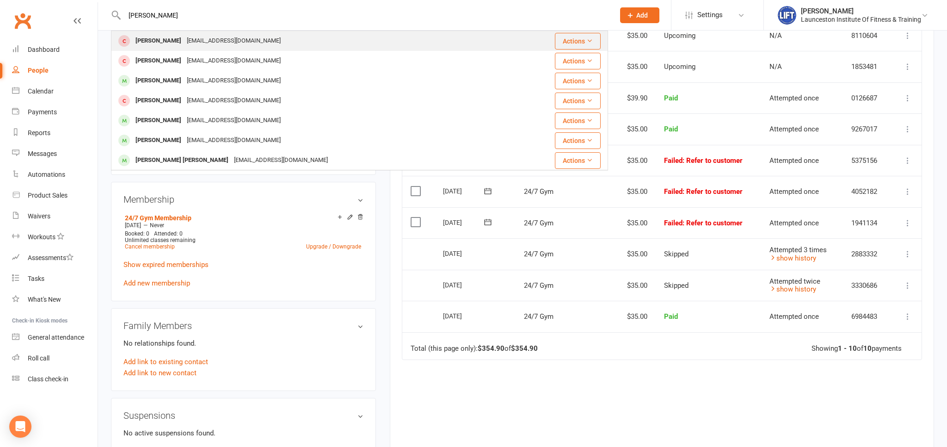
type input "[PERSON_NAME]"
click at [252, 41] on div "[EMAIL_ADDRESS][DOMAIN_NAME]" at bounding box center [233, 40] width 99 height 13
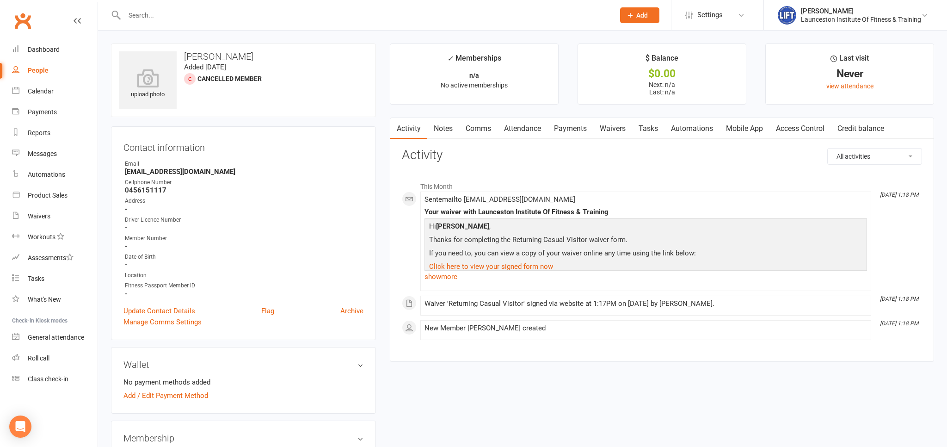
click at [454, 128] on link "Notes" at bounding box center [443, 128] width 32 height 21
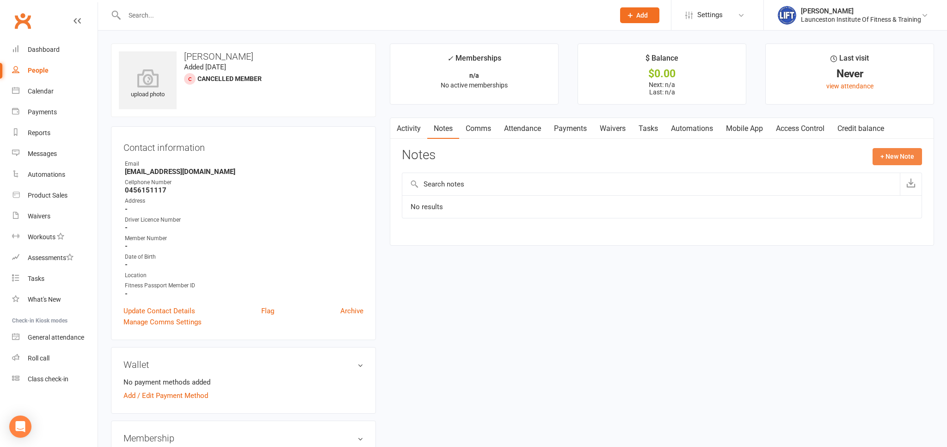
click at [882, 154] on button "+ New Note" at bounding box center [896, 156] width 49 height 17
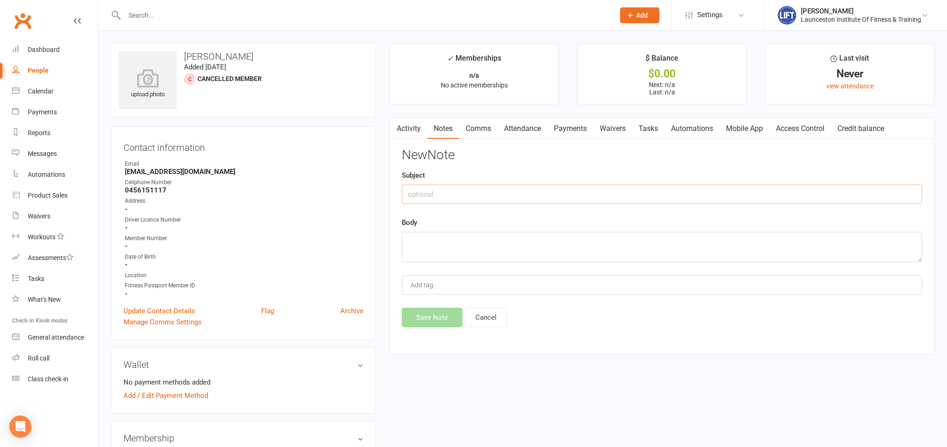
click at [491, 190] on input "text" at bounding box center [662, 193] width 520 height 19
type input "Casual visit owed!"
click at [463, 241] on textarea at bounding box center [662, 247] width 520 height 31
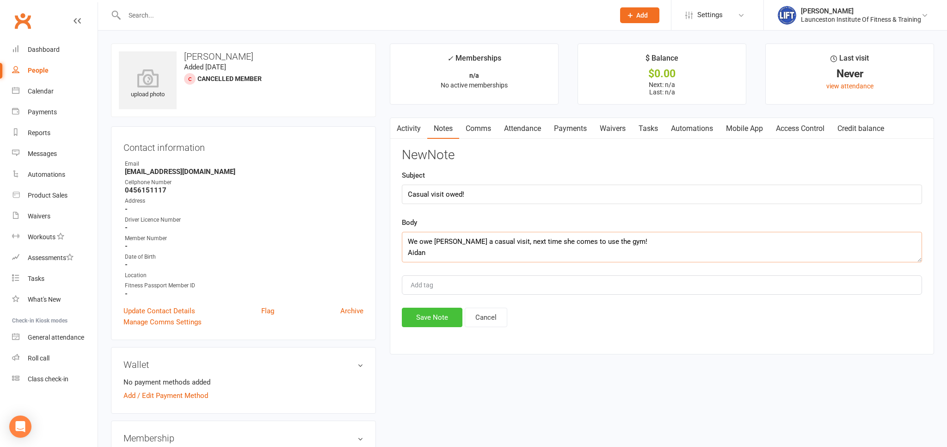
type textarea "We owe [PERSON_NAME] a casual visit, next time she comes to use the gym! Aidan"
click at [441, 317] on button "Save Note" at bounding box center [432, 316] width 61 height 19
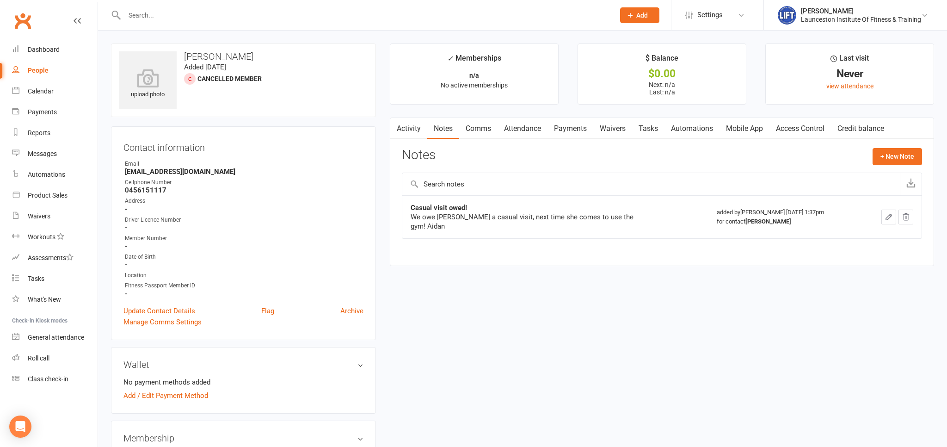
click at [183, 11] on input "text" at bounding box center [365, 15] width 486 height 13
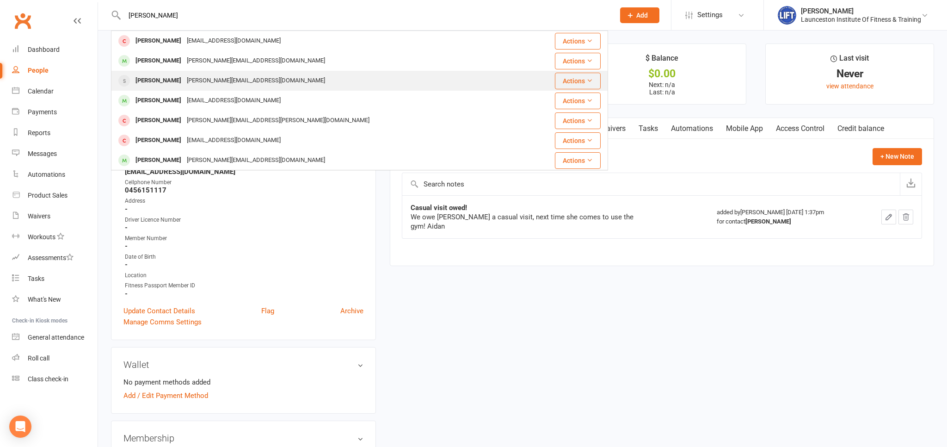
type input "[PERSON_NAME]"
click at [220, 79] on div "[PERSON_NAME][EMAIL_ADDRESS][DOMAIN_NAME]" at bounding box center [256, 80] width 144 height 13
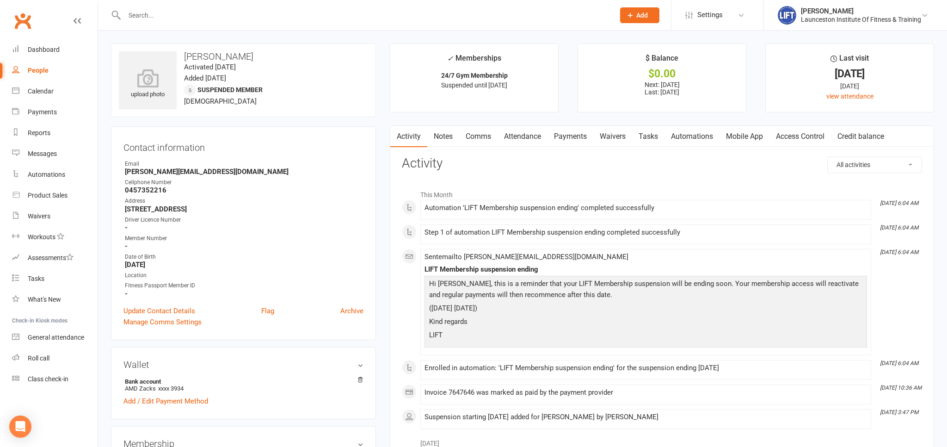
click at [572, 143] on link "Payments" at bounding box center [570, 136] width 46 height 21
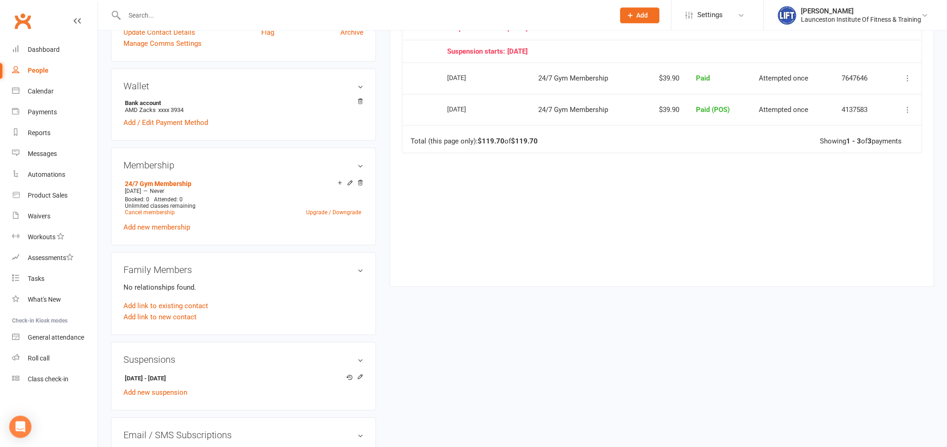
scroll to position [293, 0]
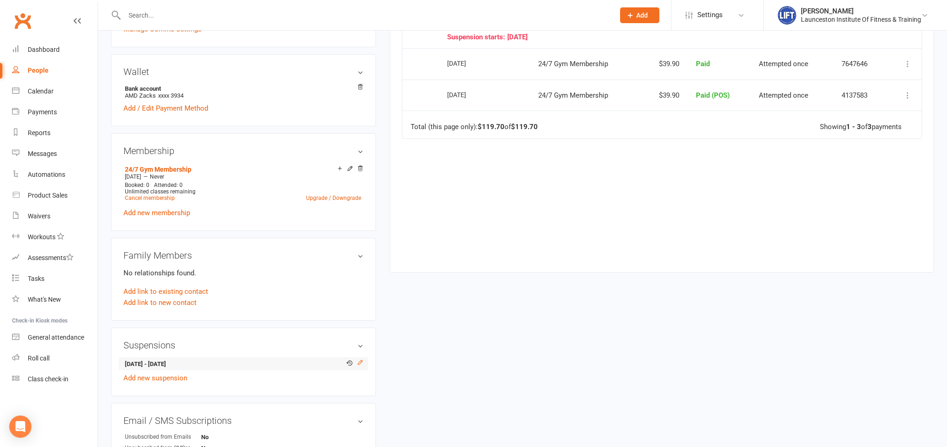
click at [363, 364] on icon at bounding box center [360, 362] width 6 height 6
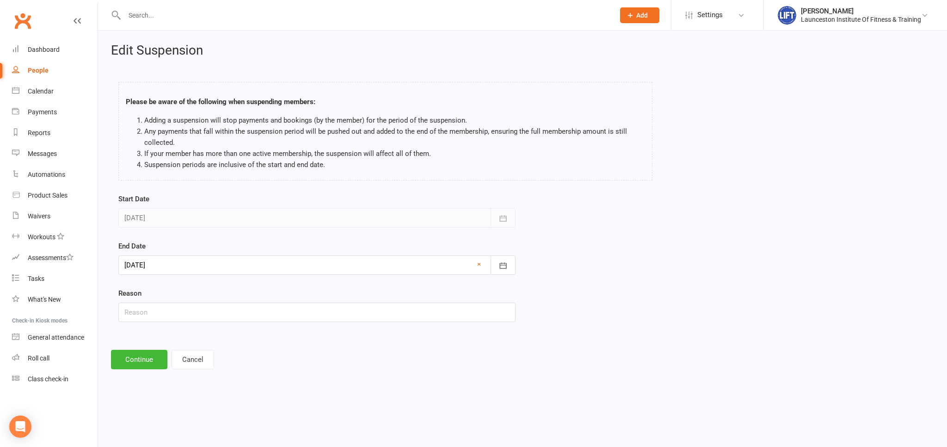
click at [298, 267] on div at bounding box center [316, 264] width 397 height 19
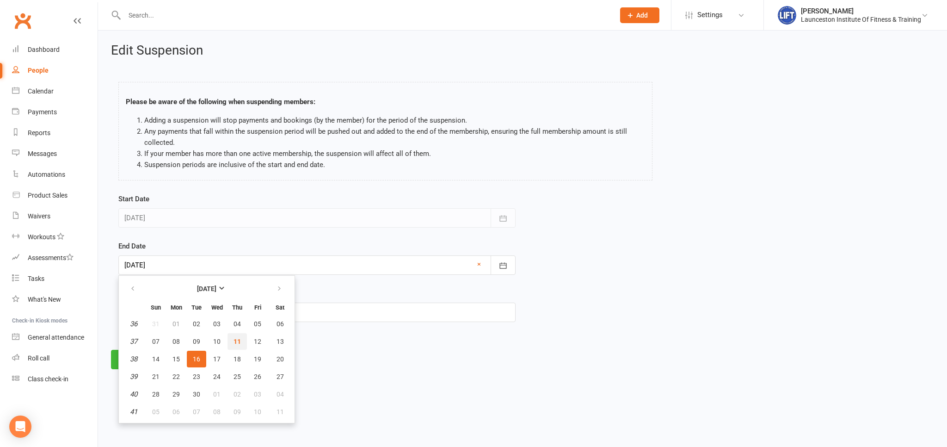
click at [230, 336] on button "11" at bounding box center [236, 341] width 19 height 17
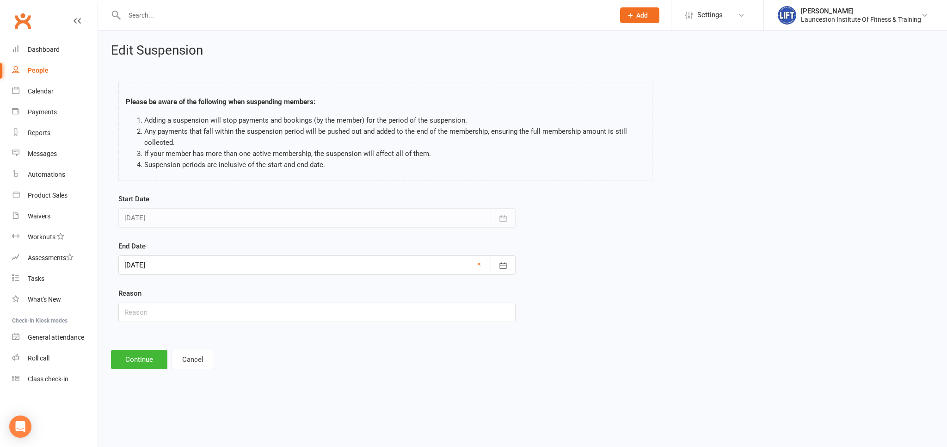
click at [169, 273] on div at bounding box center [316, 264] width 397 height 19
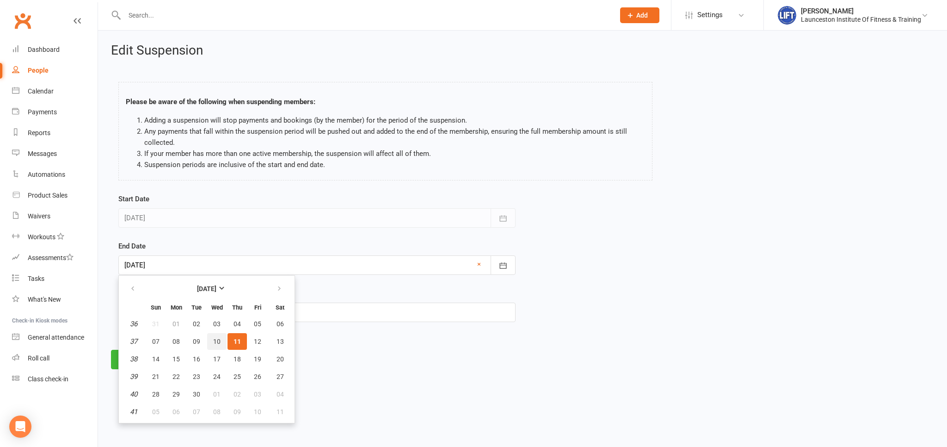
drag, startPoint x: 217, startPoint y: 340, endPoint x: 195, endPoint y: 351, distance: 24.8
click at [217, 340] on span "10" at bounding box center [216, 341] width 7 height 7
type input "[DATE]"
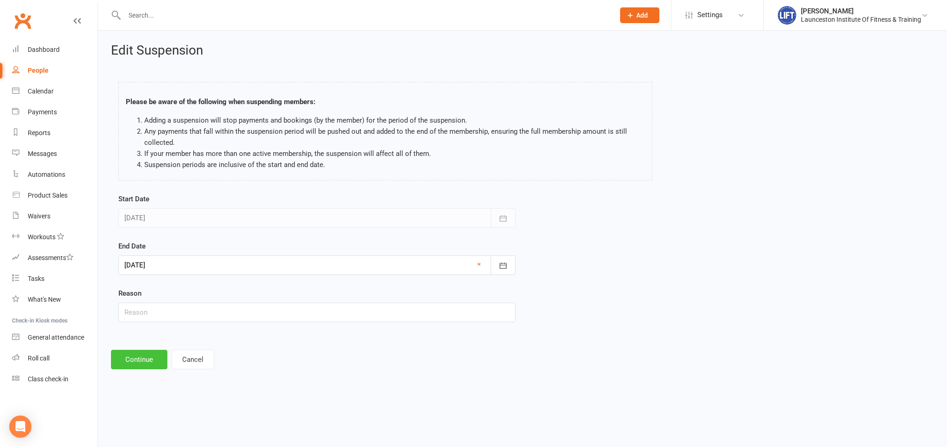
click at [150, 364] on button "Continue" at bounding box center [139, 359] width 56 height 19
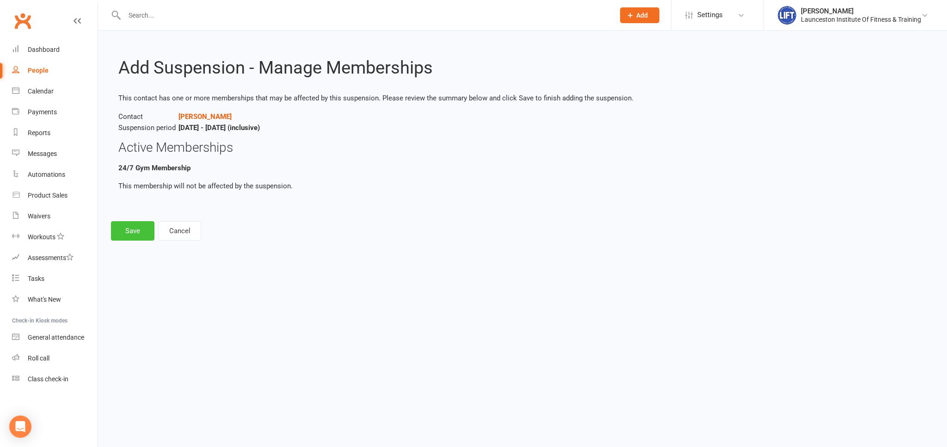
click at [136, 231] on button "Save" at bounding box center [132, 230] width 43 height 19
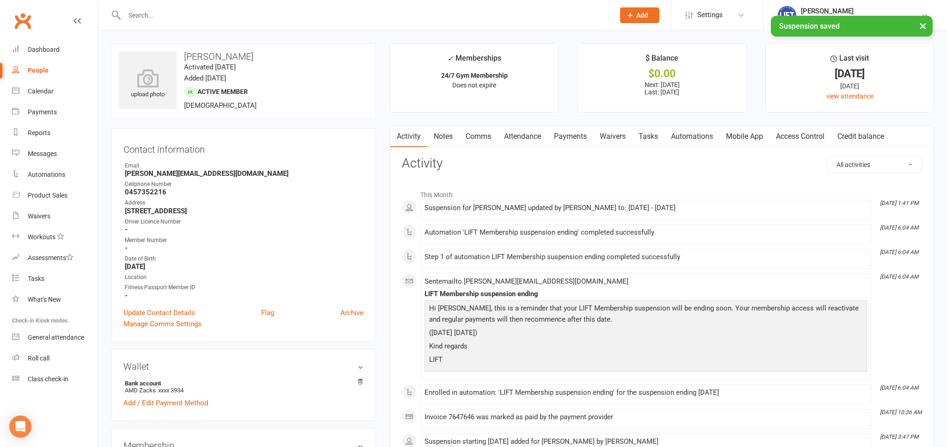
click at [583, 141] on link "Payments" at bounding box center [570, 136] width 46 height 21
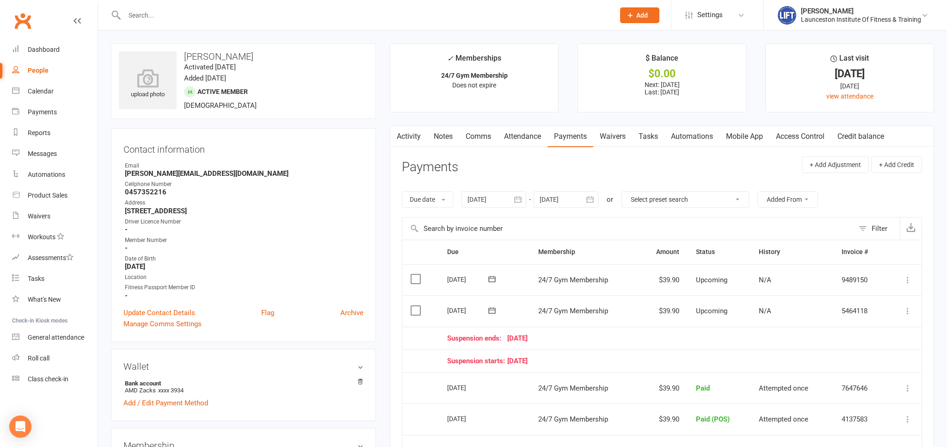
click at [492, 306] on icon at bounding box center [491, 310] width 9 height 9
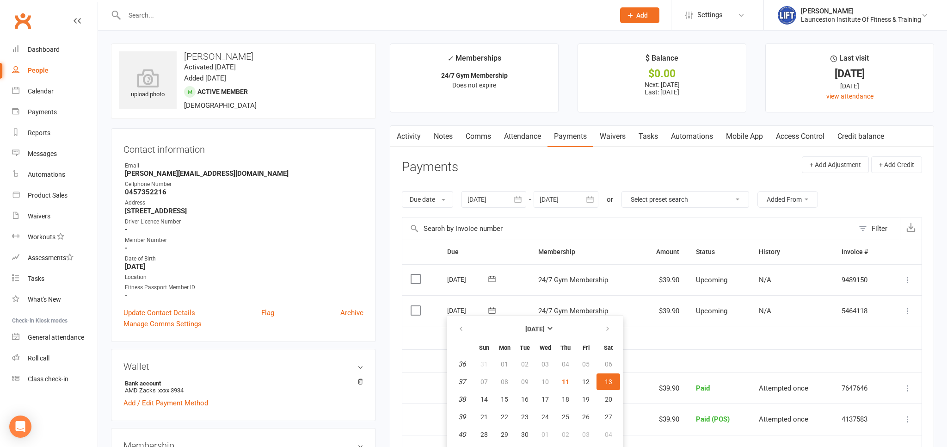
click at [692, 176] on header "Payments + Add Adjustment + Add Credit" at bounding box center [662, 168] width 520 height 25
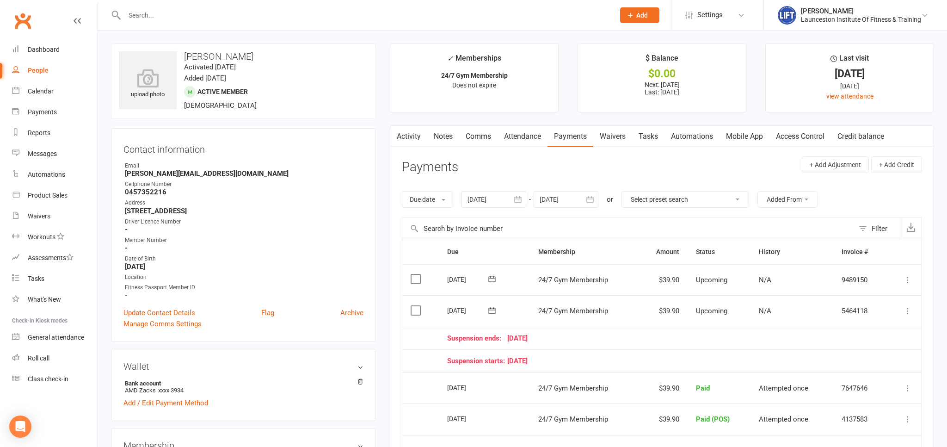
click at [908, 308] on icon at bounding box center [907, 310] width 9 height 9
drag, startPoint x: 813, startPoint y: 197, endPoint x: 829, endPoint y: 194, distance: 16.9
click at [813, 197] on button "Added From" at bounding box center [787, 199] width 61 height 17
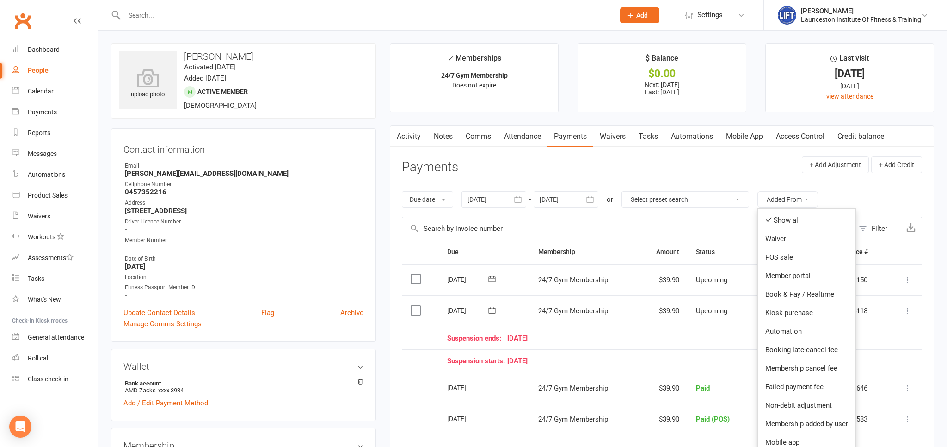
click at [853, 195] on div "Due date Due date Date paid Date failed Date settled [DATE] [DATE] Sun Mon Tue …" at bounding box center [662, 199] width 520 height 35
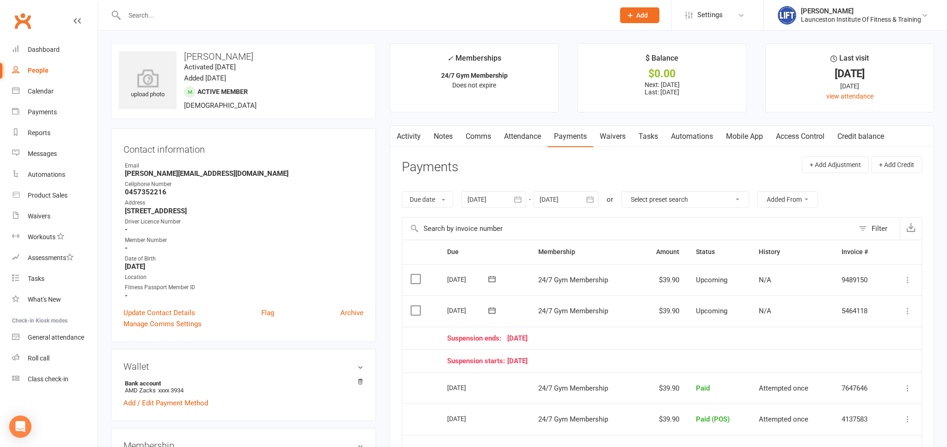
click at [851, 197] on div "Due date Due date Date paid Date failed Date settled [DATE] [DATE] Sun Mon Tue …" at bounding box center [662, 199] width 520 height 35
click at [488, 281] on button at bounding box center [492, 279] width 18 height 10
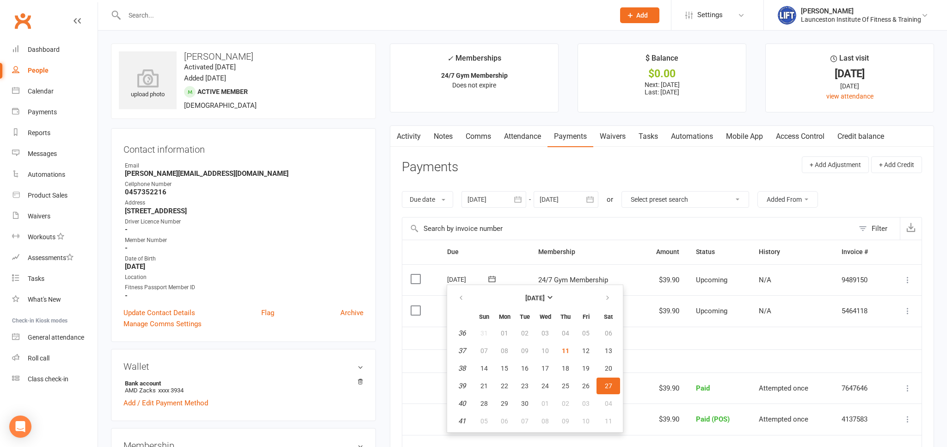
click at [748, 330] on td "Suspension ends: [DATE]" at bounding box center [663, 337] width 448 height 23
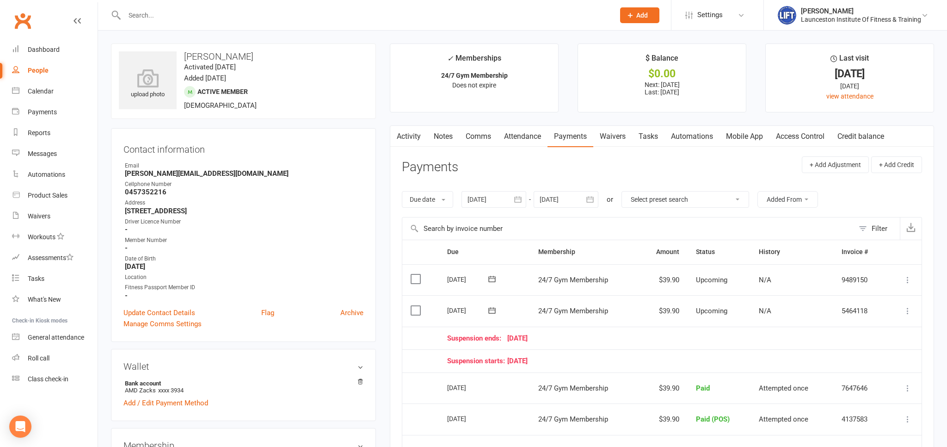
click at [491, 311] on icon at bounding box center [491, 310] width 9 height 9
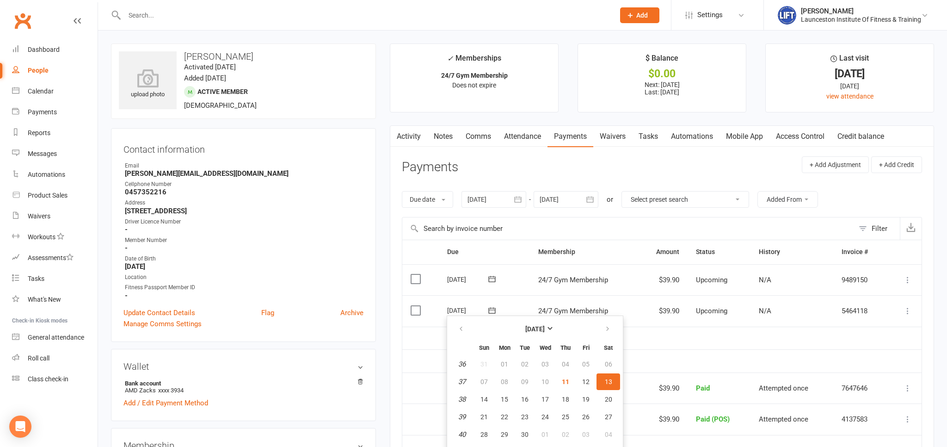
click at [668, 334] on div "Suspension ends: [DATE]" at bounding box center [662, 338] width 431 height 8
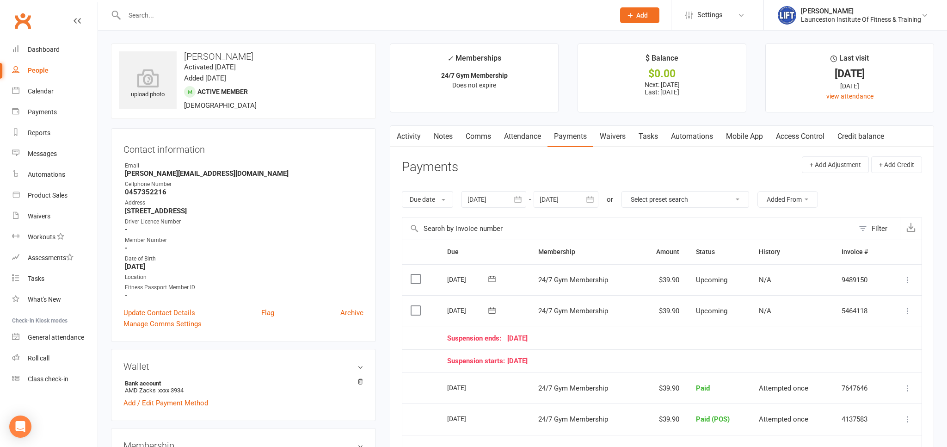
click at [904, 306] on icon at bounding box center [907, 310] width 9 height 9
click at [938, 381] on main "✓ Memberships 24/7 Gym Membership Does not expire $ Balance $0.00 Next: [DATE] …" at bounding box center [662, 324] width 558 height 562
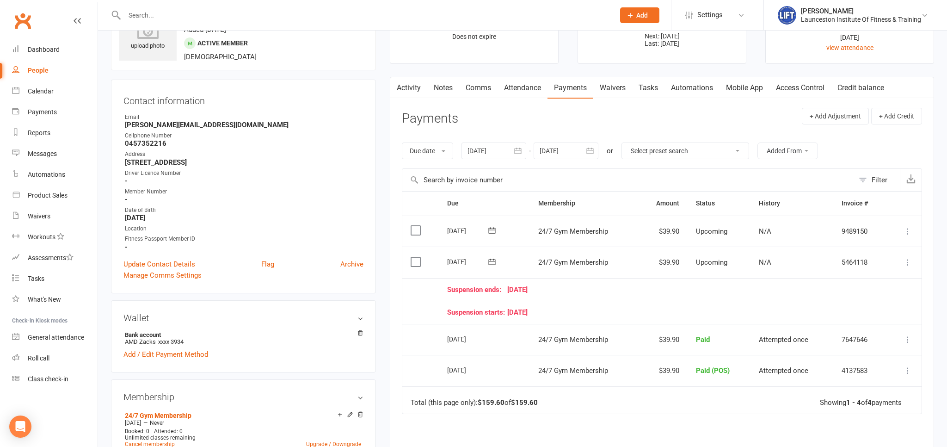
click at [802, 86] on link "Access Control" at bounding box center [799, 87] width 61 height 21
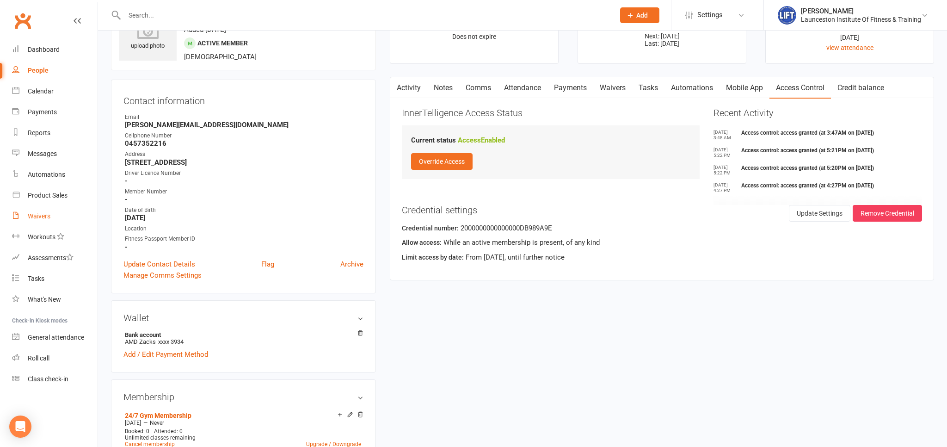
click at [38, 214] on div "Waivers" at bounding box center [39, 215] width 23 height 7
select select "100"
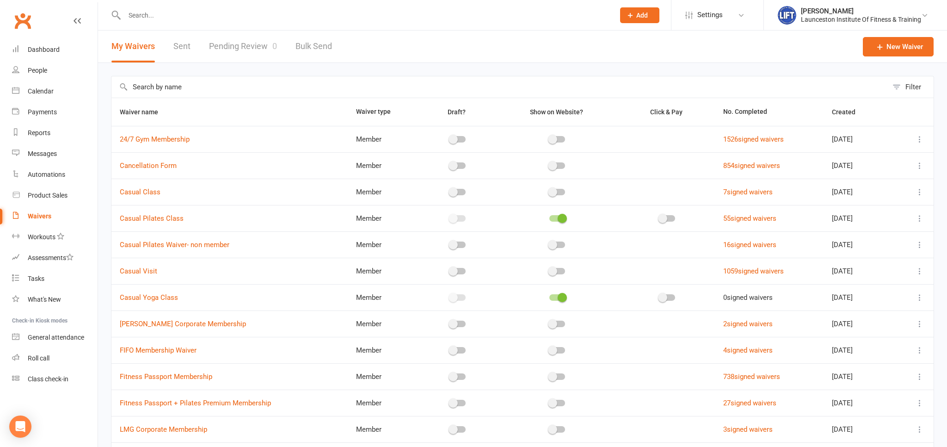
click at [242, 44] on link "Pending Review 0" at bounding box center [243, 47] width 68 height 32
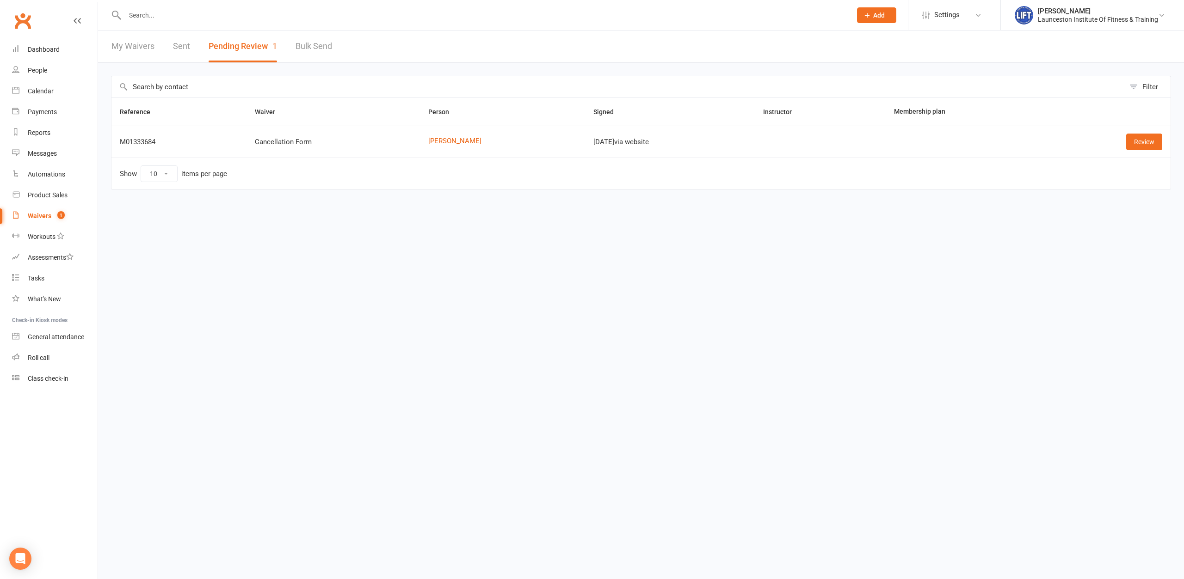
click at [184, 17] on input "text" at bounding box center [483, 15] width 723 height 13
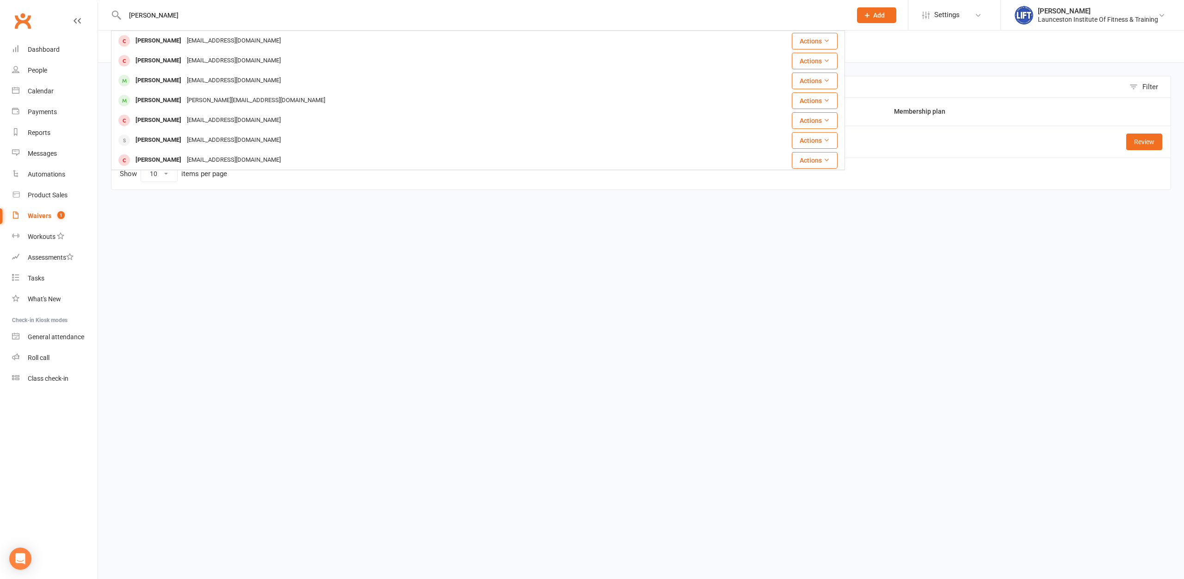
type input "[PERSON_NAME]"
drag, startPoint x: 169, startPoint y: 18, endPoint x: 135, endPoint y: 18, distance: 34.2
click at [135, 18] on input "annie eastoe" at bounding box center [483, 15] width 723 height 13
